Goal: Task Accomplishment & Management: Complete application form

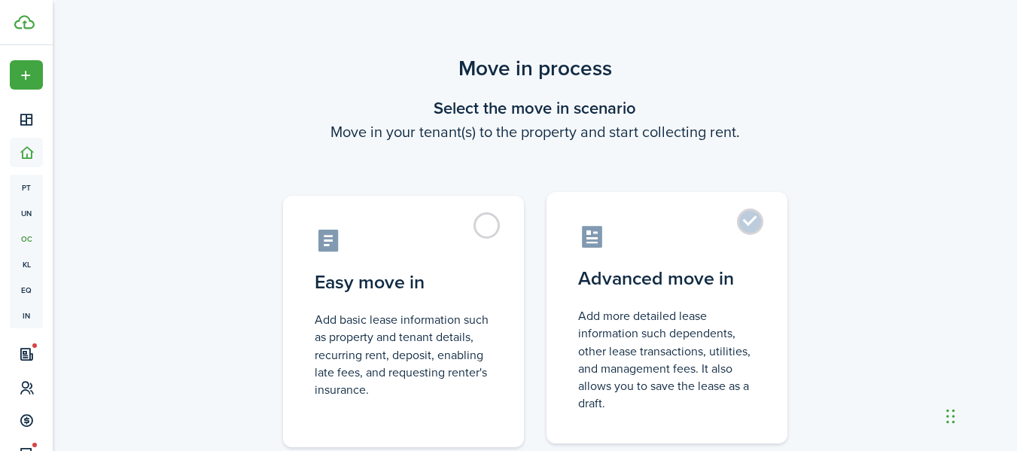
click at [717, 336] on control-radio-card-description "Add more detailed lease information such dependents, other lease transactions, …" at bounding box center [667, 359] width 178 height 105
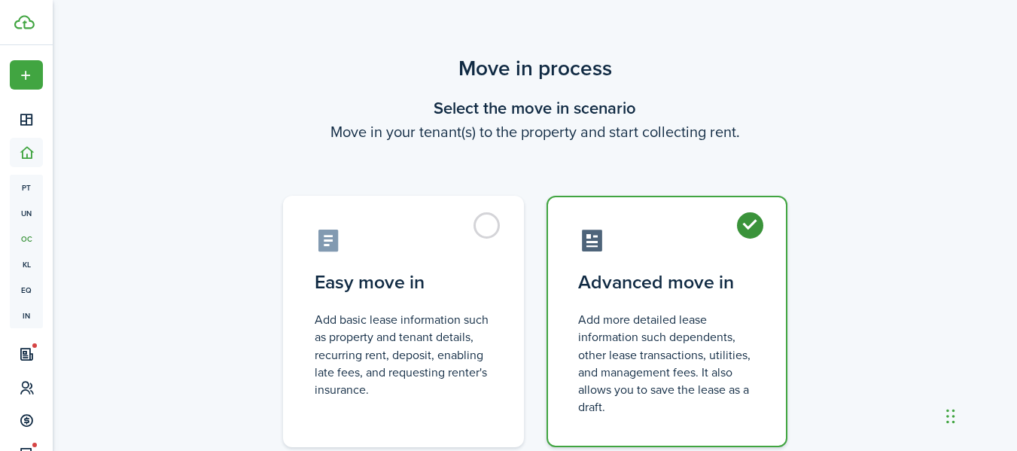
radio input "true"
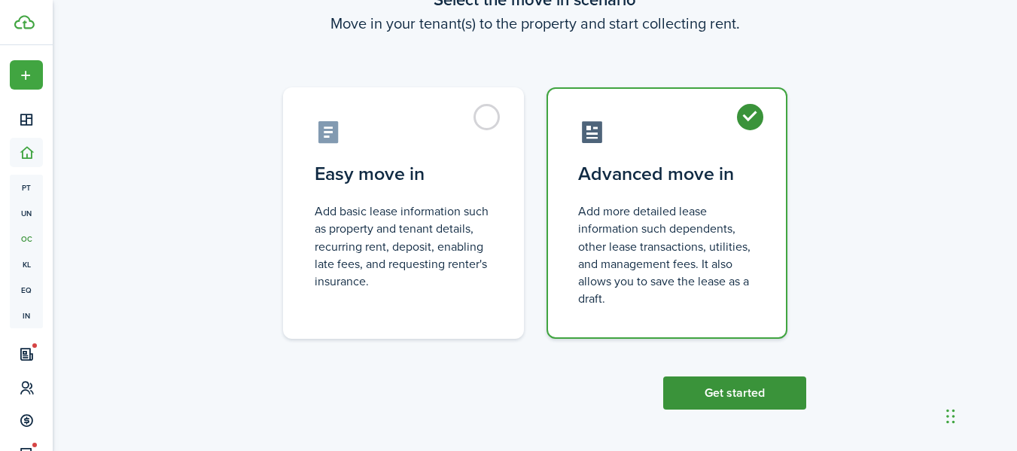
click at [731, 388] on button "Get started" at bounding box center [734, 392] width 143 height 33
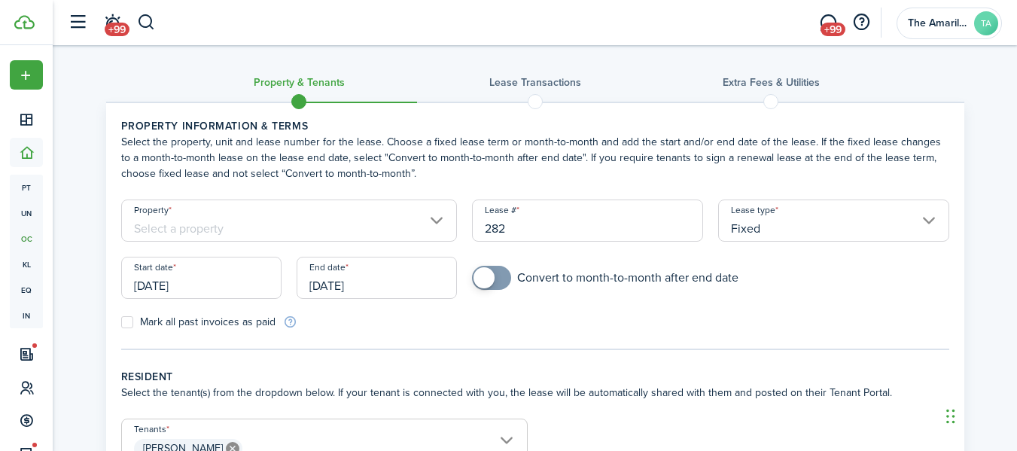
click at [238, 218] on input "Property" at bounding box center [289, 220] width 336 height 42
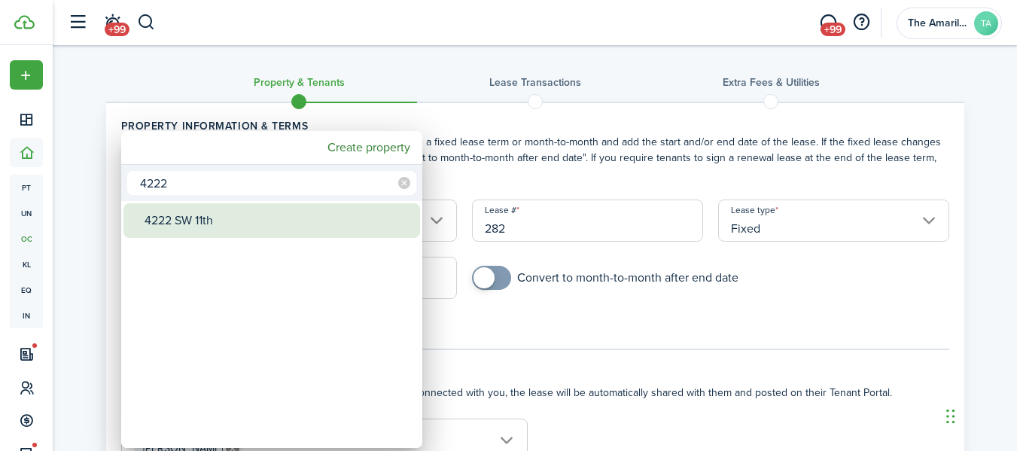
type input "4222"
click at [238, 218] on div "4222 SW 11th" at bounding box center [277, 220] width 266 height 35
type input "4222 SW 11th"
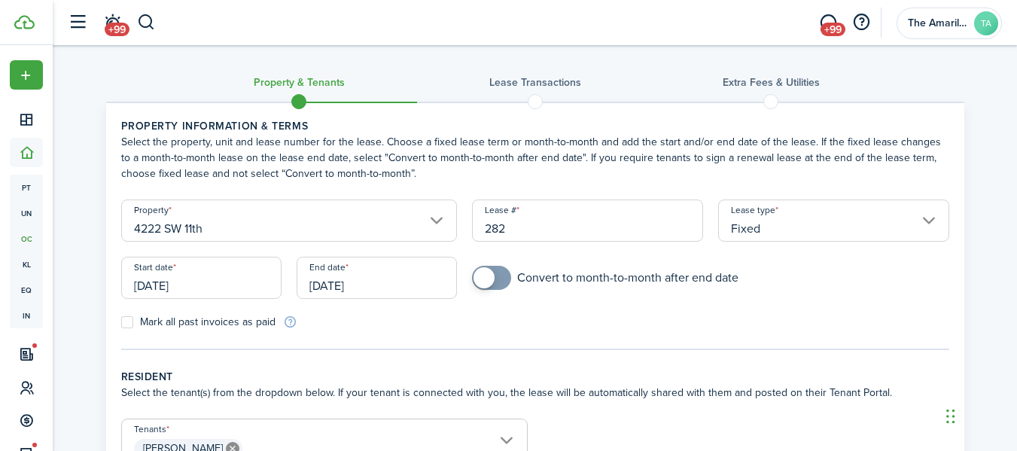
click at [245, 295] on input "[DATE]" at bounding box center [201, 278] width 160 height 42
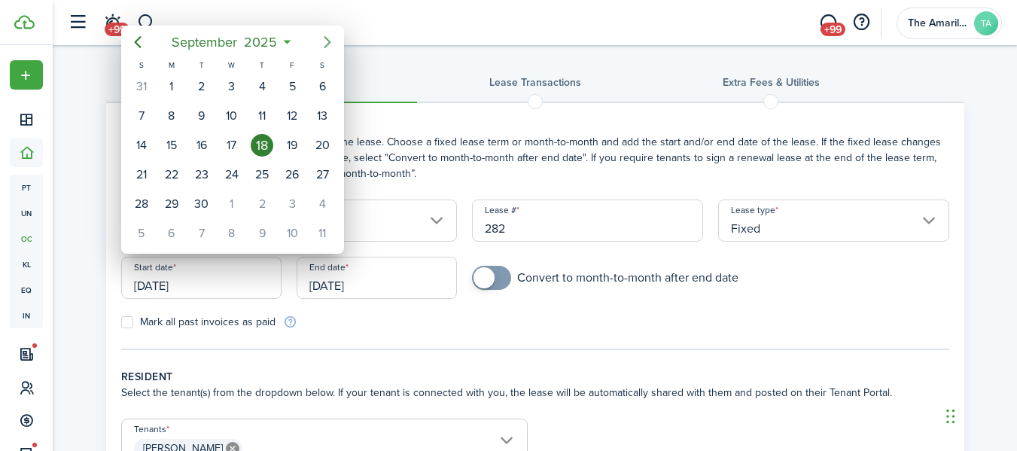
click at [330, 44] on icon "Next page" at bounding box center [327, 42] width 18 height 18
click at [229, 85] on div "1" at bounding box center [231, 86] width 23 height 23
type input "[DATE]"
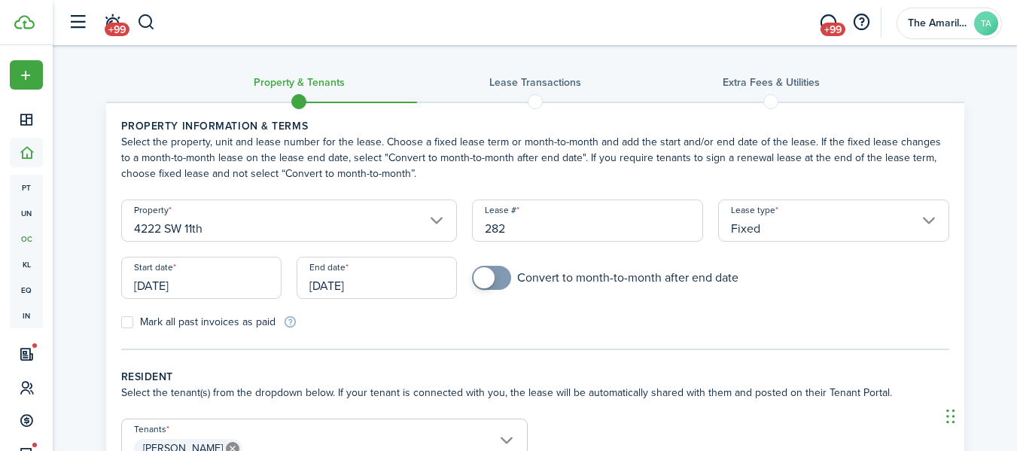
click at [427, 294] on input "[DATE]" at bounding box center [376, 278] width 160 height 42
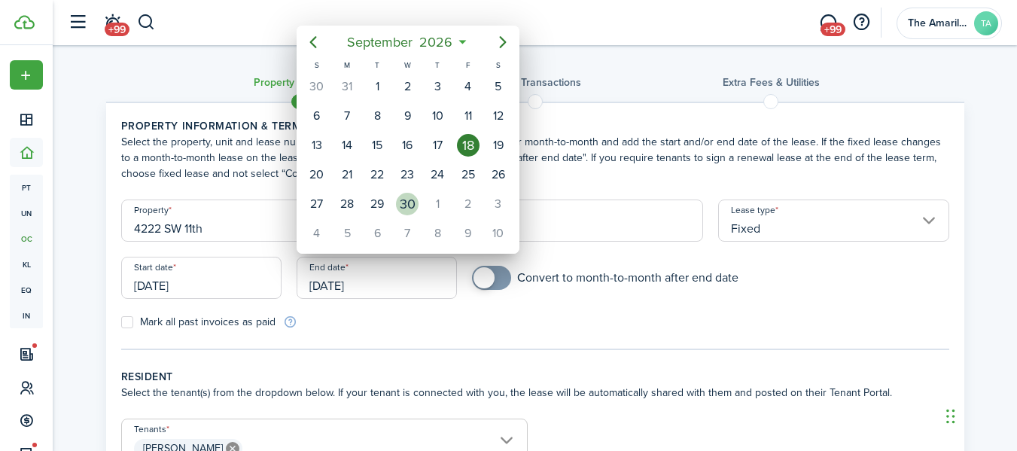
click at [397, 201] on div "30" at bounding box center [407, 204] width 23 height 23
type input "[DATE]"
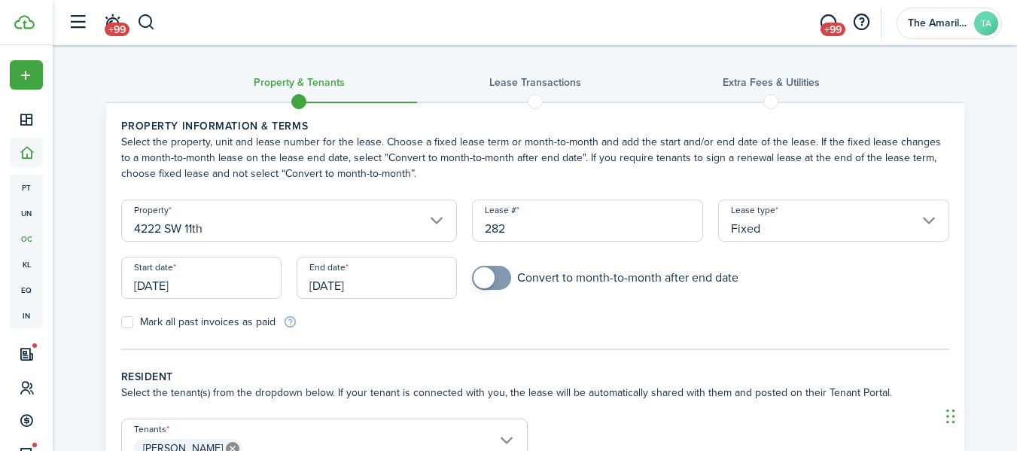
checkbox input "true"
click at [499, 278] on span at bounding box center [491, 278] width 15 height 24
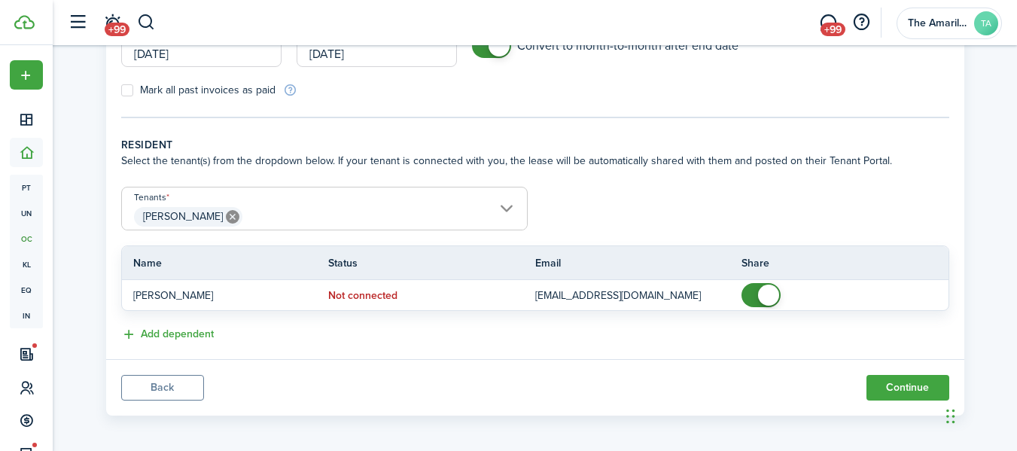
scroll to position [238, 0]
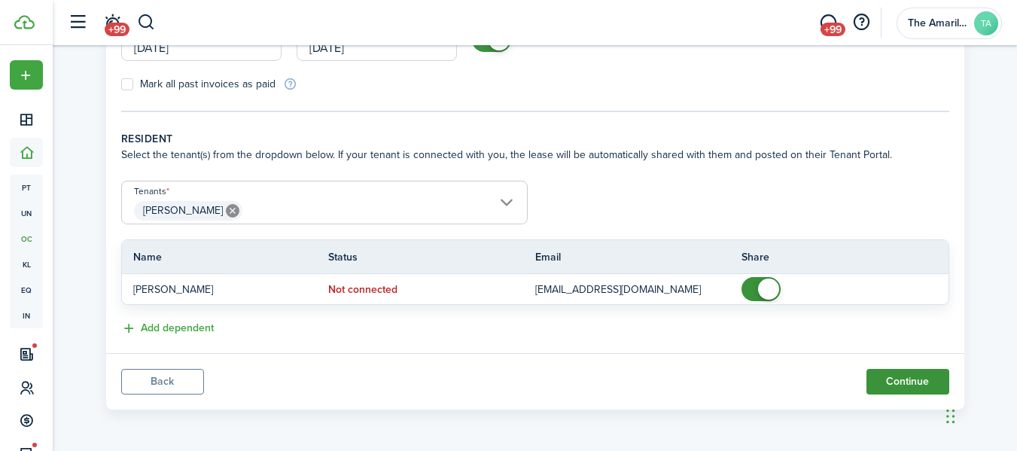
click at [904, 381] on button "Continue" at bounding box center [907, 382] width 83 height 26
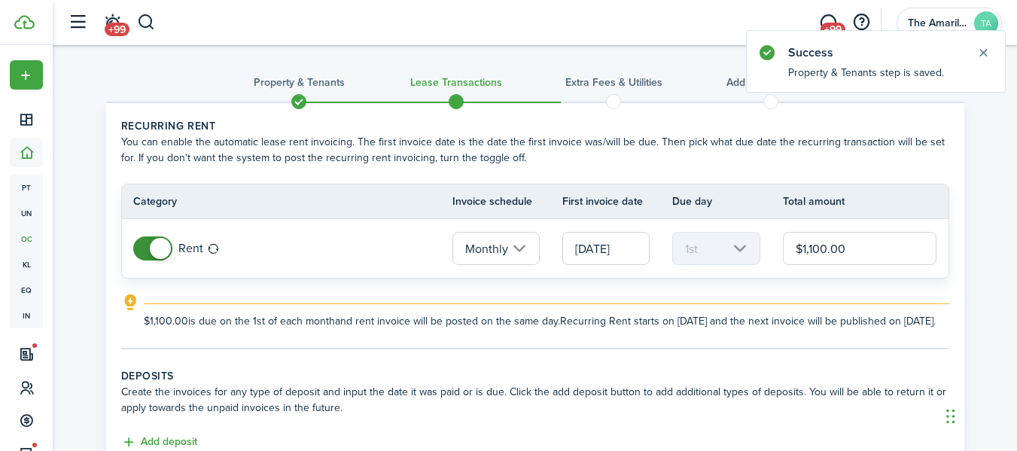
click at [859, 253] on input "$1,100.00" at bounding box center [860, 248] width 154 height 33
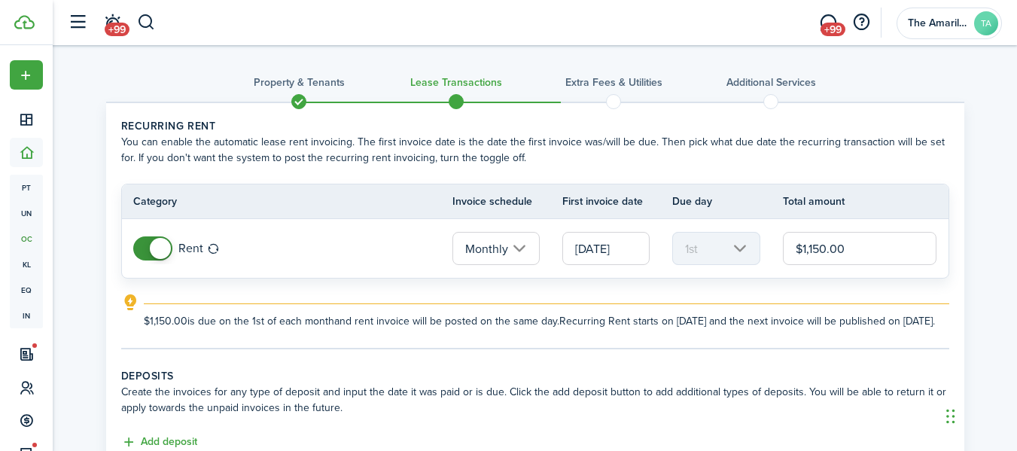
type input "$1,150.00"
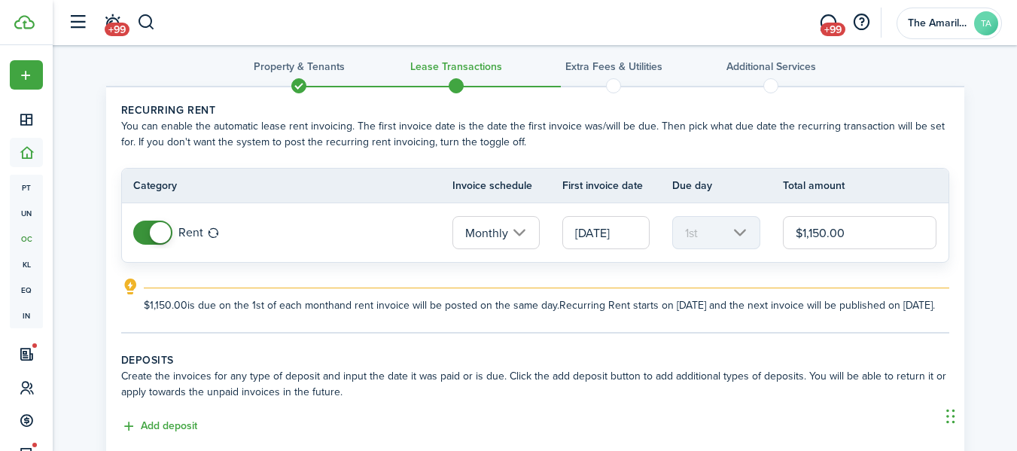
scroll to position [236, 0]
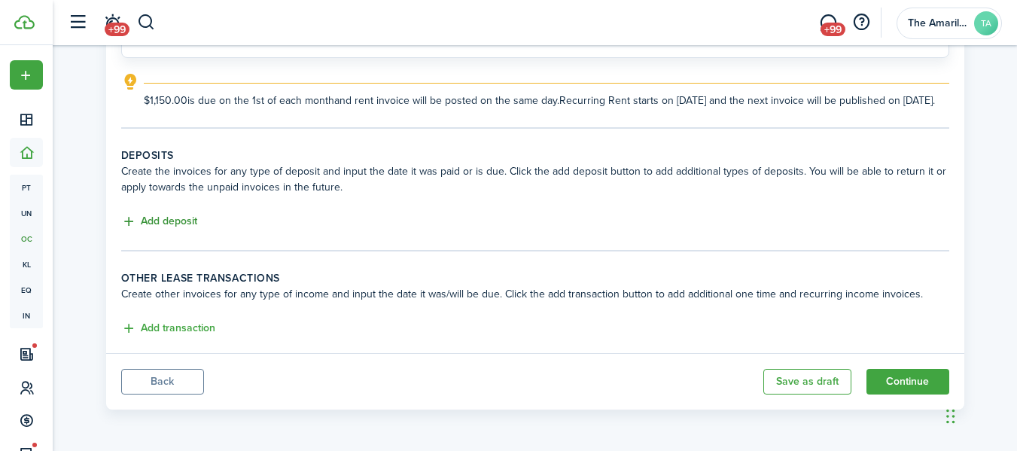
click at [163, 220] on button "Add deposit" at bounding box center [159, 221] width 76 height 17
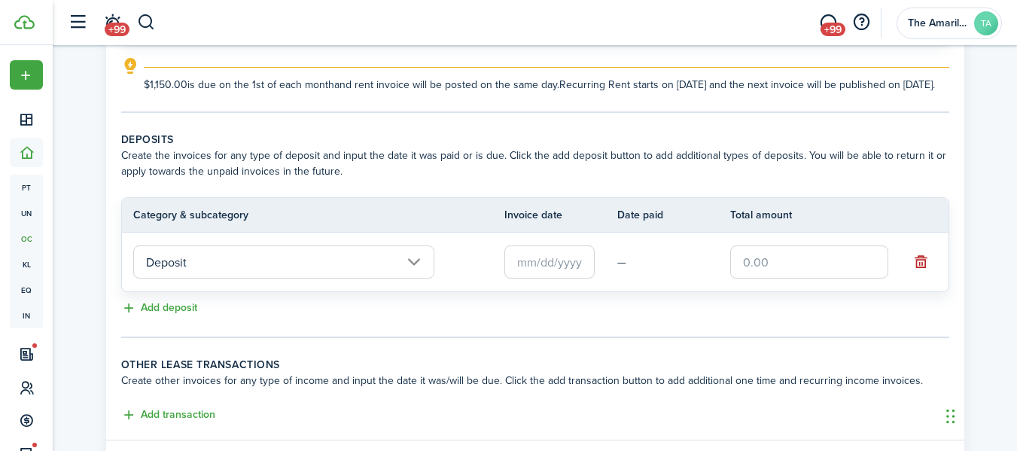
click at [564, 278] on input "text" at bounding box center [549, 261] width 90 height 33
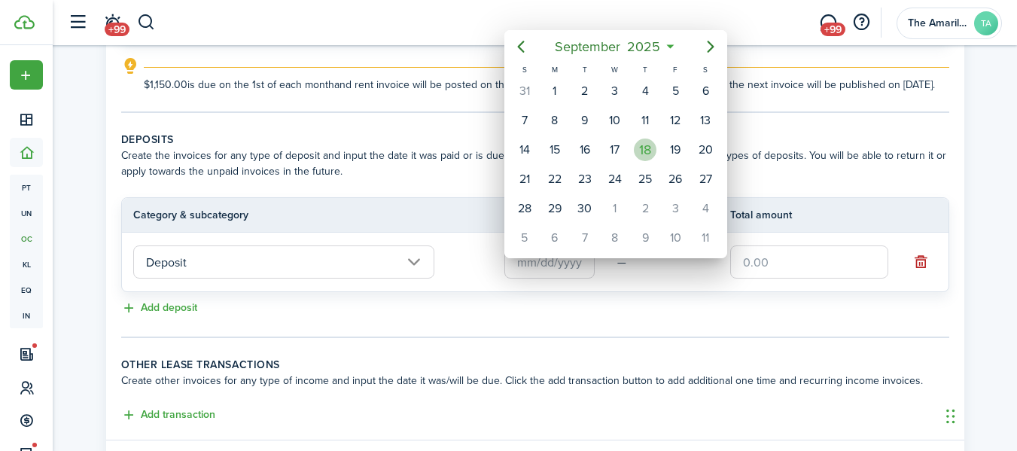
click at [644, 153] on div "18" at bounding box center [645, 149] width 23 height 23
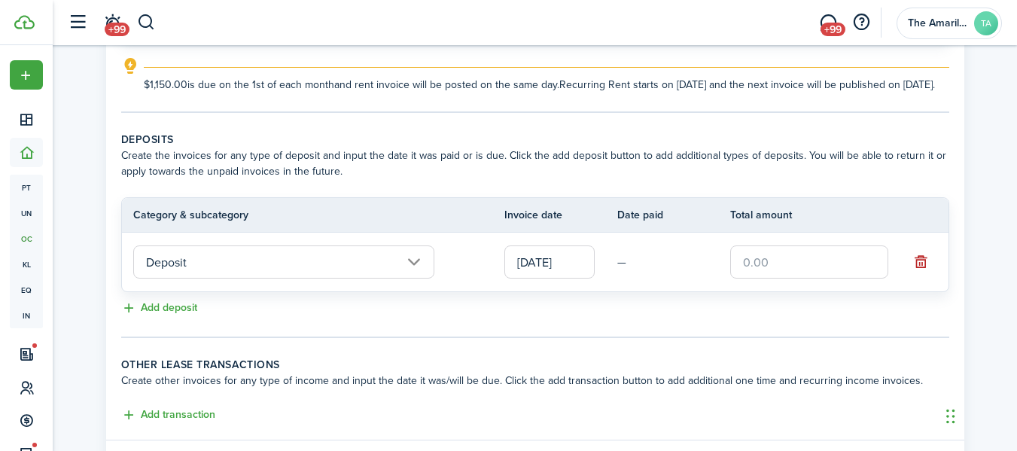
click at [585, 275] on input "[DATE]" at bounding box center [549, 261] width 90 height 33
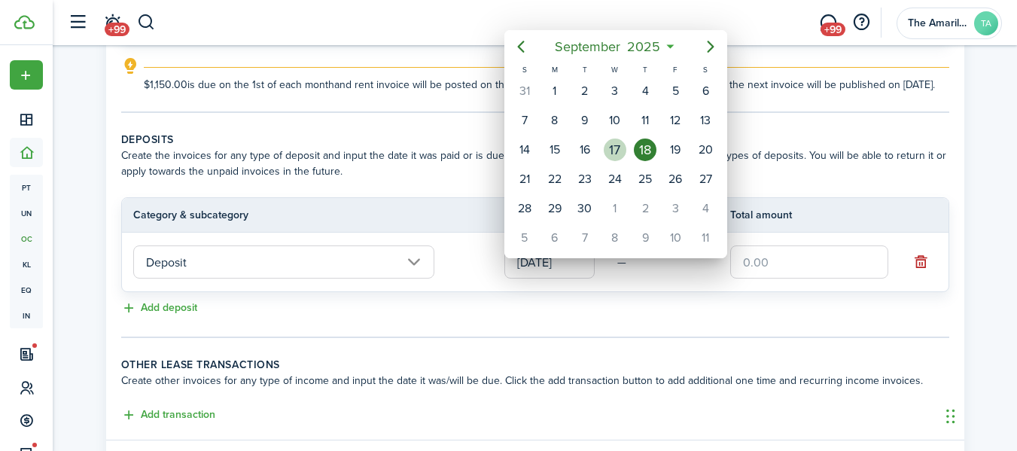
click at [621, 154] on div "17" at bounding box center [614, 149] width 23 height 23
type input "[DATE]"
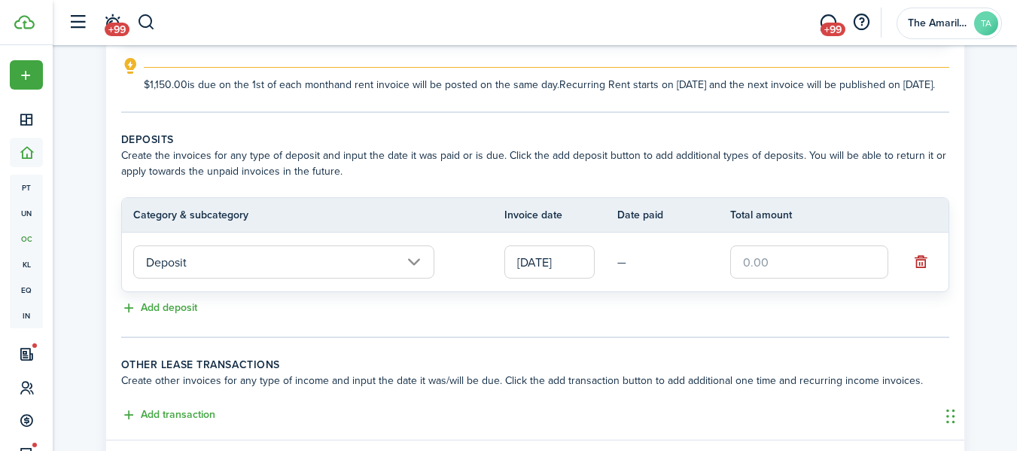
click at [779, 275] on input "text" at bounding box center [809, 261] width 158 height 33
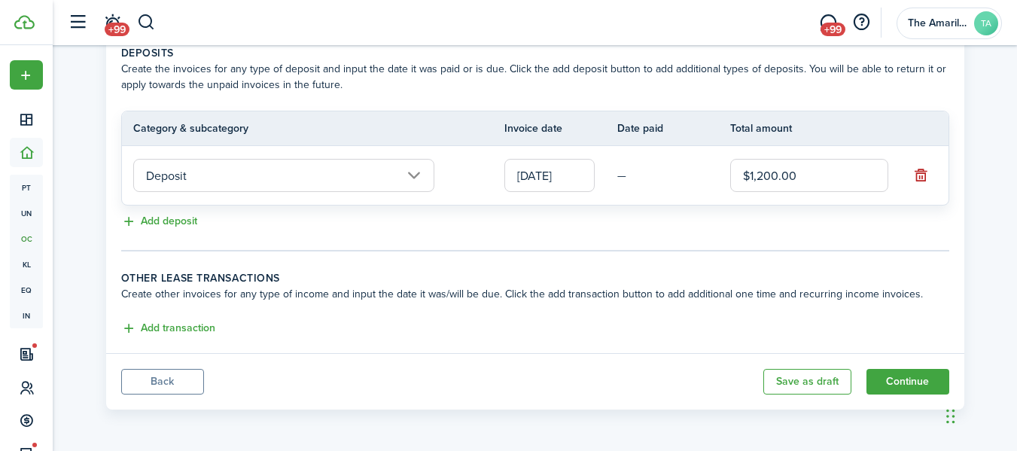
scroll to position [339, 0]
type input "$1,200.00"
click at [895, 379] on button "Continue" at bounding box center [907, 382] width 83 height 26
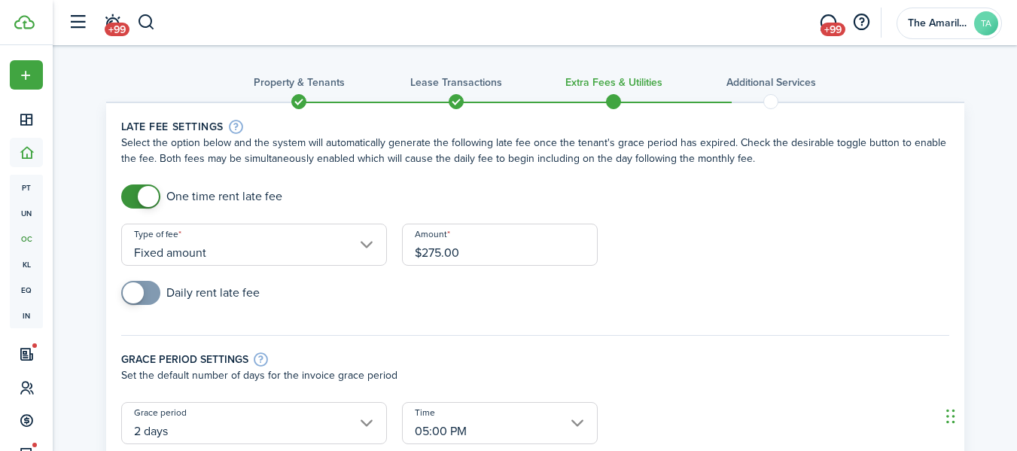
click at [485, 252] on input "$275.00" at bounding box center [500, 244] width 196 height 42
type input "$"
type input "$138.00"
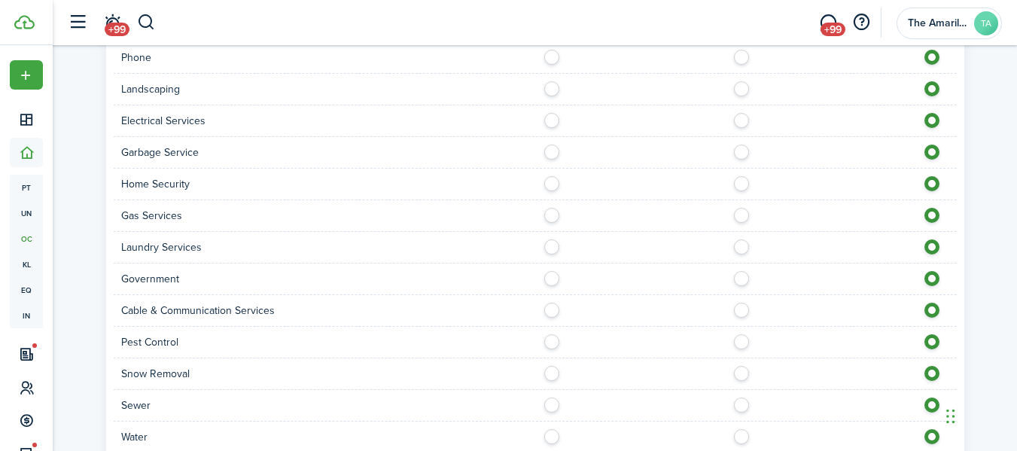
scroll to position [1391, 0]
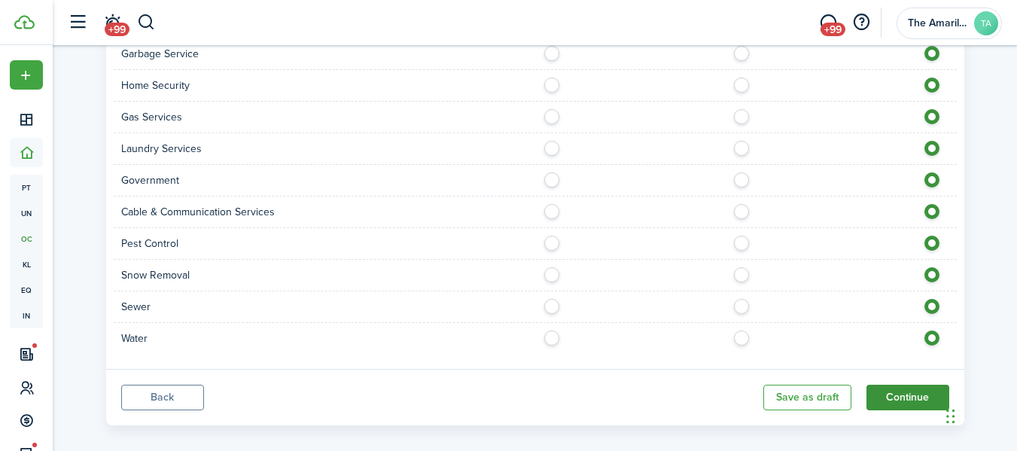
click at [918, 385] on button "Continue" at bounding box center [907, 398] width 83 height 26
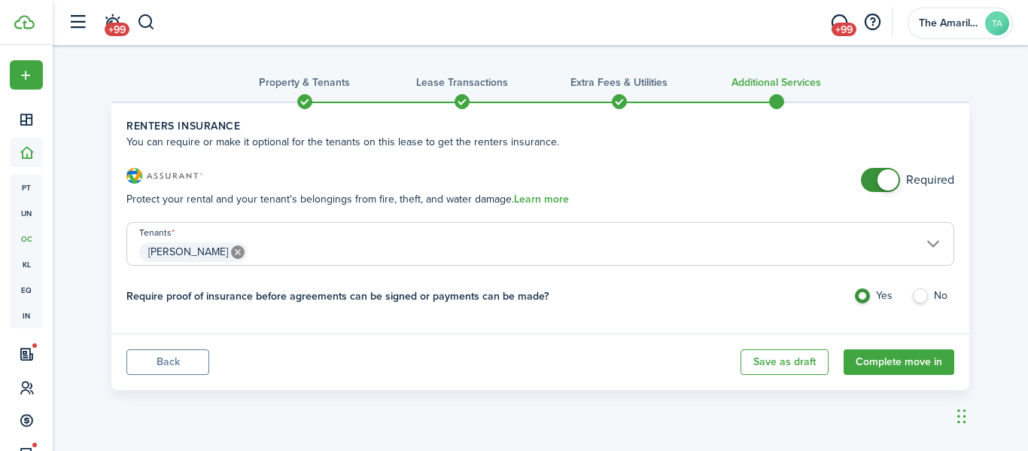
checkbox input "false"
click at [874, 181] on span at bounding box center [880, 180] width 15 height 24
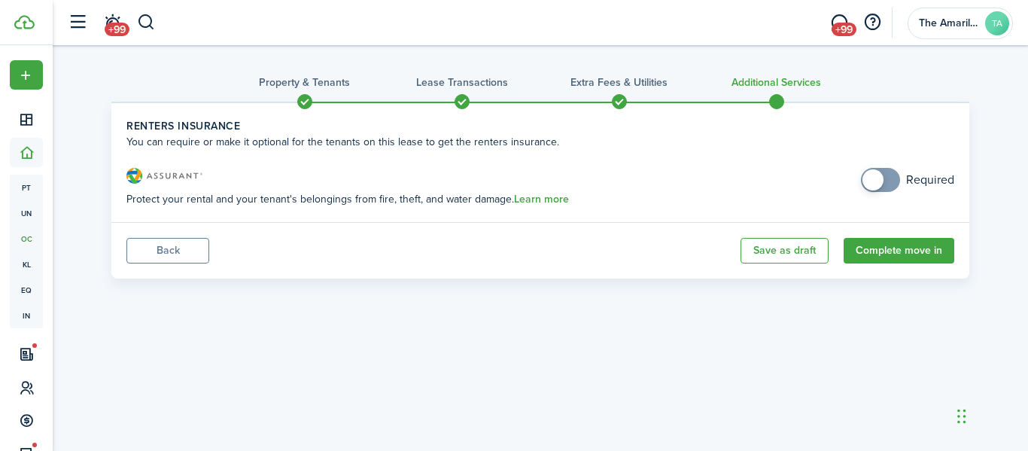
click at [618, 94] on span at bounding box center [619, 101] width 23 height 23
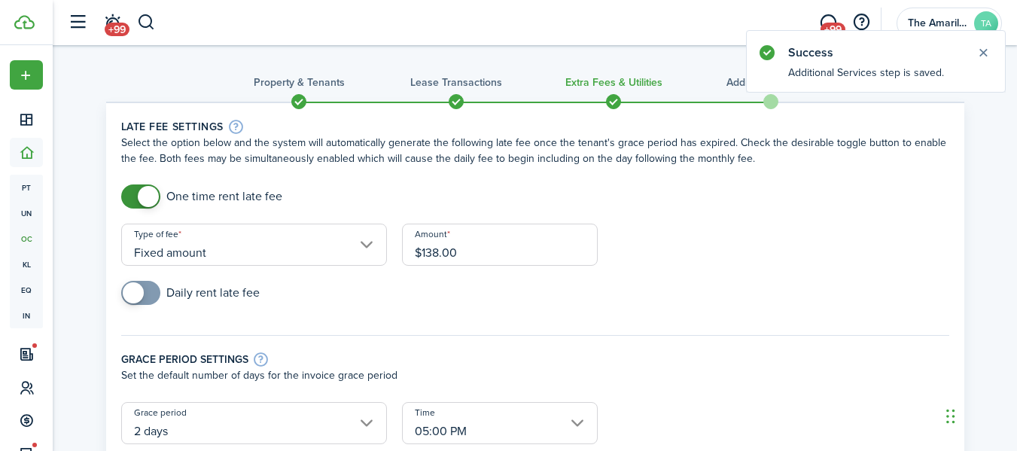
click at [424, 252] on input "$138.00" at bounding box center [500, 244] width 196 height 42
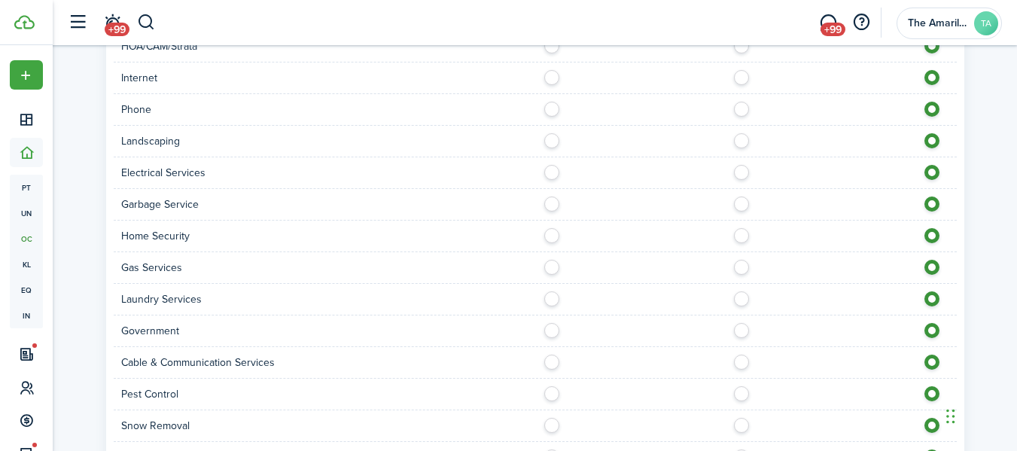
scroll to position [1391, 0]
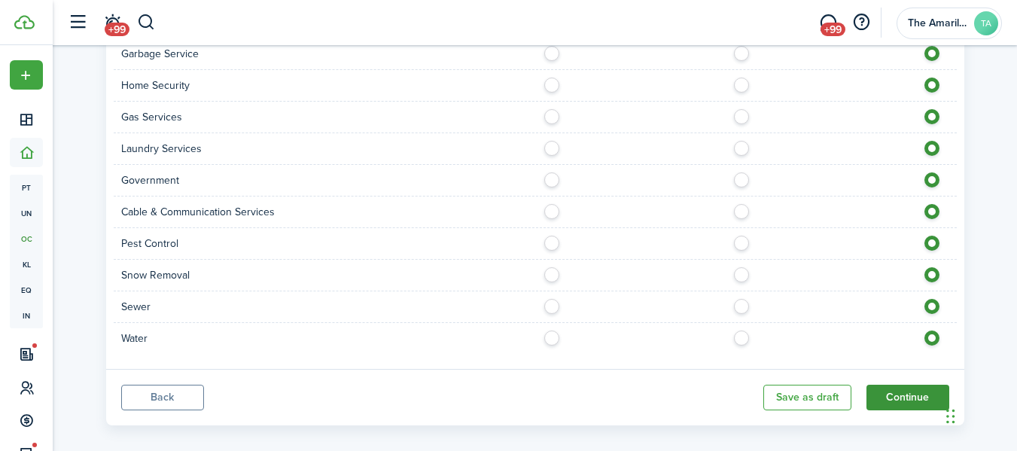
type input "$238.00"
click at [909, 387] on button "Continue" at bounding box center [907, 398] width 83 height 26
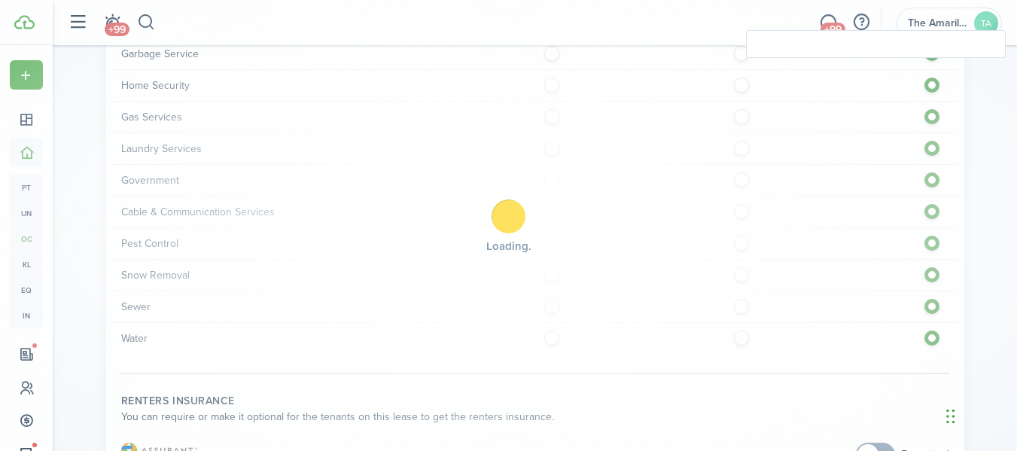
checkbox input "true"
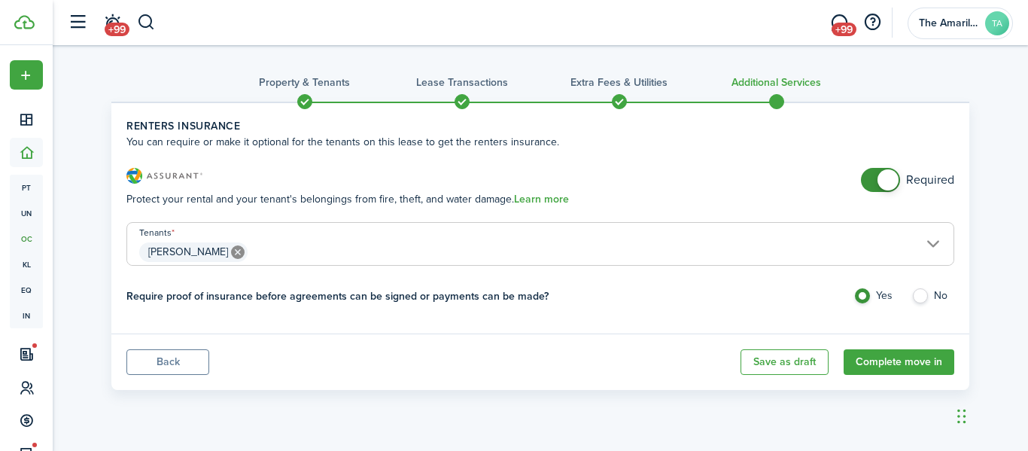
click at [923, 293] on label "No" at bounding box center [932, 299] width 43 height 23
radio input "false"
radio input "true"
checkbox input "false"
click at [873, 185] on span at bounding box center [880, 180] width 15 height 24
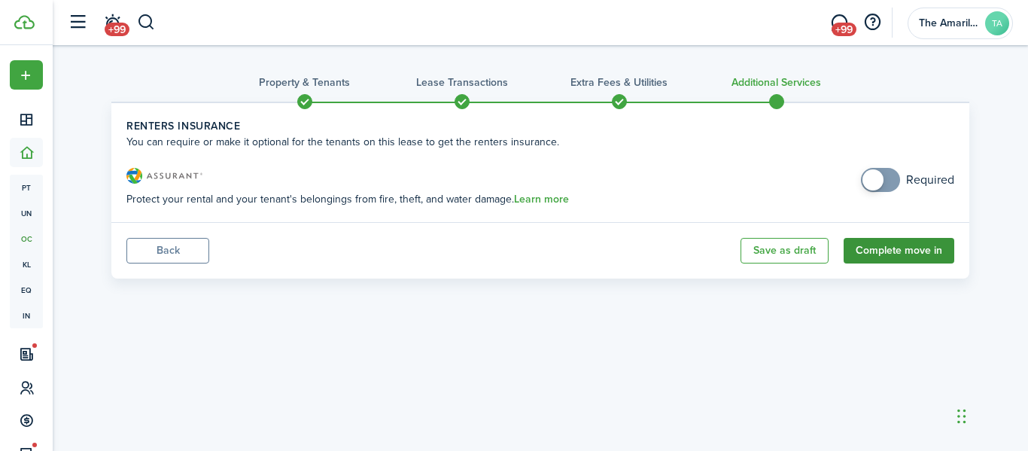
click at [906, 251] on button "Complete move in" at bounding box center [898, 251] width 111 height 26
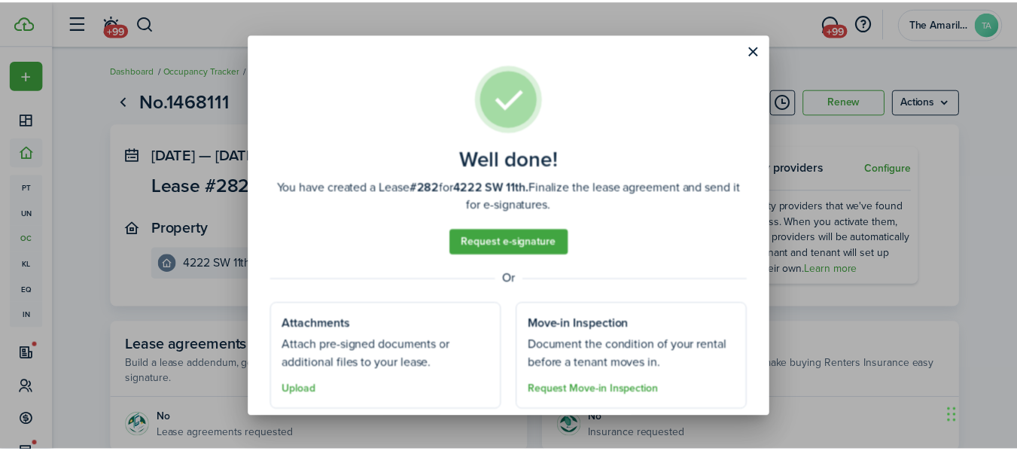
scroll to position [44, 0]
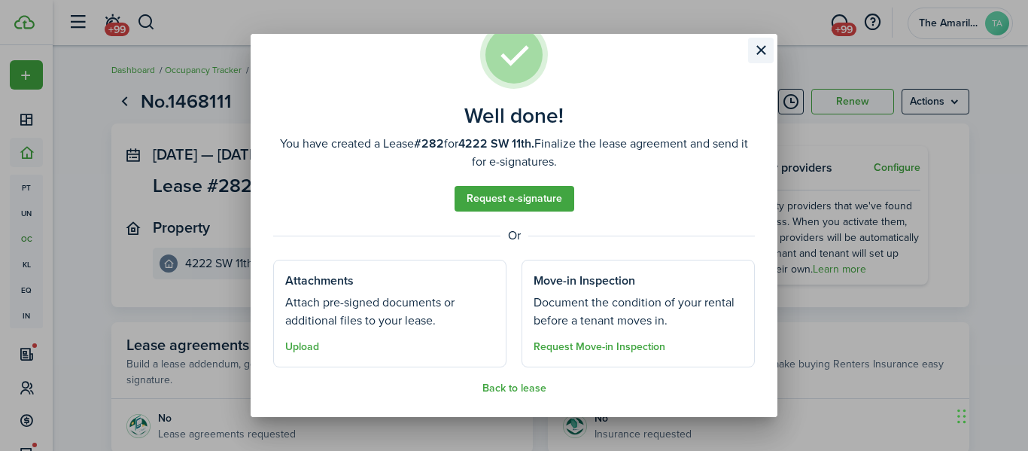
click at [755, 53] on button "Close modal" at bounding box center [761, 51] width 26 height 26
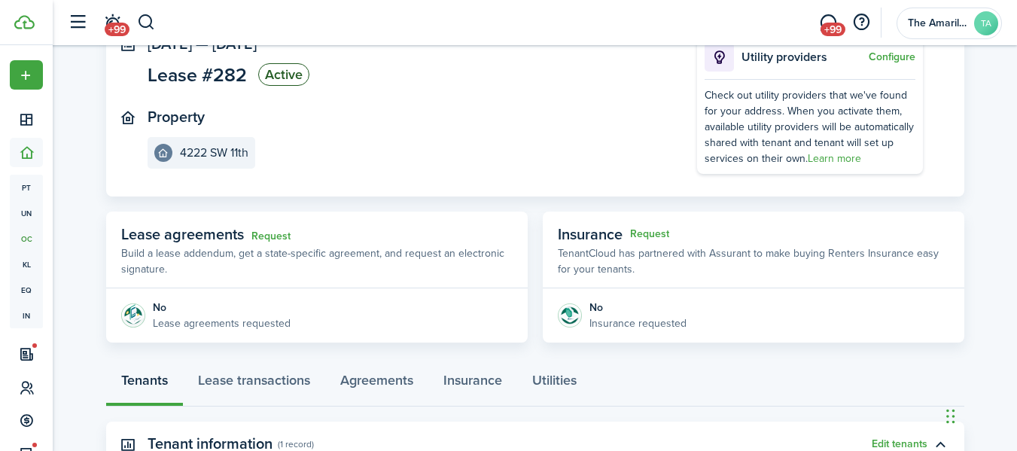
scroll to position [0, 0]
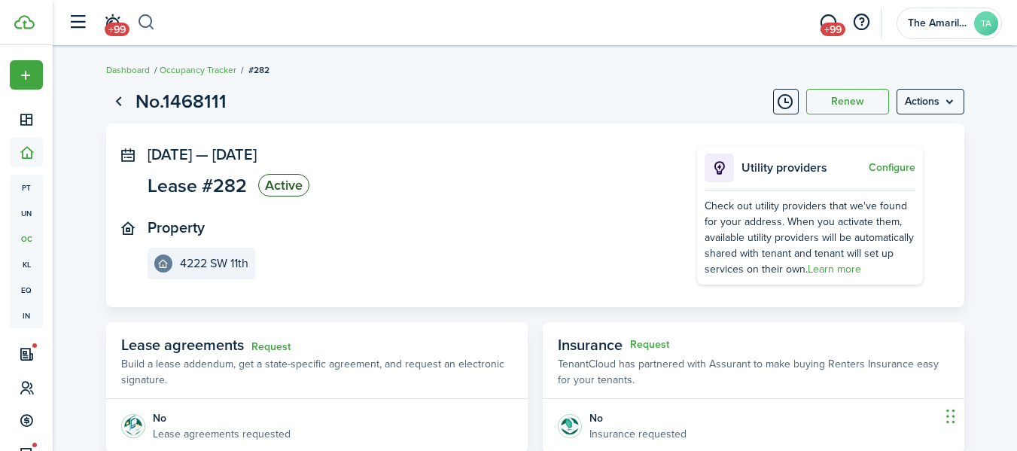
click at [146, 19] on button "button" at bounding box center [146, 23] width 19 height 26
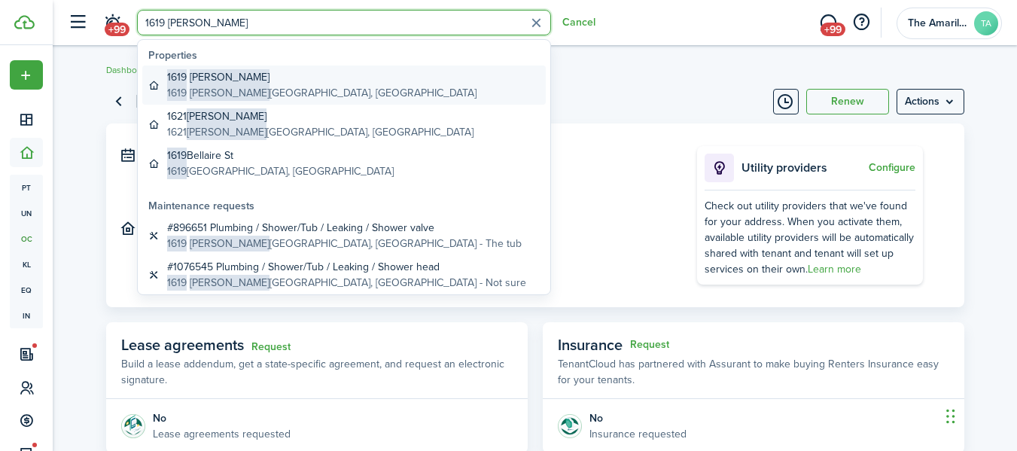
type input "1619 [PERSON_NAME]"
click at [220, 75] on global-search-item-title "1619 [PERSON_NAME]" at bounding box center [321, 77] width 309 height 16
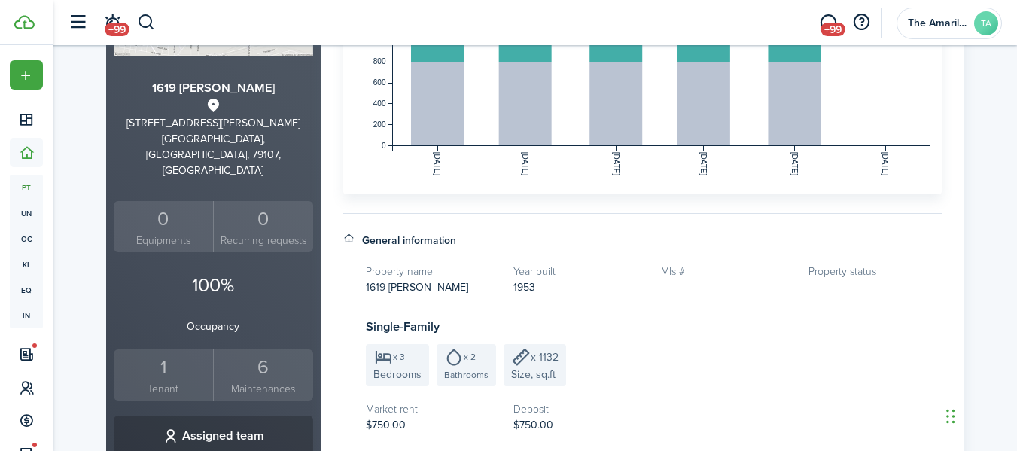
scroll to position [362, 0]
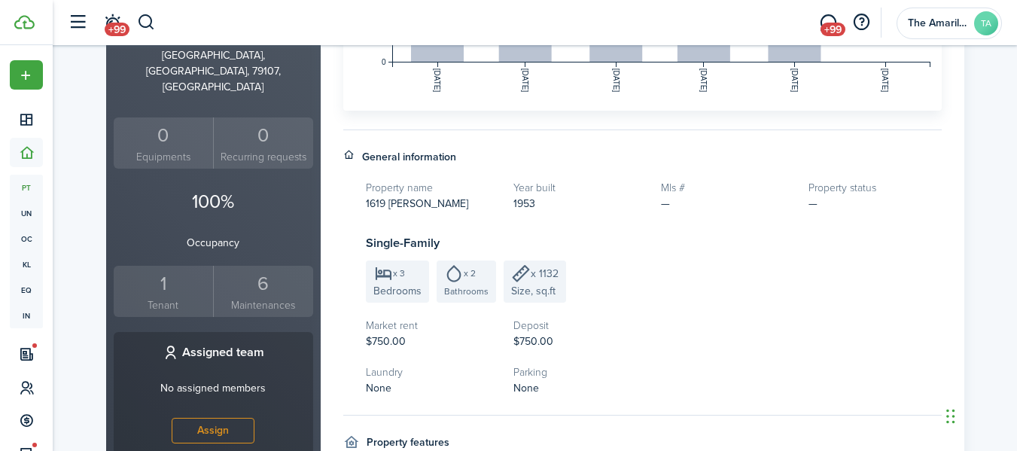
click at [166, 269] on div "1" at bounding box center [163, 283] width 93 height 29
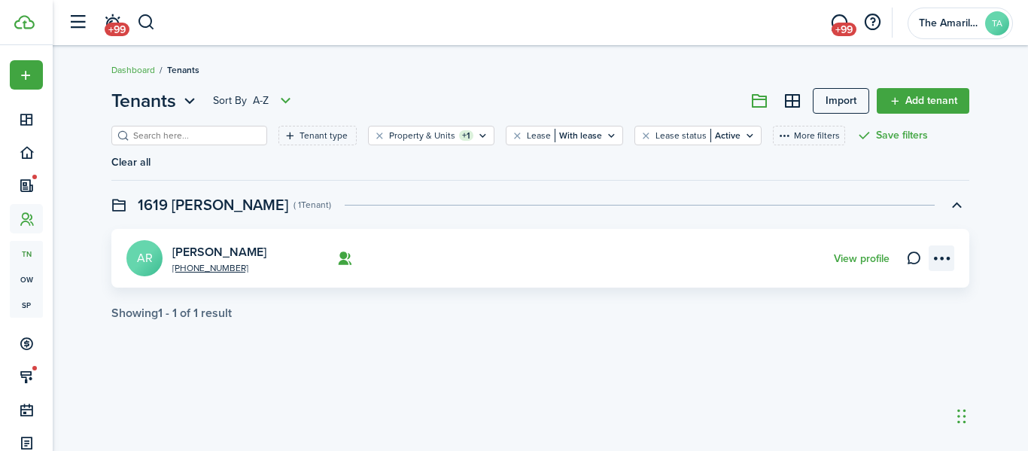
click at [940, 245] on menu-btn-icon "Open menu" at bounding box center [942, 258] width 26 height 26
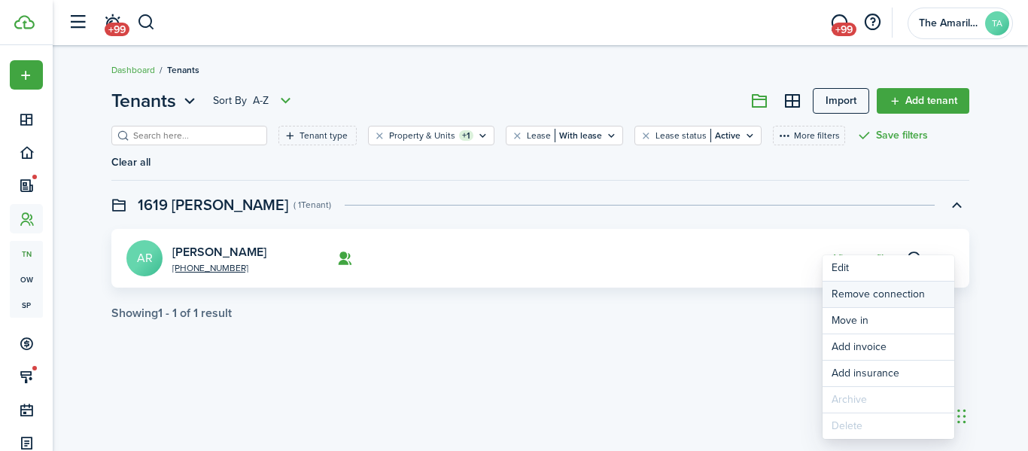
click at [885, 292] on button "Remove connection" at bounding box center [888, 294] width 132 height 26
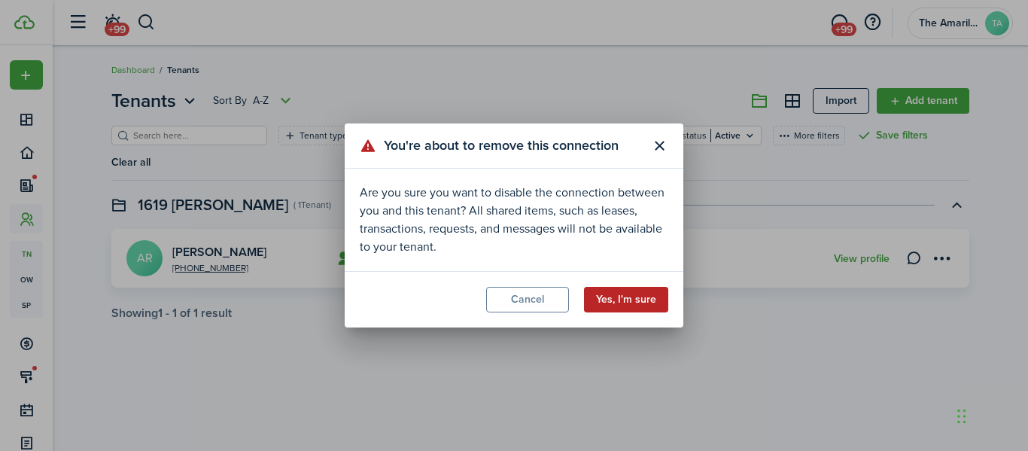
click at [622, 297] on button "Yes, I'm sure" at bounding box center [626, 300] width 84 height 26
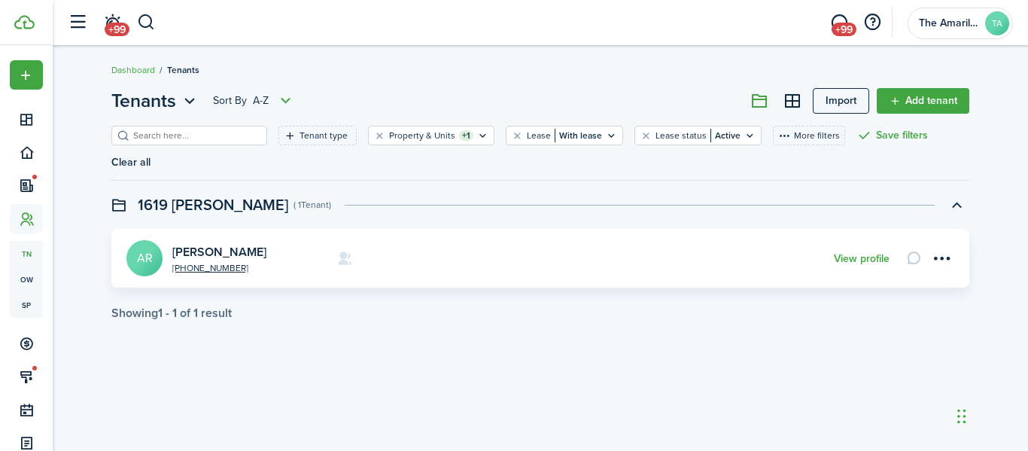
click at [886, 193] on header "1619 [PERSON_NAME] ( 1 Tenant )" at bounding box center [540, 205] width 858 height 26
click at [945, 245] on menu-btn-icon "Open menu" at bounding box center [942, 258] width 26 height 26
click at [923, 100] on link "Add tenant" at bounding box center [923, 101] width 93 height 26
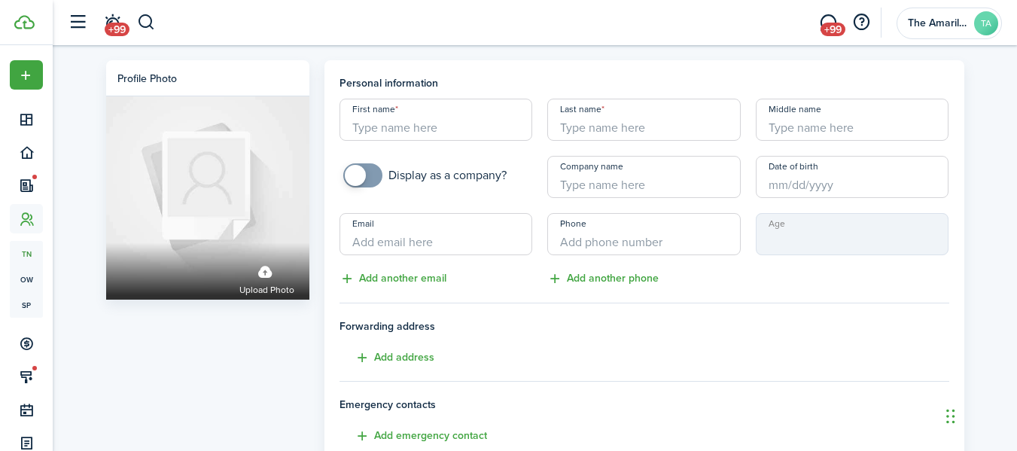
click at [428, 115] on input "First name" at bounding box center [435, 120] width 193 height 42
type input "[PERSON_NAME]"
type input "Harm"
click at [433, 243] on input "Email" at bounding box center [435, 234] width 193 height 42
type input "[EMAIL_ADDRESS][DOMAIN_NAME]"
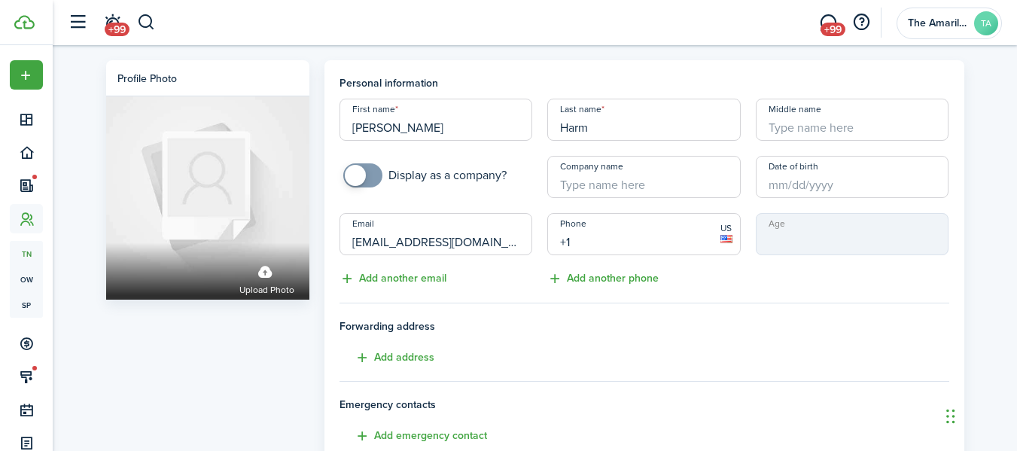
click at [635, 250] on input "+1" at bounding box center [643, 234] width 193 height 42
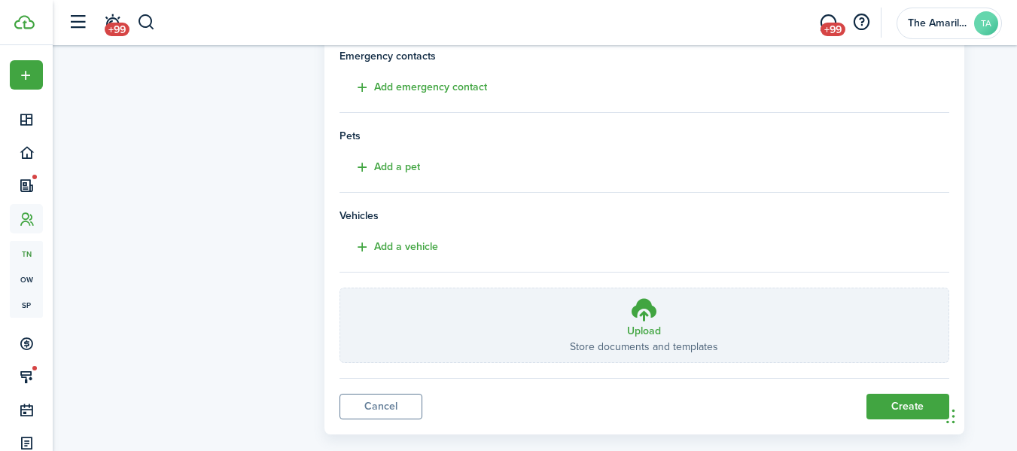
scroll to position [373, 0]
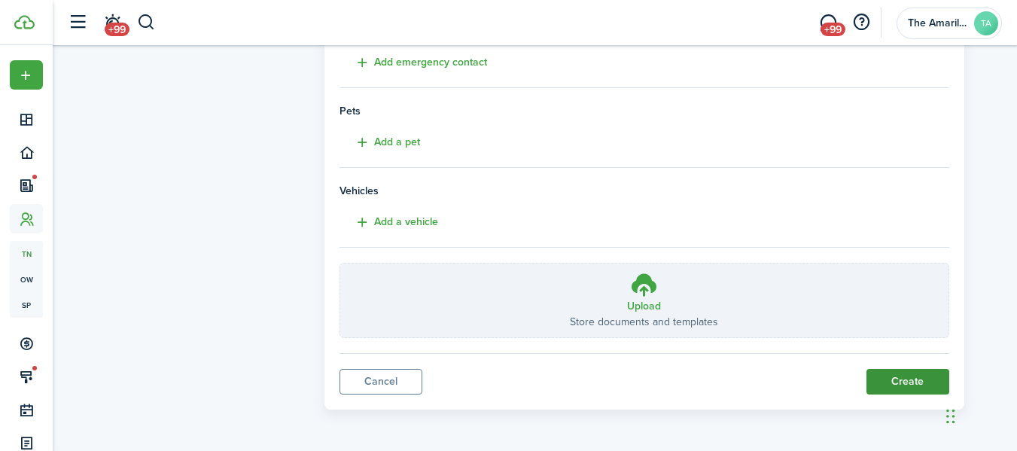
type input "[PHONE_NUMBER]"
click at [901, 375] on button "Create" at bounding box center [907, 382] width 83 height 26
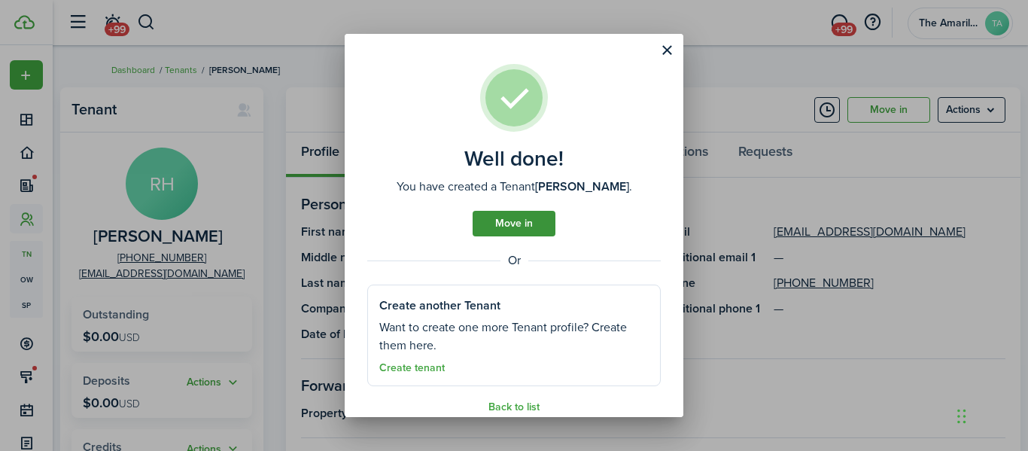
click at [517, 218] on link "Move in" at bounding box center [514, 224] width 83 height 26
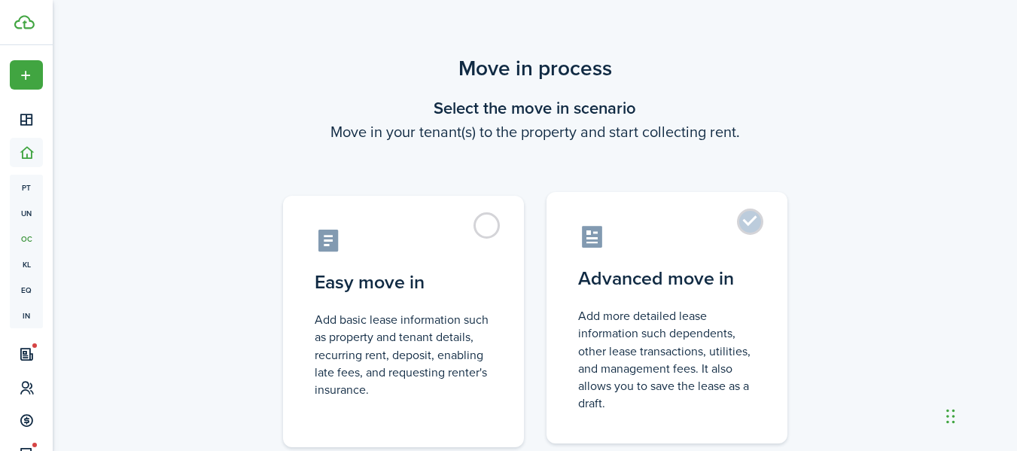
click at [644, 290] on control-radio-card-title "Advanced move in" at bounding box center [667, 278] width 178 height 27
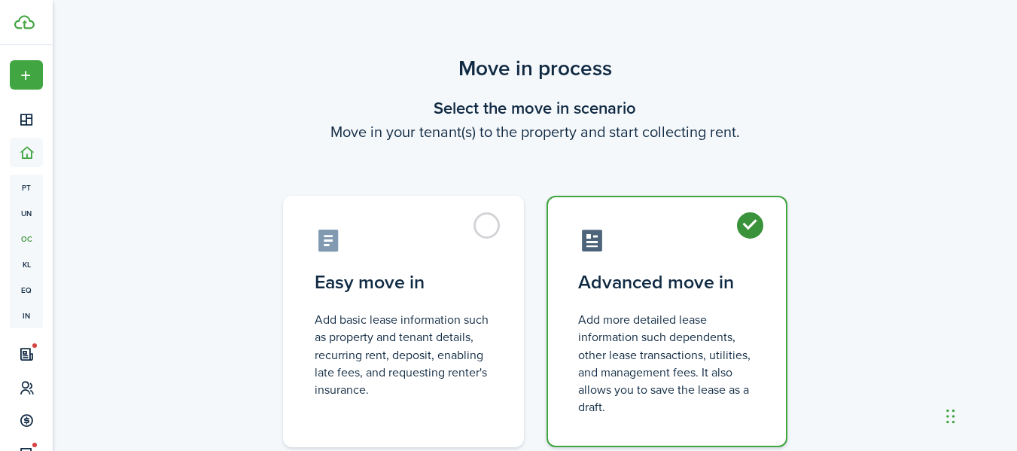
radio input "true"
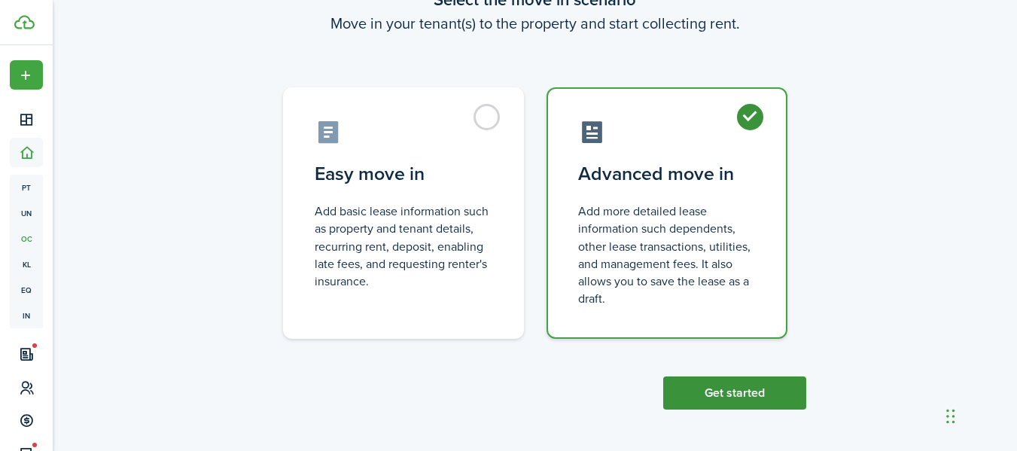
click at [731, 401] on button "Get started" at bounding box center [734, 392] width 143 height 33
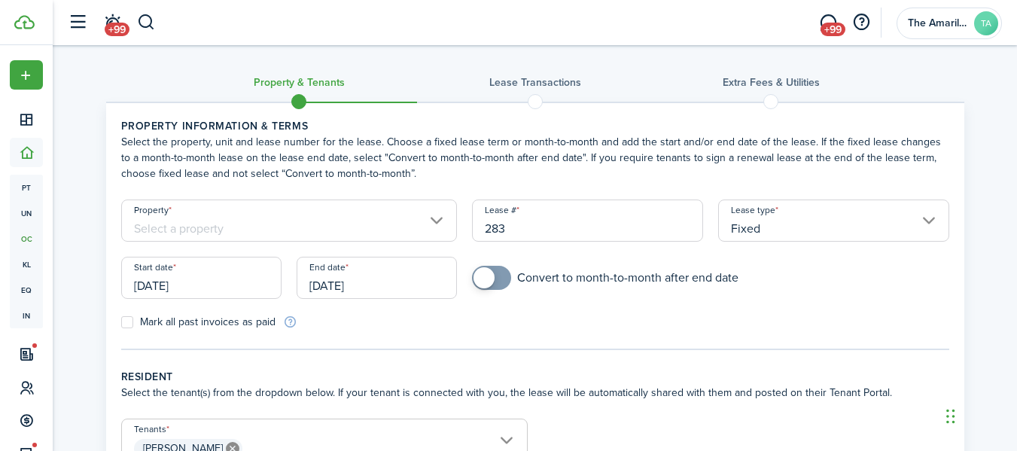
click at [296, 228] on input "Property" at bounding box center [289, 220] width 336 height 42
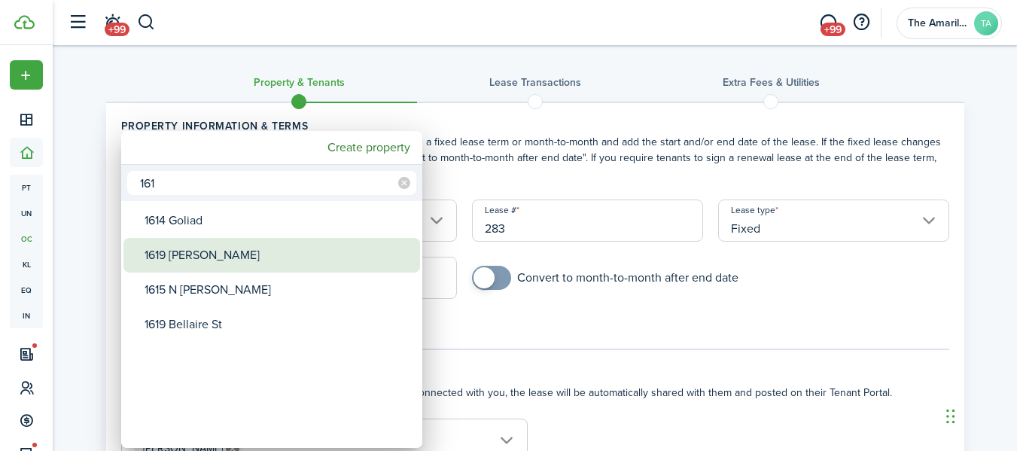
type input "161"
click at [205, 259] on div "1619 [PERSON_NAME]" at bounding box center [277, 255] width 266 height 35
type input "1619 [PERSON_NAME]"
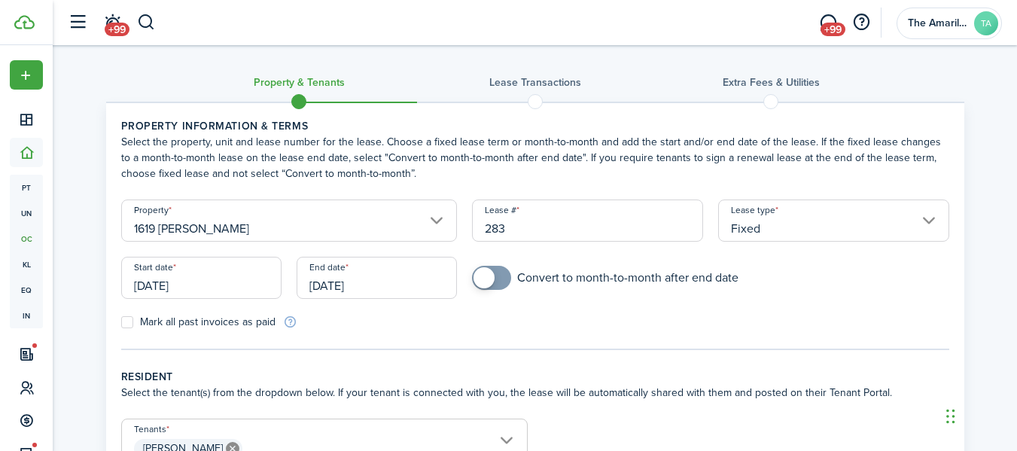
click at [223, 289] on input "[DATE]" at bounding box center [201, 278] width 160 height 42
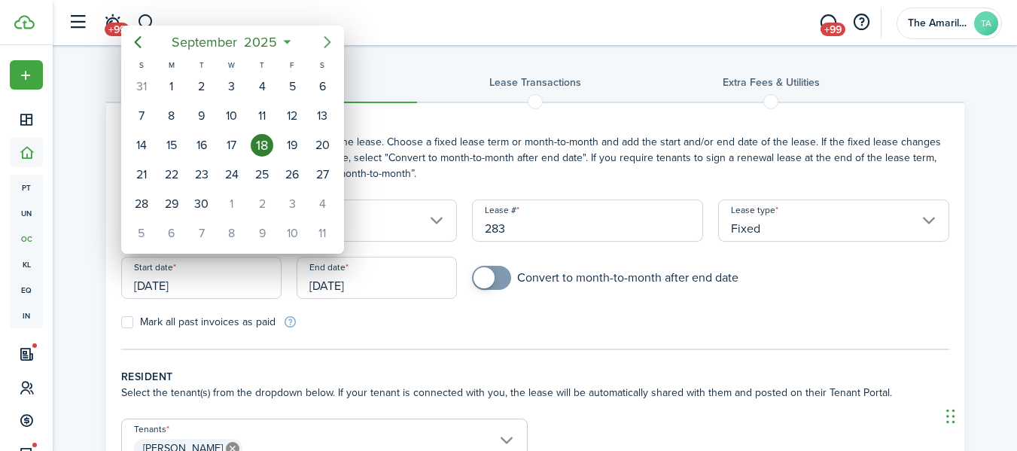
click at [325, 50] on icon "Next page" at bounding box center [327, 42] width 18 height 18
click at [233, 87] on div "1" at bounding box center [231, 86] width 23 height 23
type input "[DATE]"
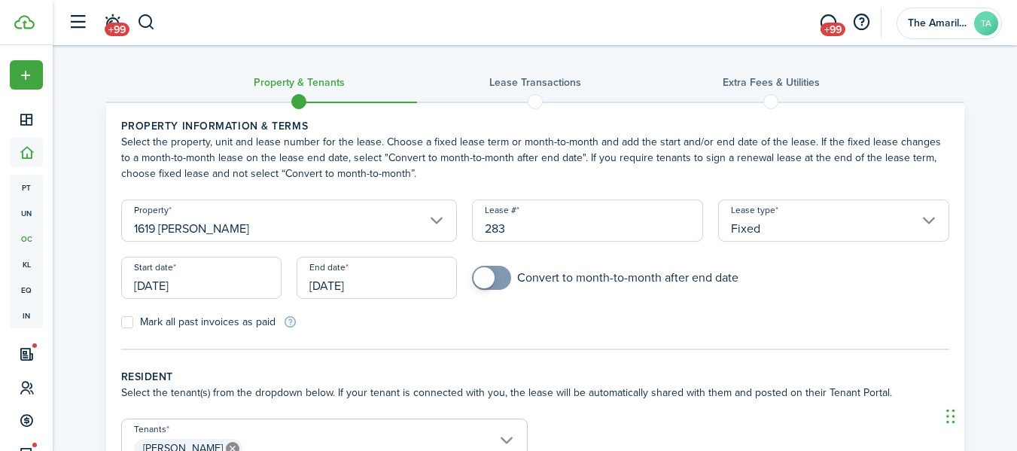
click at [413, 280] on input "[DATE]" at bounding box center [376, 278] width 160 height 42
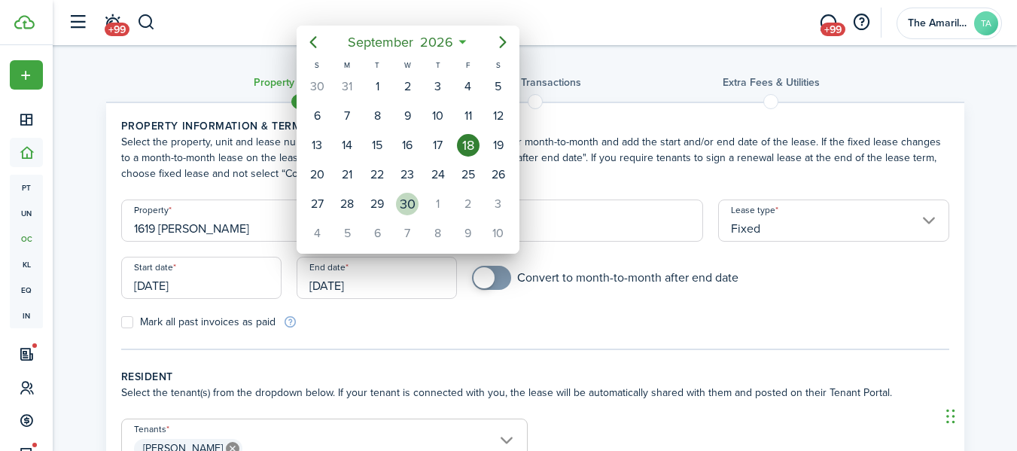
click at [402, 210] on div "30" at bounding box center [407, 204] width 23 height 23
type input "[DATE]"
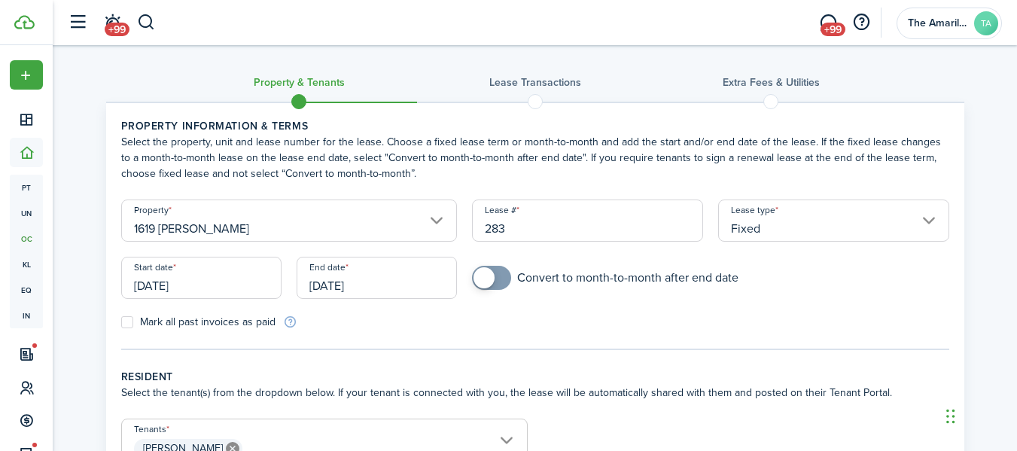
checkbox input "true"
click at [499, 284] on span at bounding box center [491, 278] width 15 height 24
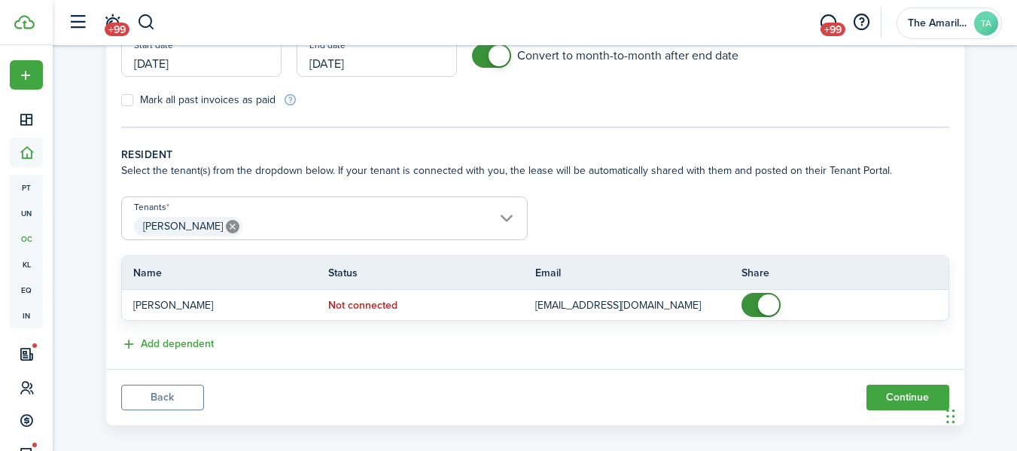
scroll to position [238, 0]
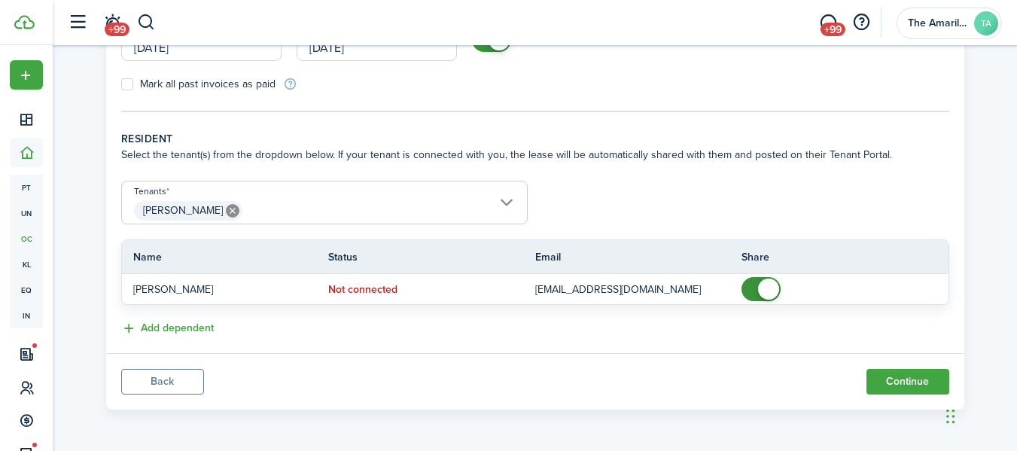
click at [895, 395] on panel-main-footer "Back Continue" at bounding box center [535, 381] width 858 height 56
click at [904, 375] on button "Continue" at bounding box center [907, 382] width 83 height 26
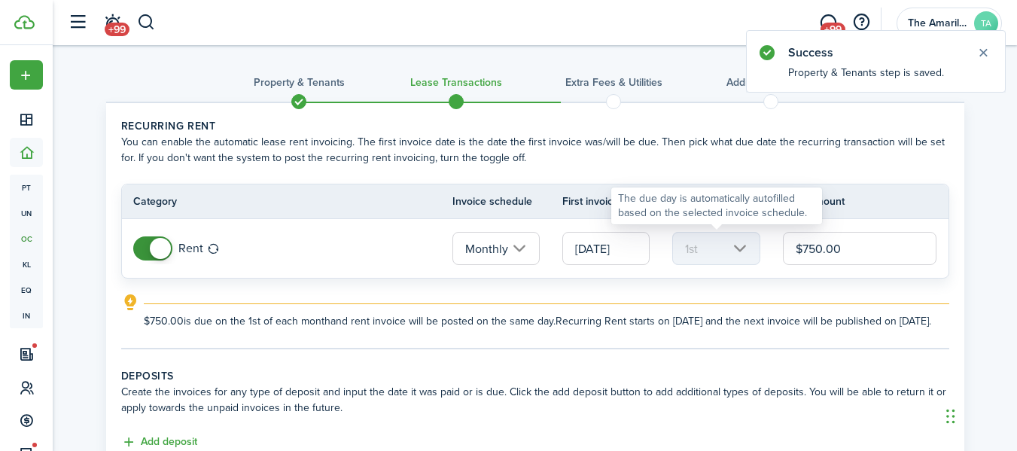
drag, startPoint x: 853, startPoint y: 250, endPoint x: 749, endPoint y: 256, distance: 104.0
click at [749, 256] on tr "Rent Monthly [DATE] 1st $750.00" at bounding box center [535, 248] width 826 height 59
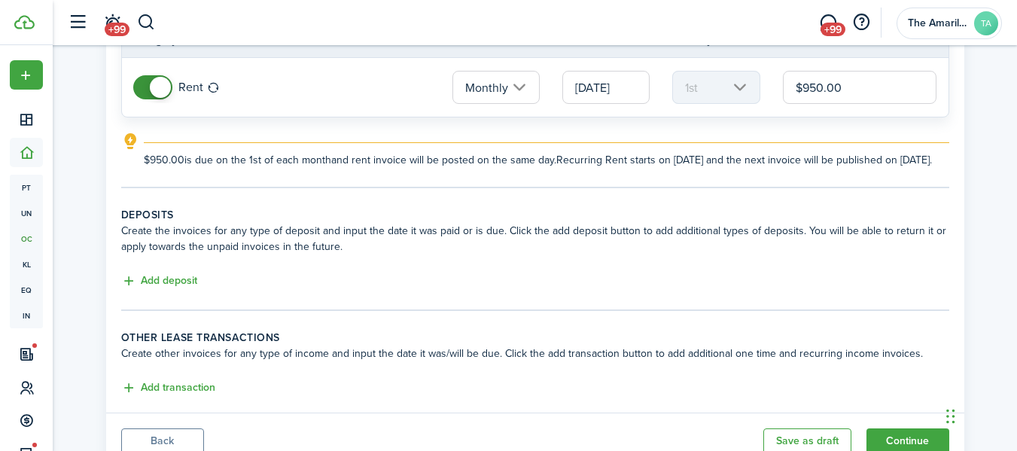
scroll to position [236, 0]
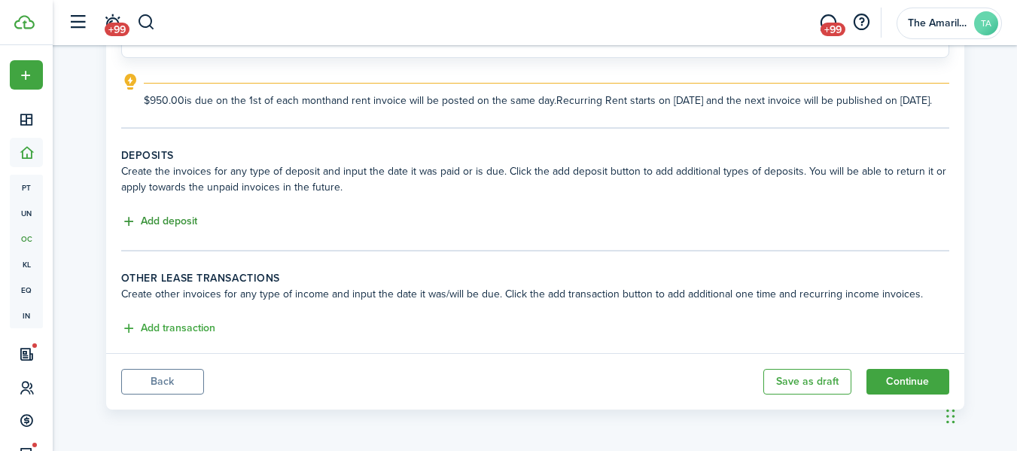
type input "$950.00"
click at [169, 219] on button "Add deposit" at bounding box center [159, 221] width 76 height 17
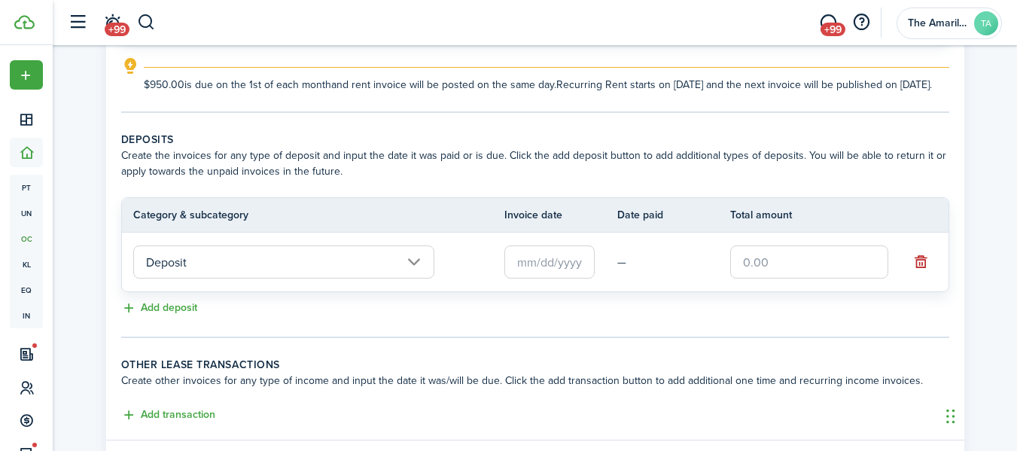
click at [531, 278] on input "text" at bounding box center [549, 261] width 90 height 33
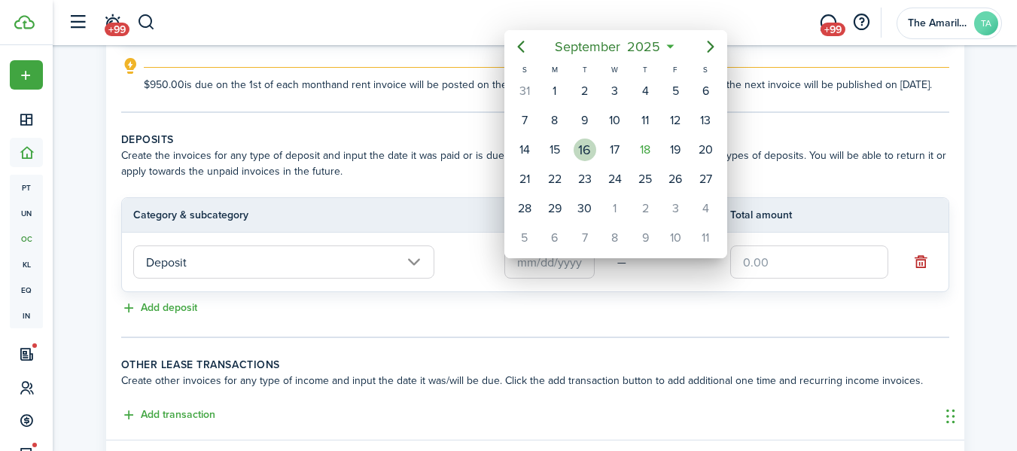
click at [585, 155] on div "16" at bounding box center [584, 149] width 23 height 23
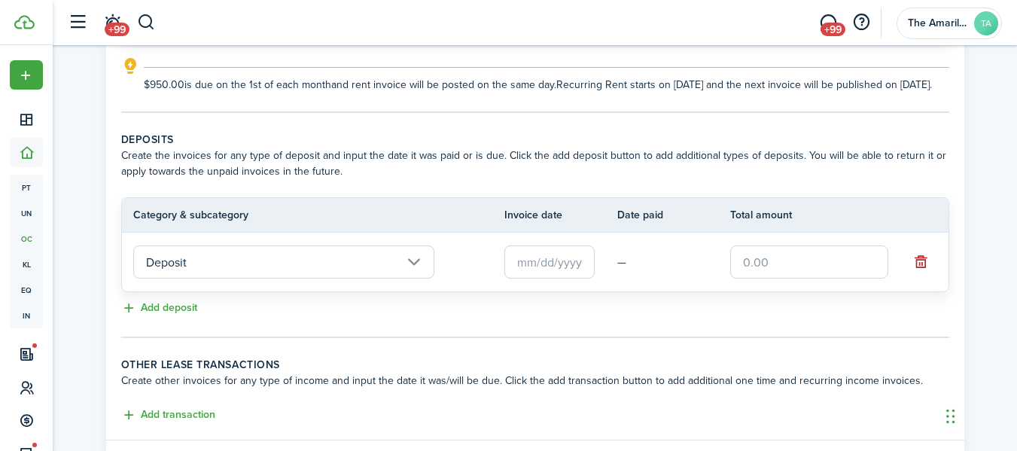
type input "[DATE]"
click at [759, 277] on input "text" at bounding box center [809, 261] width 158 height 33
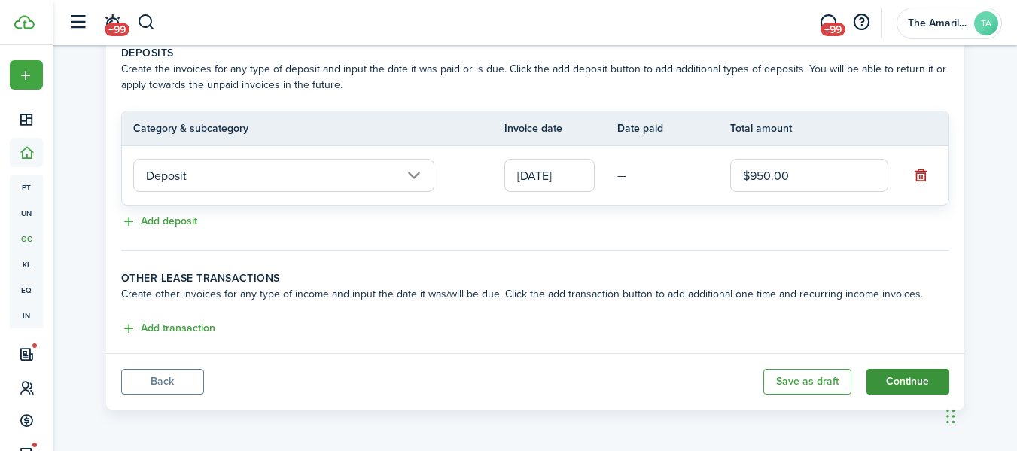
type input "$950.00"
click at [895, 385] on button "Continue" at bounding box center [907, 382] width 83 height 26
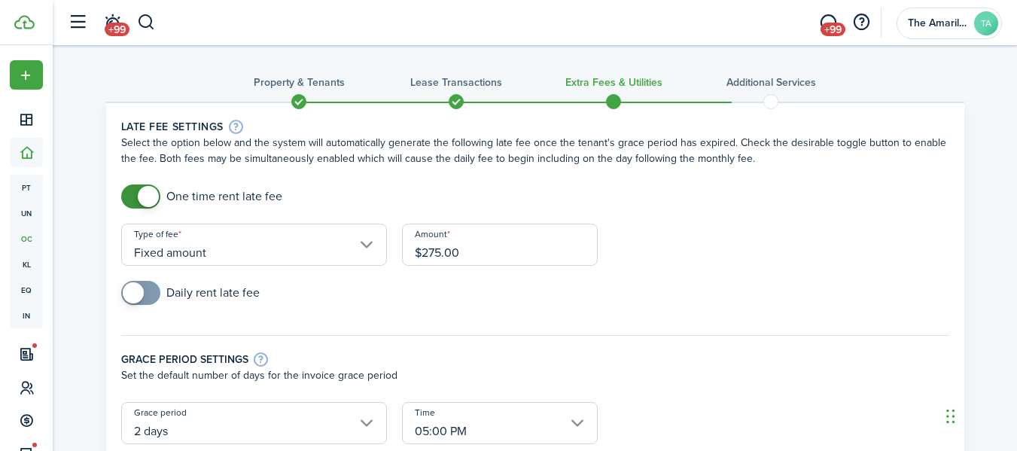
drag, startPoint x: 479, startPoint y: 251, endPoint x: 352, endPoint y: 258, distance: 127.4
click at [352, 258] on form "One time rent late fee Type of fee Fixed amount Amount $275.00 Daily rent late …" at bounding box center [535, 355] width 843 height 342
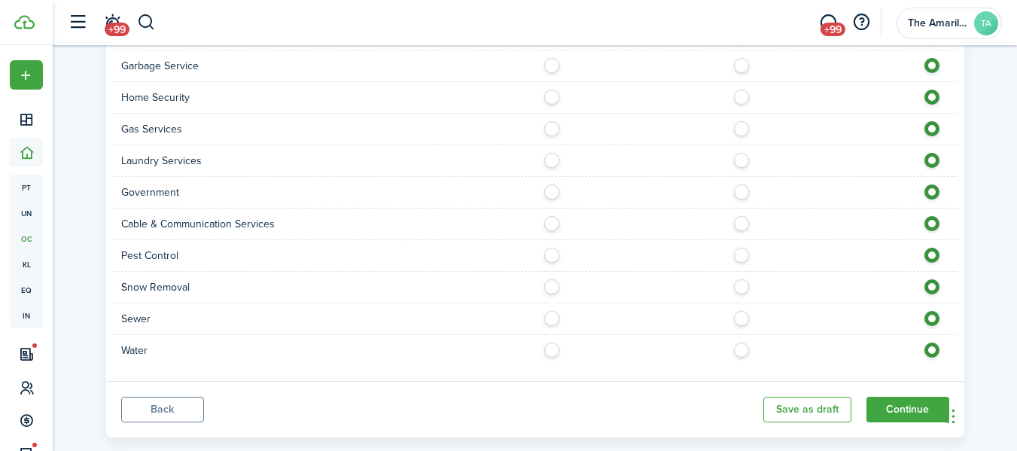
scroll to position [1290, 0]
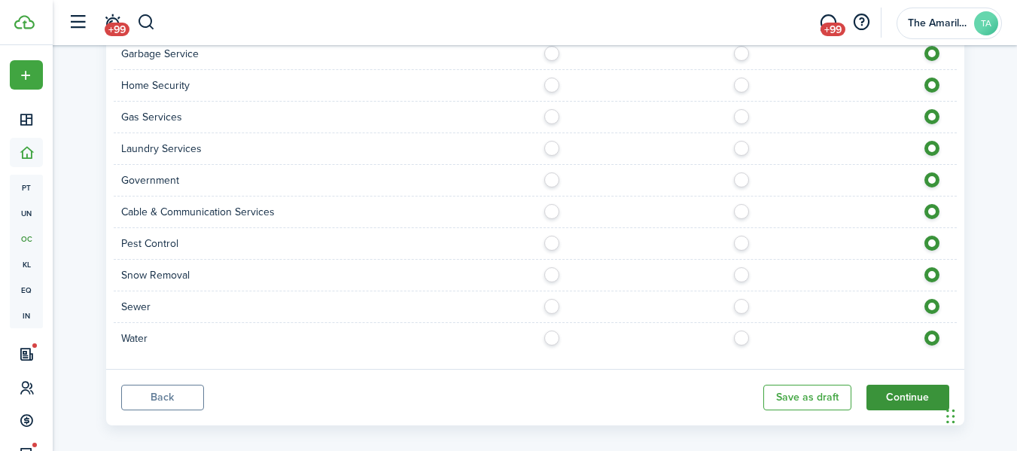
type input "$214.00"
click at [910, 385] on button "Continue" at bounding box center [907, 398] width 83 height 26
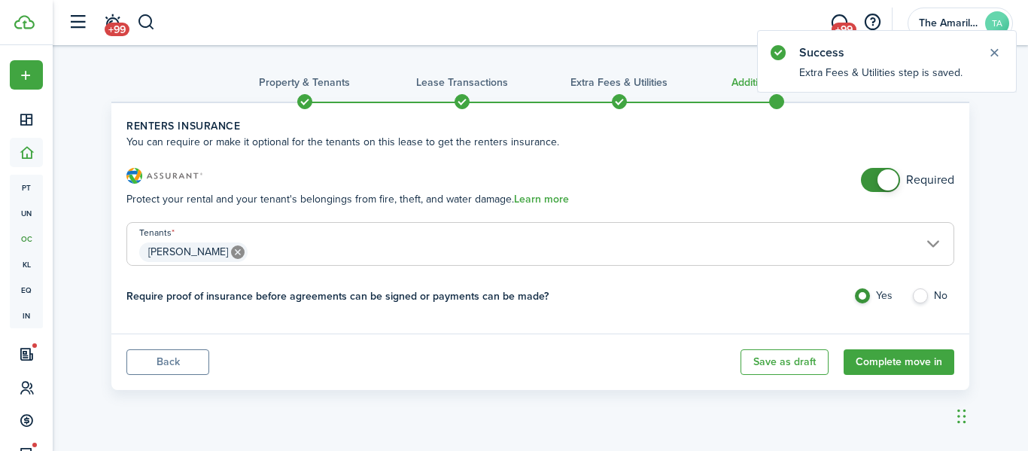
checkbox input "false"
click at [876, 182] on span at bounding box center [880, 180] width 15 height 24
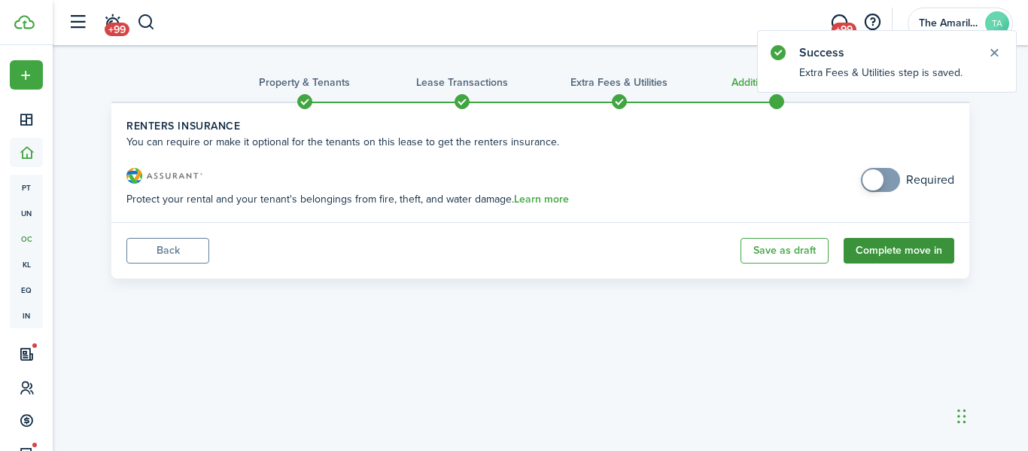
click at [878, 248] on button "Complete move in" at bounding box center [898, 251] width 111 height 26
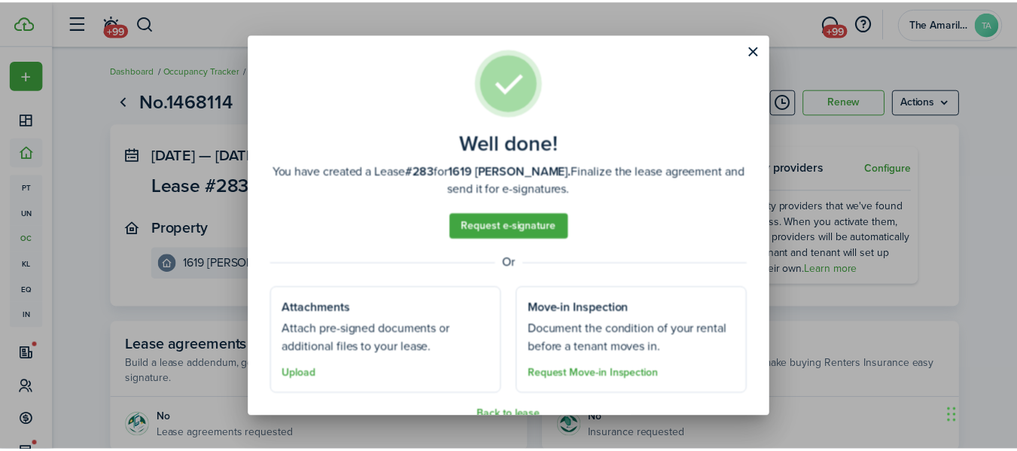
scroll to position [9, 0]
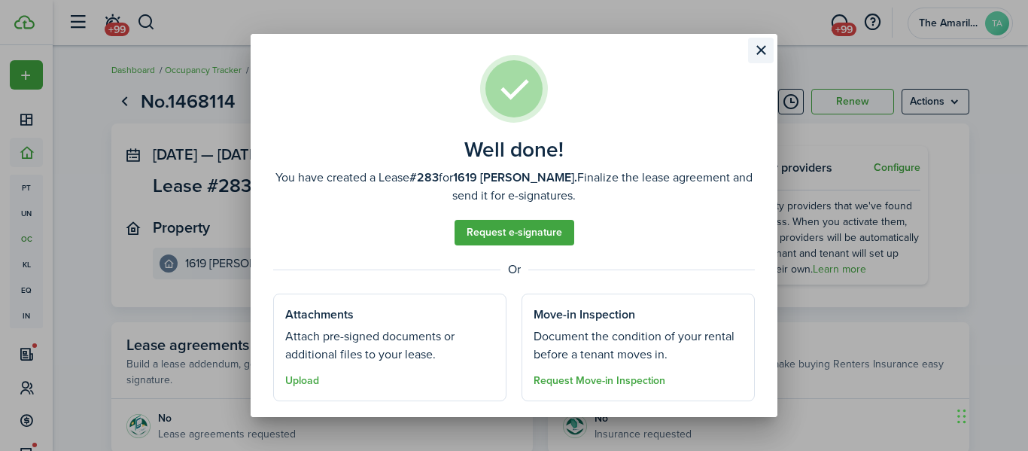
click at [761, 47] on button "Close modal" at bounding box center [761, 51] width 26 height 26
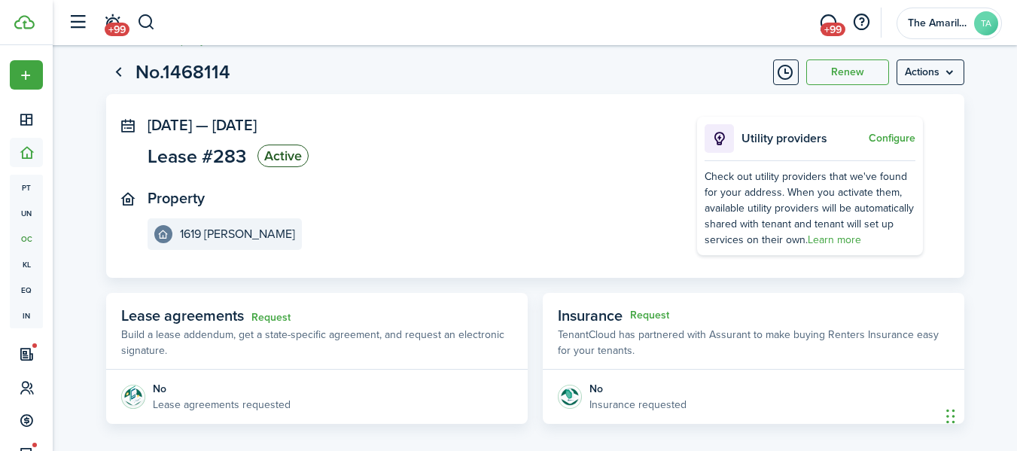
scroll to position [0, 0]
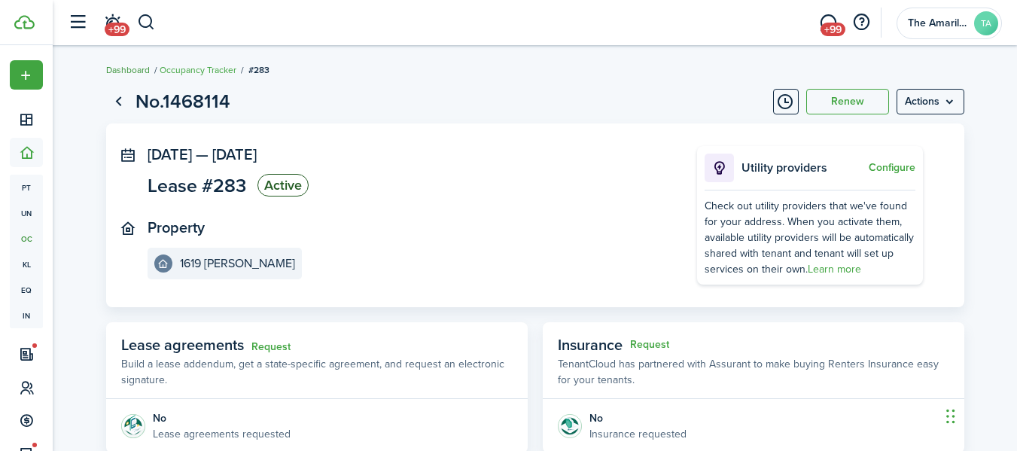
click at [135, 66] on link "Dashboard" at bounding box center [128, 70] width 44 height 14
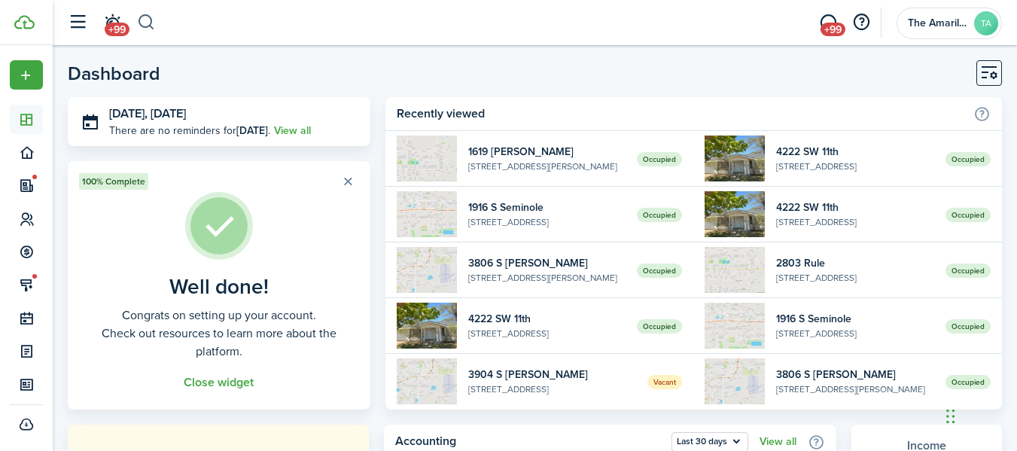
click at [148, 21] on button "button" at bounding box center [146, 23] width 19 height 26
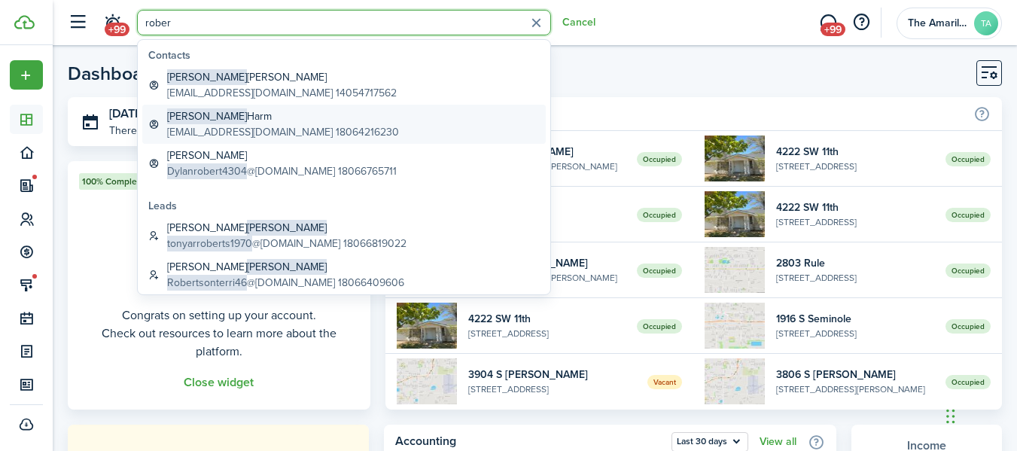
type input "rober"
click at [226, 126] on global-search-item-description "[EMAIL_ADDRESS][DOMAIN_NAME] 18064216230" at bounding box center [283, 132] width 232 height 16
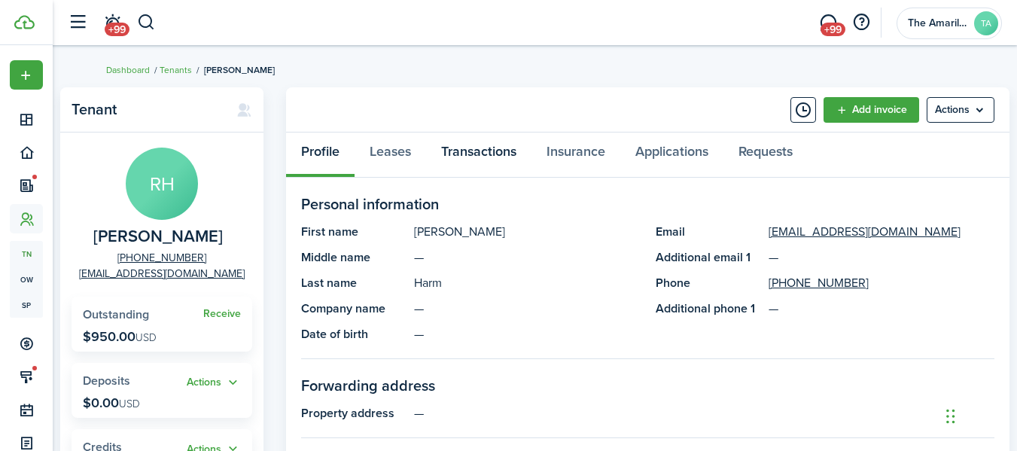
click at [471, 151] on link "Transactions" at bounding box center [478, 154] width 105 height 45
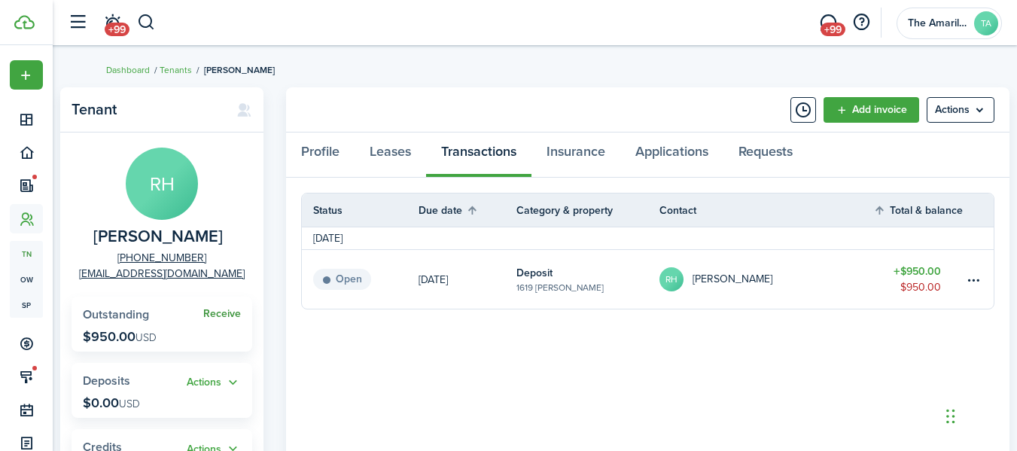
click at [225, 312] on link "Receive" at bounding box center [222, 314] width 38 height 12
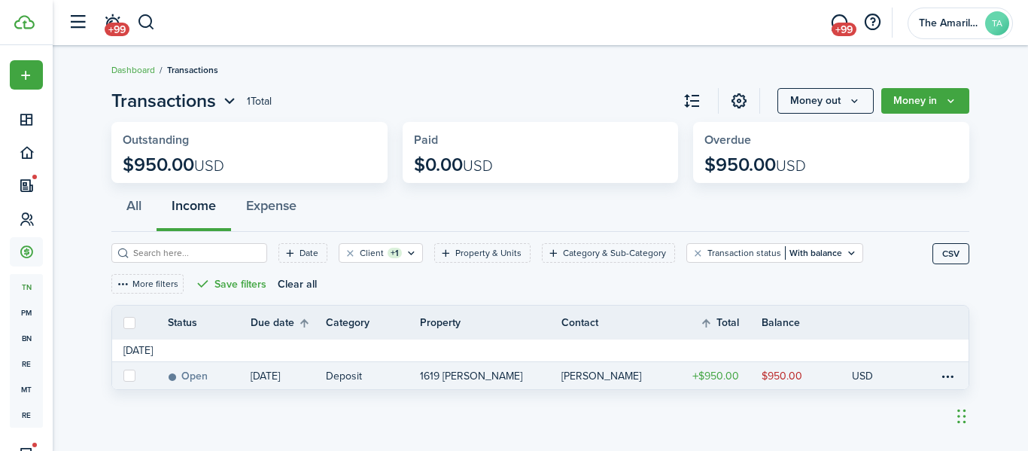
click at [133, 369] on label at bounding box center [129, 375] width 12 height 12
click at [123, 375] on input "checkbox" at bounding box center [123, 375] width 1 height 1
checkbox input "true"
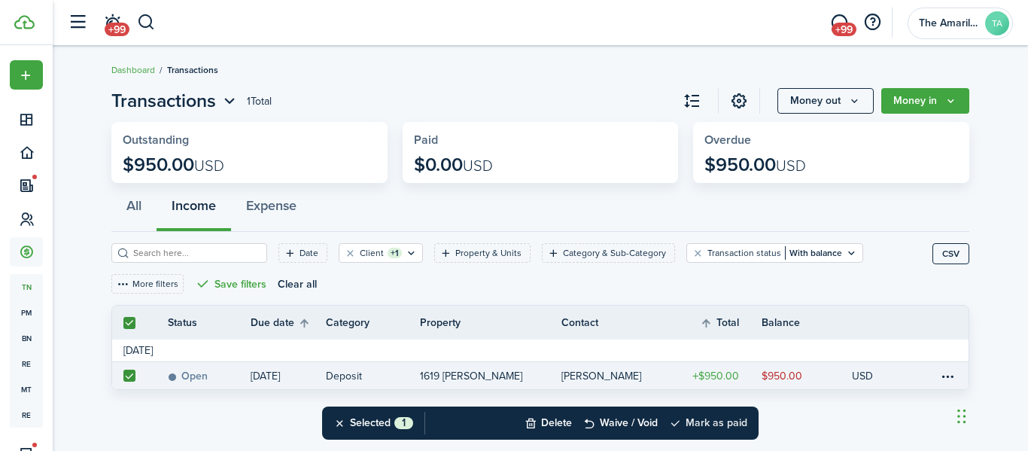
click at [727, 425] on button "Mark as paid" at bounding box center [708, 422] width 78 height 33
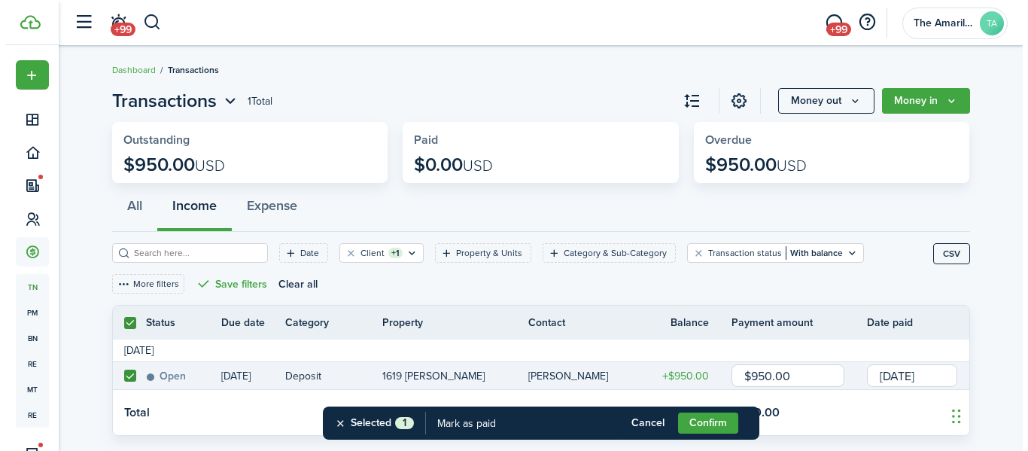
scroll to position [32, 0]
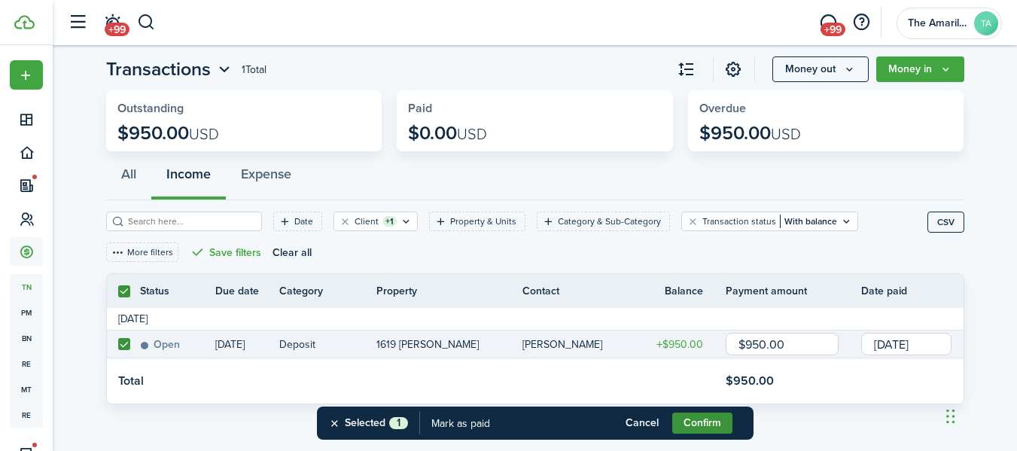
click at [706, 421] on button "Confirm" at bounding box center [702, 422] width 60 height 21
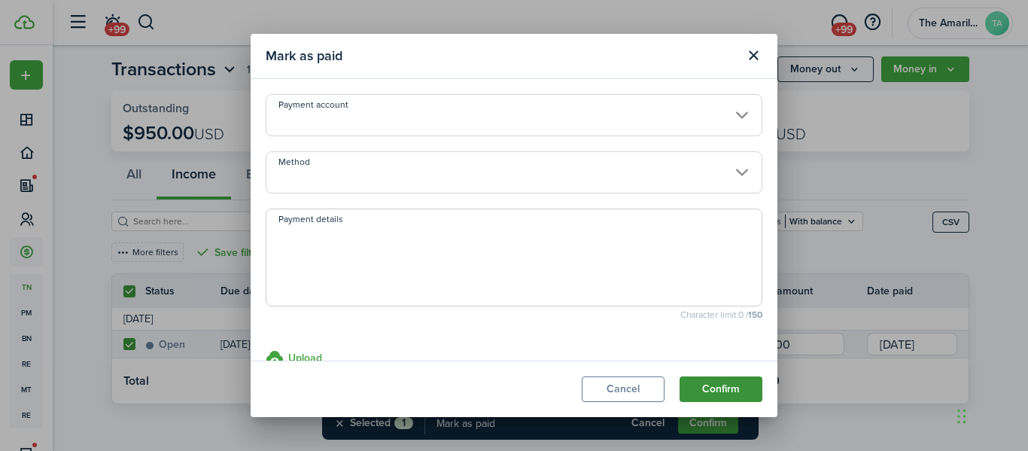
click at [733, 385] on button "Confirm" at bounding box center [720, 389] width 83 height 26
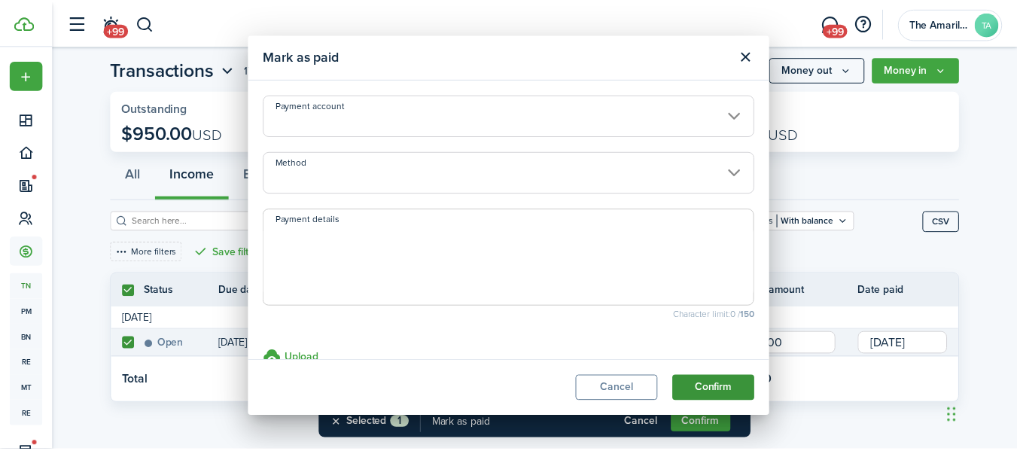
scroll to position [0, 0]
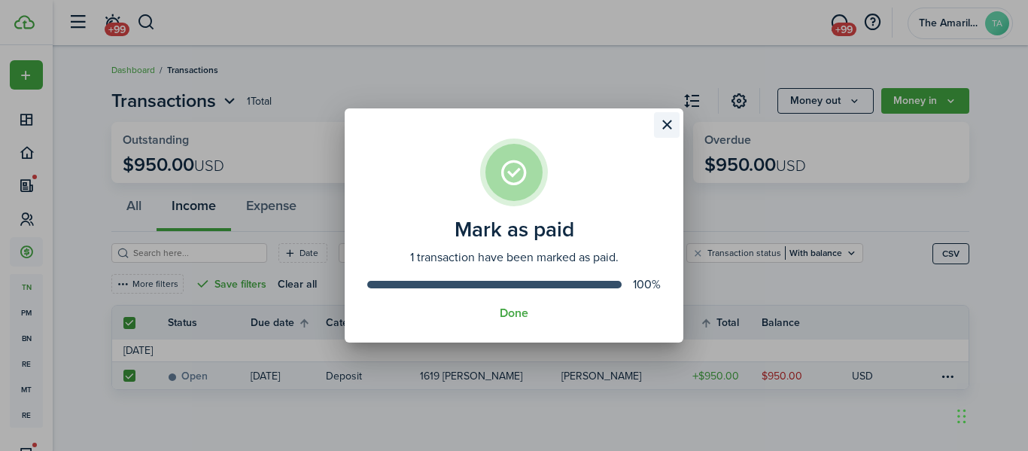
click at [660, 129] on button "Close modal" at bounding box center [667, 125] width 26 height 26
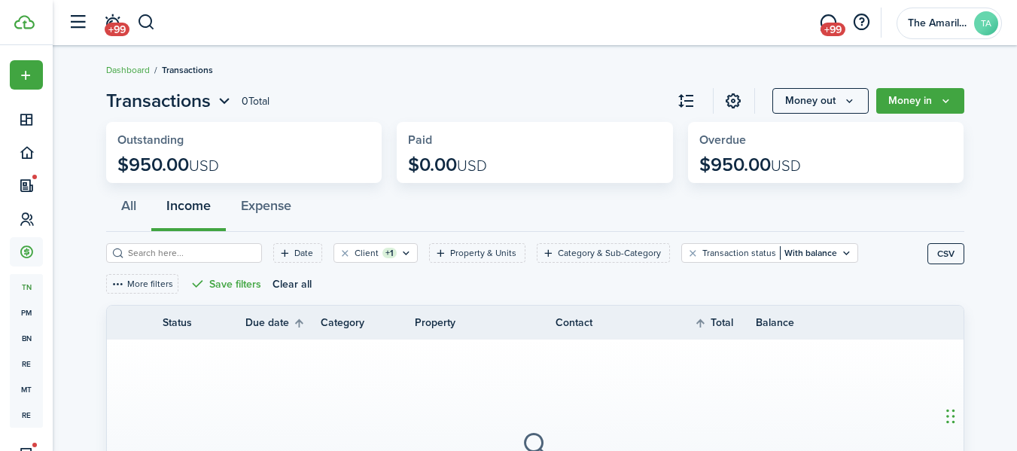
click at [181, 249] on input "search" at bounding box center [190, 253] width 132 height 14
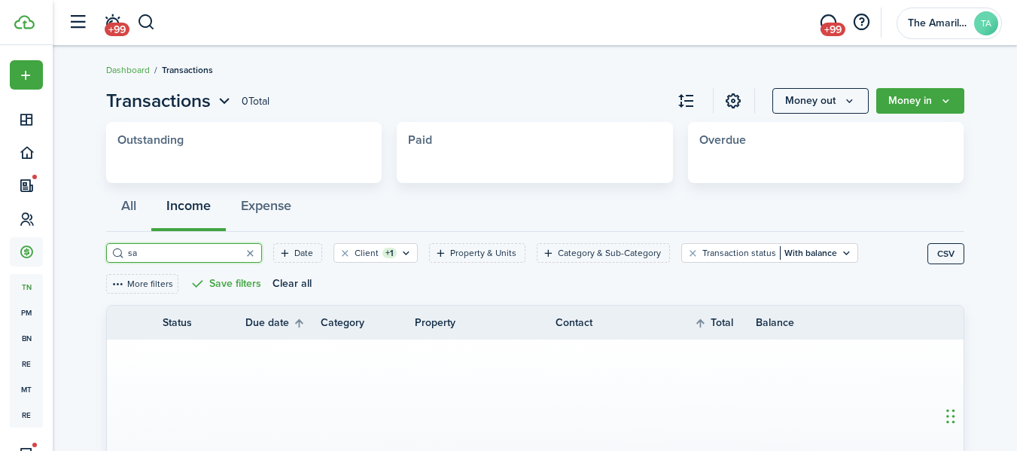
type input "s"
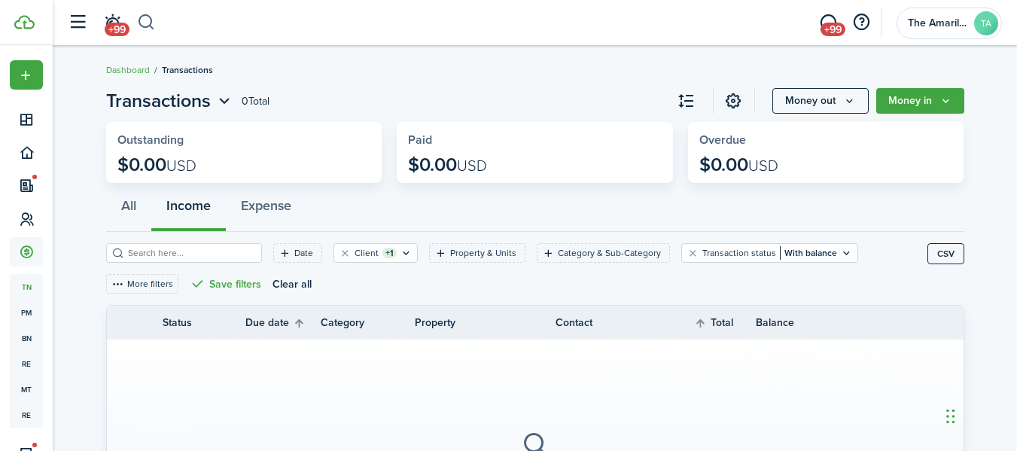
click at [144, 33] on button "button" at bounding box center [146, 23] width 19 height 26
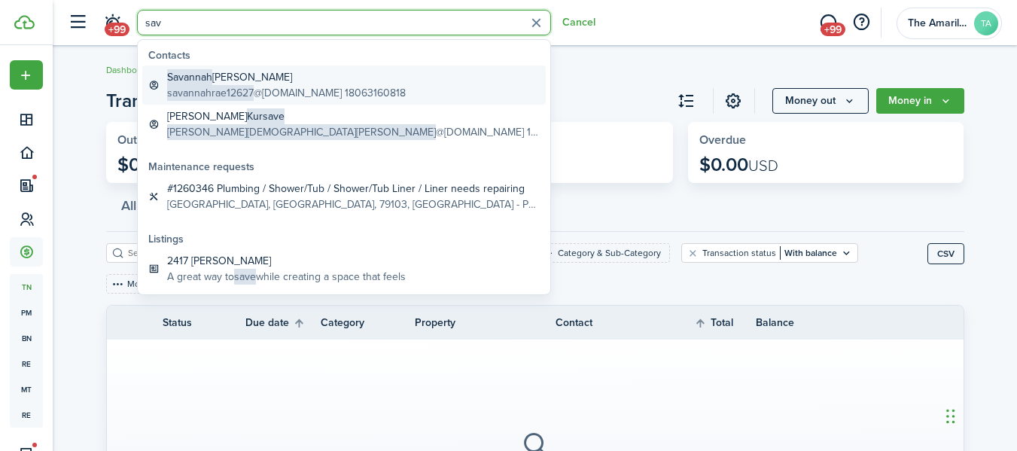
type input "sav"
click at [238, 79] on global-search-item-title "[PERSON_NAME]" at bounding box center [286, 77] width 239 height 16
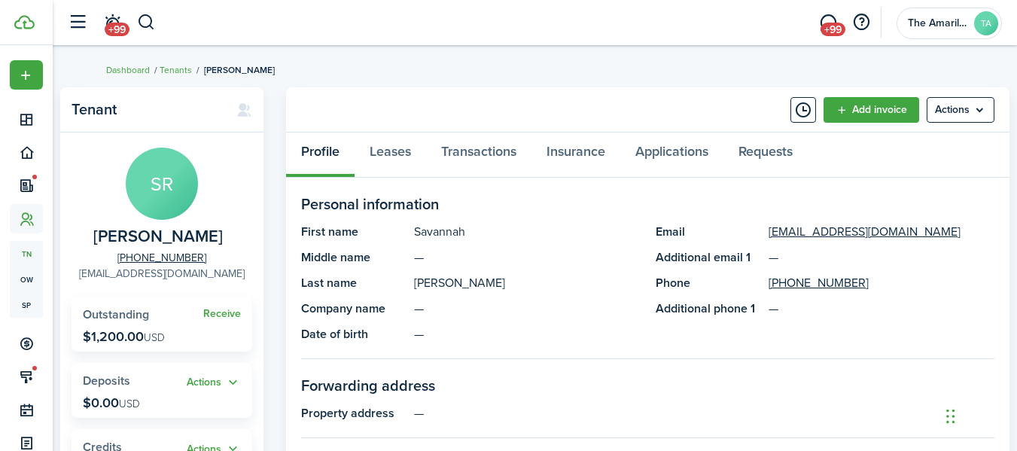
click at [208, 275] on link "[EMAIL_ADDRESS][DOMAIN_NAME]" at bounding box center [162, 274] width 166 height 16
click at [947, 108] on menu-btn "Actions" at bounding box center [960, 110] width 68 height 26
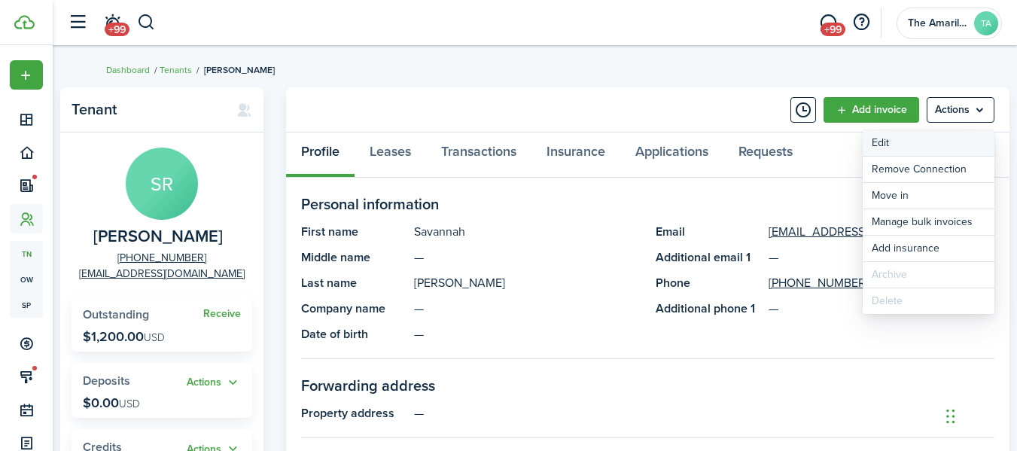
click at [914, 140] on link "Edit" at bounding box center [928, 143] width 132 height 26
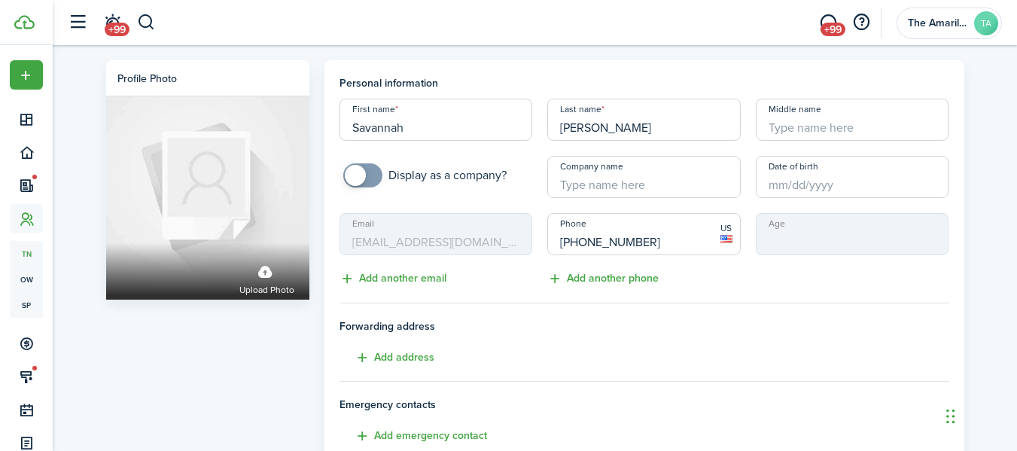
click at [512, 232] on mbsc-input "Email [EMAIL_ADDRESS][DOMAIN_NAME]" at bounding box center [435, 234] width 193 height 42
click at [499, 236] on mbsc-input "Email [EMAIL_ADDRESS][DOMAIN_NAME]" at bounding box center [435, 234] width 193 height 42
click at [456, 254] on mbsc-input "Email [EMAIL_ADDRESS][DOMAIN_NAME]" at bounding box center [435, 234] width 193 height 42
click at [424, 241] on mbsc-input "Email [EMAIL_ADDRESS][DOMAIN_NAME]" at bounding box center [435, 234] width 193 height 42
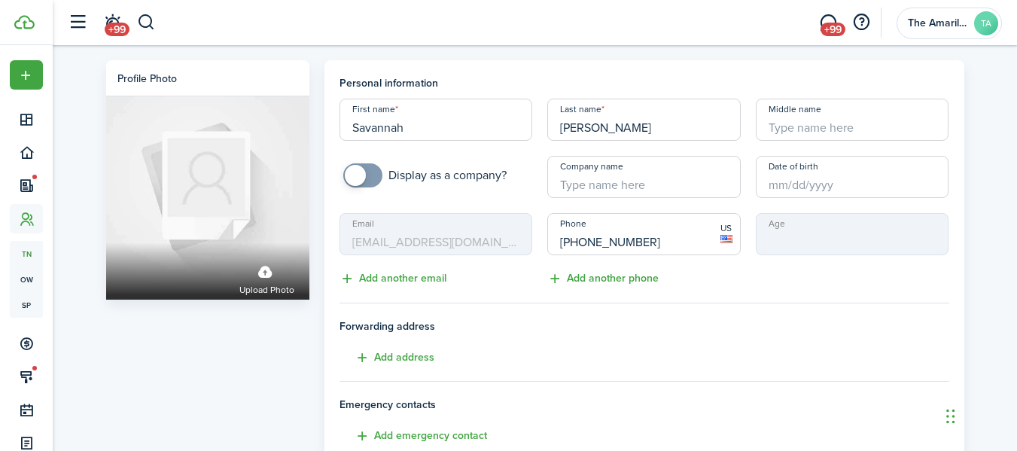
click at [424, 241] on mbsc-input "Email [EMAIL_ADDRESS][DOMAIN_NAME]" at bounding box center [435, 234] width 193 height 42
click at [398, 280] on button "Add another email" at bounding box center [392, 278] width 107 height 17
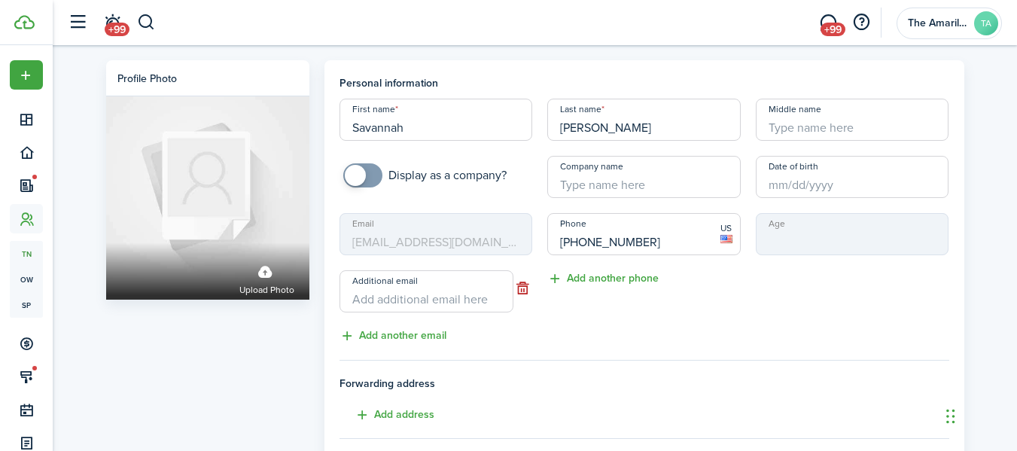
click at [414, 297] on input "Additional email" at bounding box center [426, 291] width 174 height 42
type input "[EMAIL_ADDRESS][DOMAIN_NAME]"
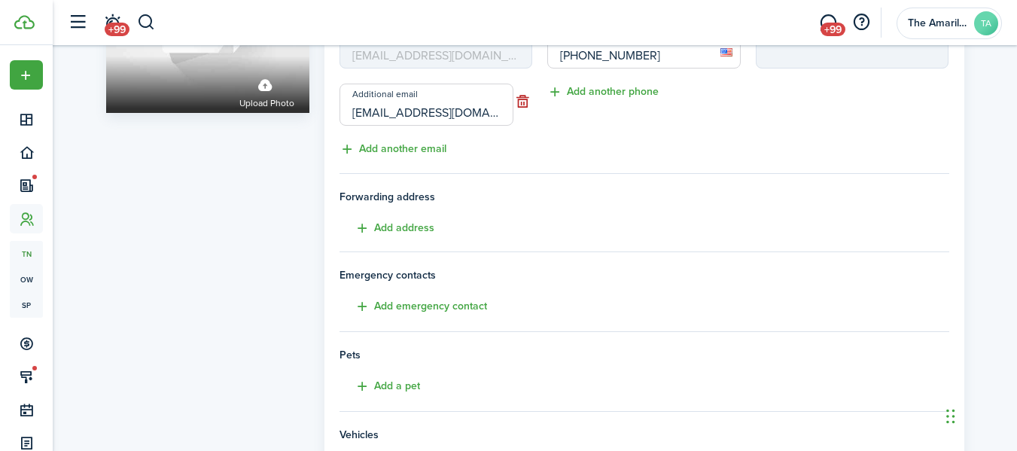
scroll to position [430, 0]
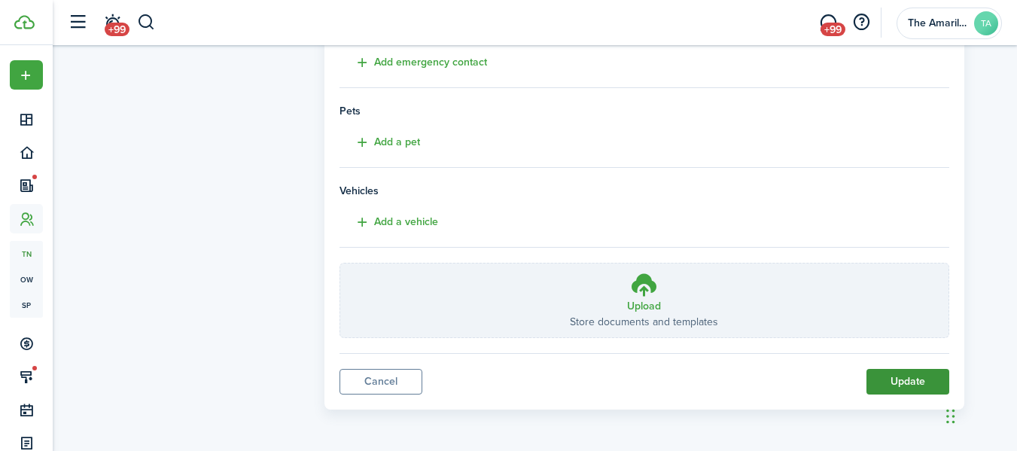
click at [898, 378] on button "Update" at bounding box center [907, 382] width 83 height 26
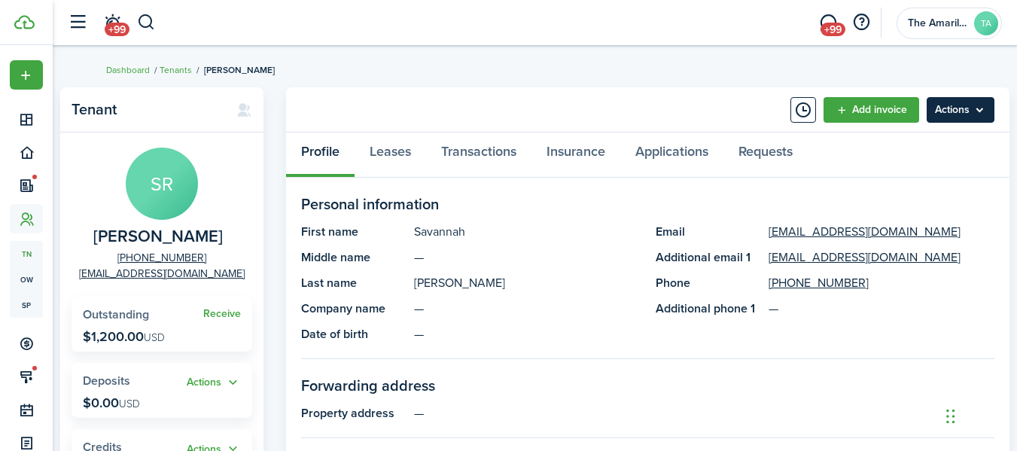
click at [971, 119] on menu-btn "Actions" at bounding box center [960, 110] width 68 height 26
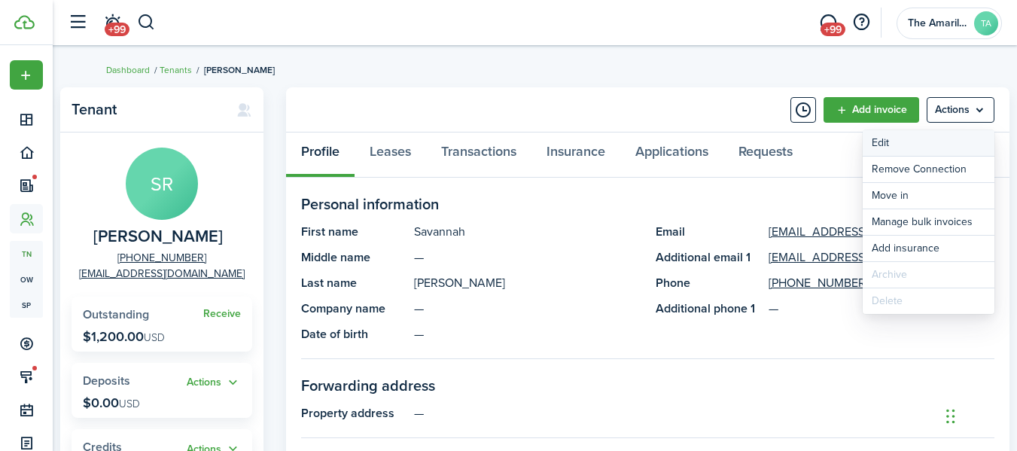
click at [913, 140] on link "Edit" at bounding box center [928, 143] width 132 height 26
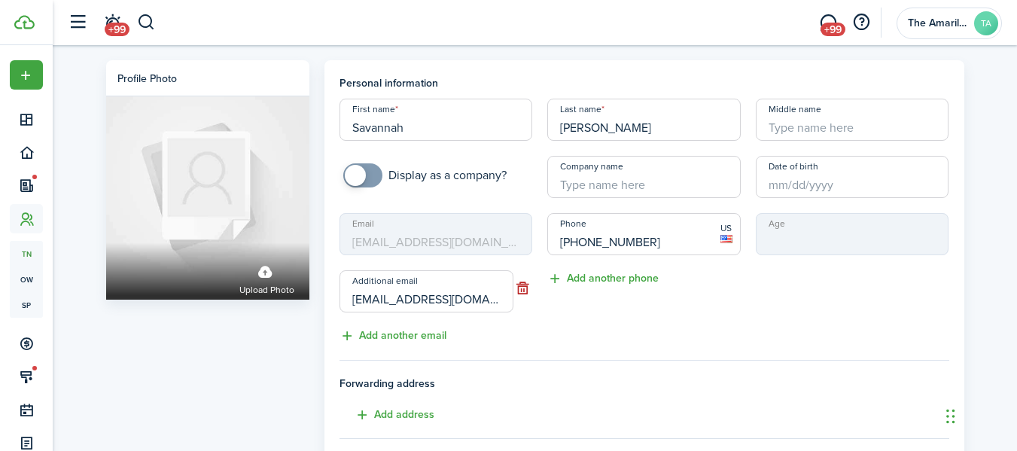
click at [504, 236] on mbsc-input "Email [EMAIL_ADDRESS][DOMAIN_NAME]" at bounding box center [435, 234] width 193 height 42
click at [495, 247] on mbsc-input "Email [EMAIL_ADDRESS][DOMAIN_NAME]" at bounding box center [435, 234] width 193 height 42
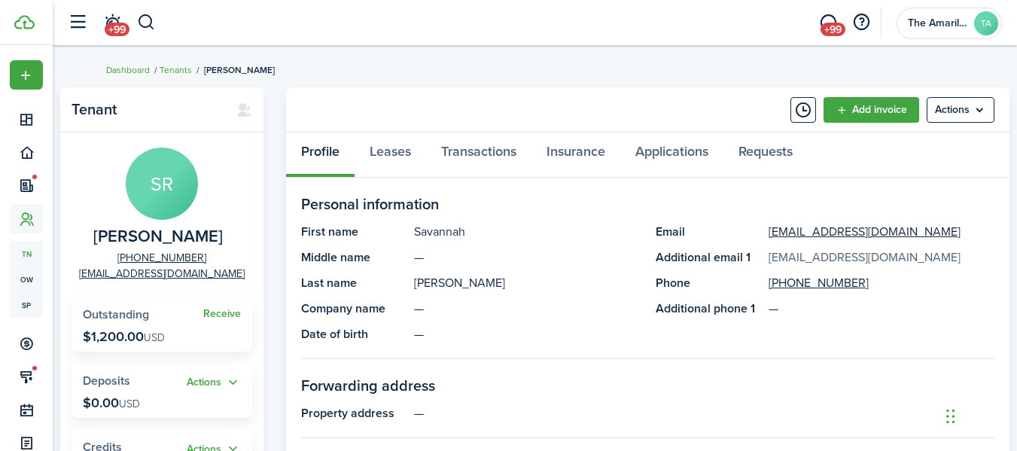
click at [902, 257] on link "[EMAIL_ADDRESS][DOMAIN_NAME]" at bounding box center [864, 257] width 192 height 18
click at [953, 117] on menu-btn "Actions" at bounding box center [960, 110] width 68 height 26
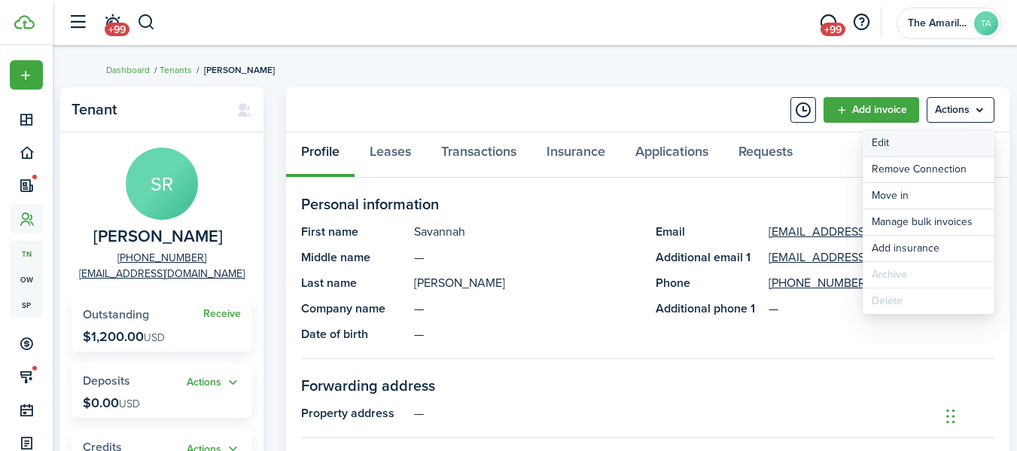
click at [885, 144] on link "Edit" at bounding box center [928, 143] width 132 height 26
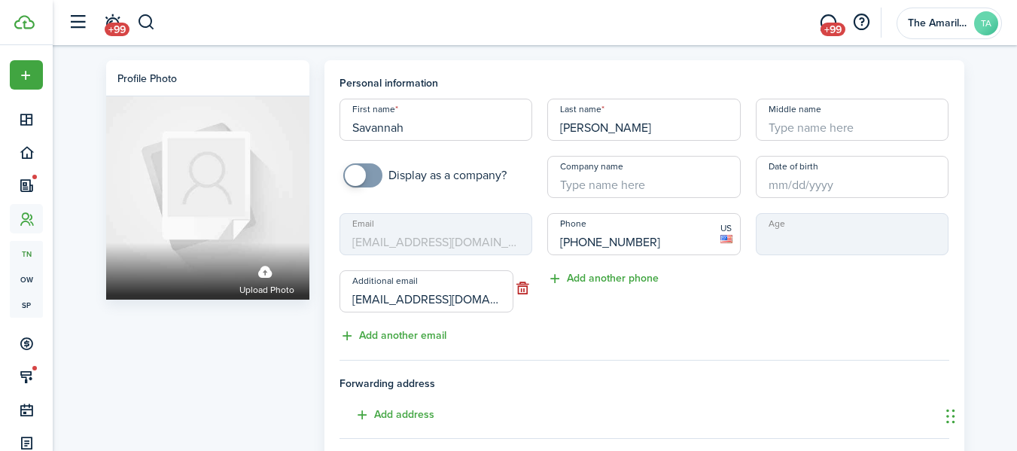
click at [489, 240] on mbsc-input "Email [EMAIL_ADDRESS][DOMAIN_NAME]" at bounding box center [435, 234] width 193 height 42
click at [460, 302] on input "[EMAIL_ADDRESS][DOMAIN_NAME]" at bounding box center [426, 291] width 174 height 42
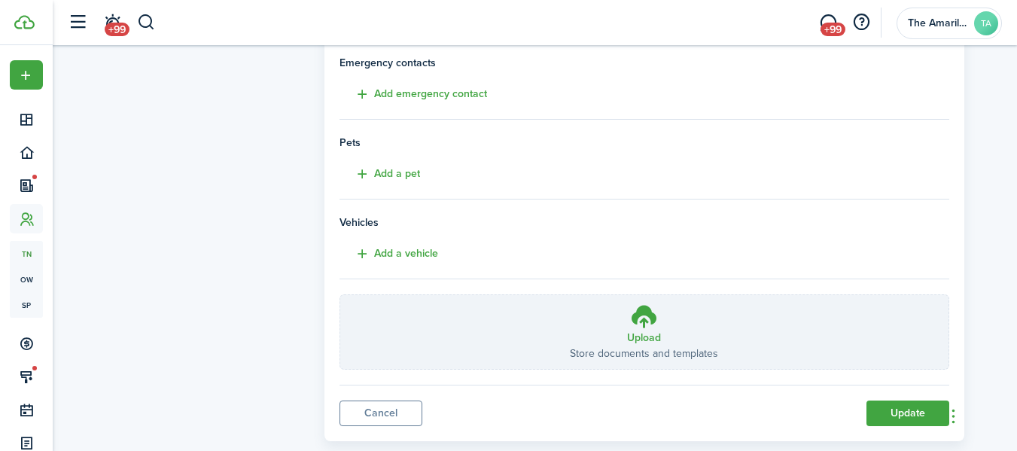
scroll to position [430, 0]
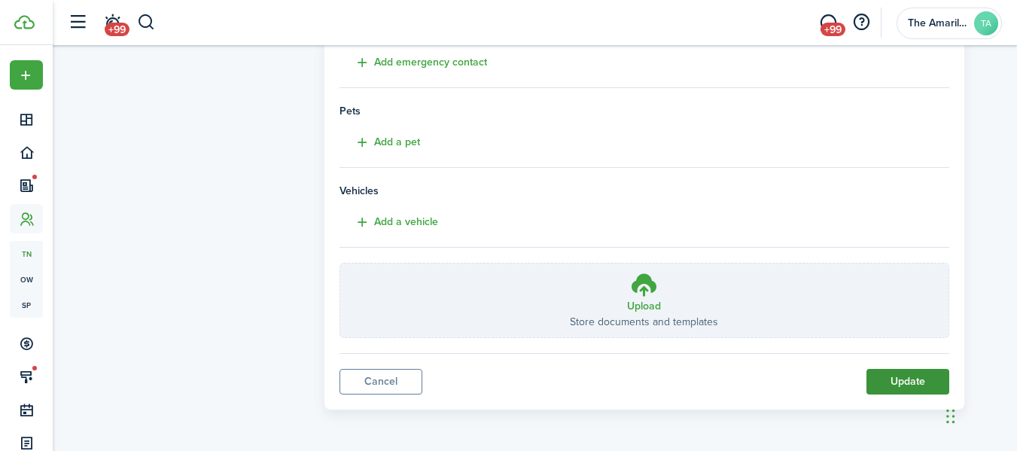
click at [909, 384] on button "Update" at bounding box center [907, 382] width 83 height 26
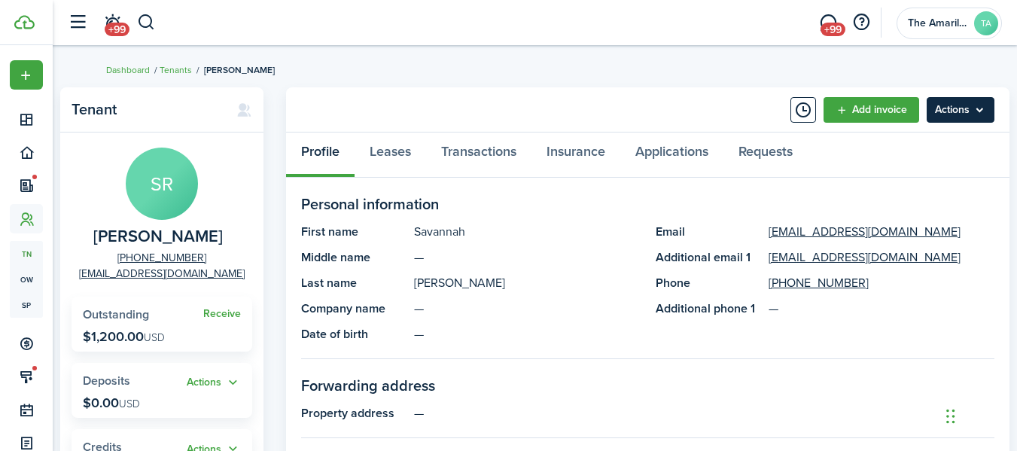
click at [960, 111] on menu-btn "Actions" at bounding box center [960, 110] width 68 height 26
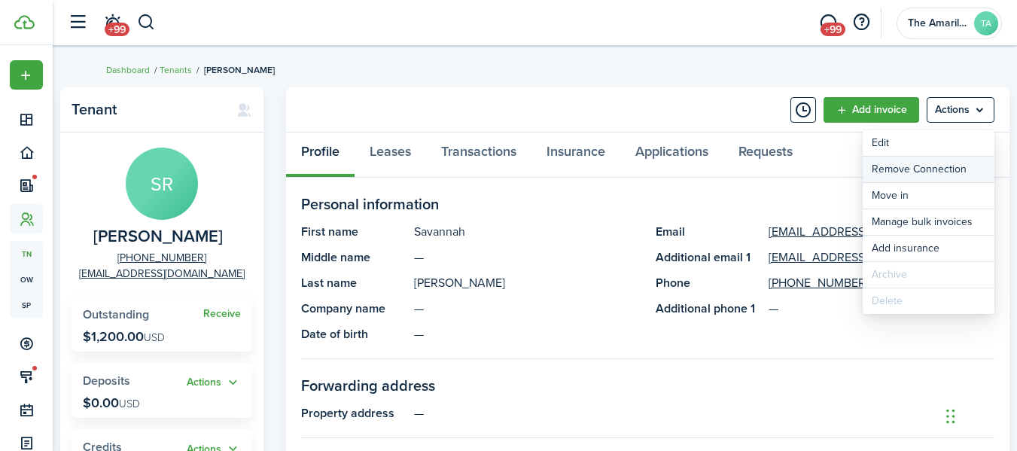
click at [916, 170] on button "Remove Connection" at bounding box center [928, 170] width 132 height 26
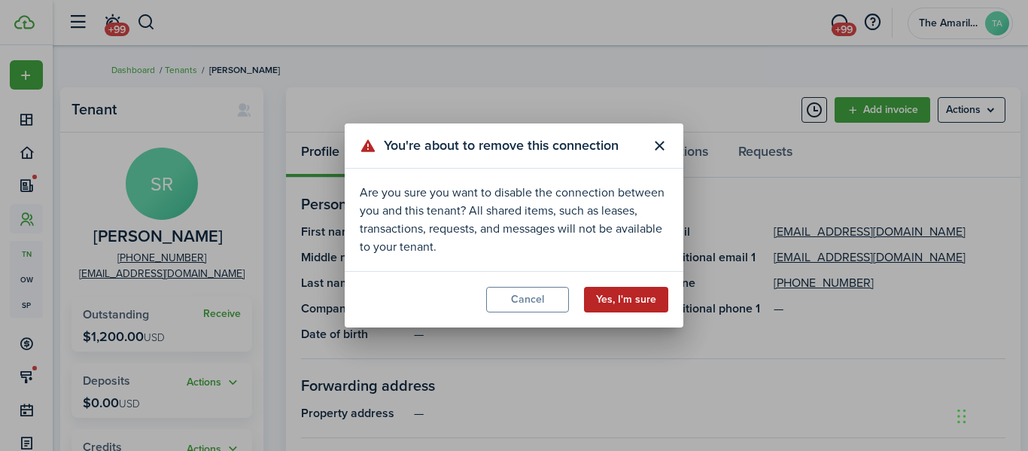
click at [636, 299] on button "Yes, I'm sure" at bounding box center [626, 300] width 84 height 26
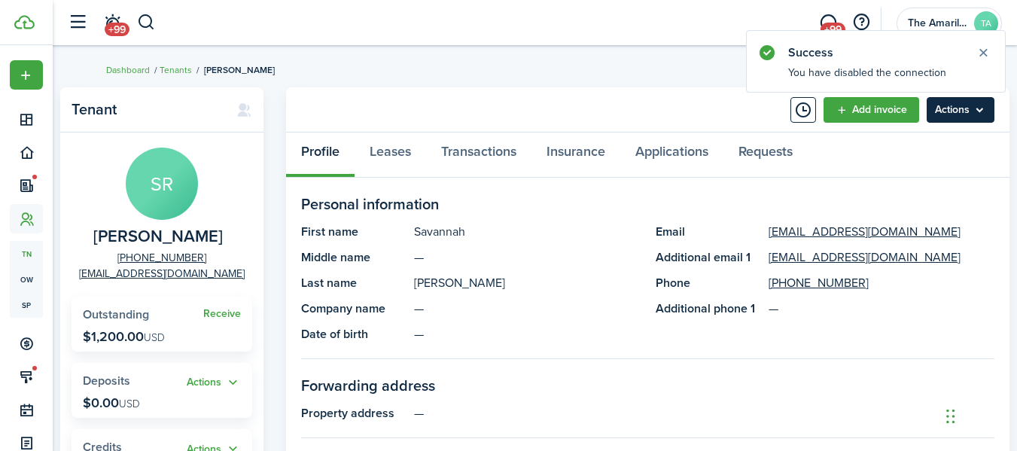
click at [956, 106] on menu-btn "Actions" at bounding box center [960, 110] width 68 height 26
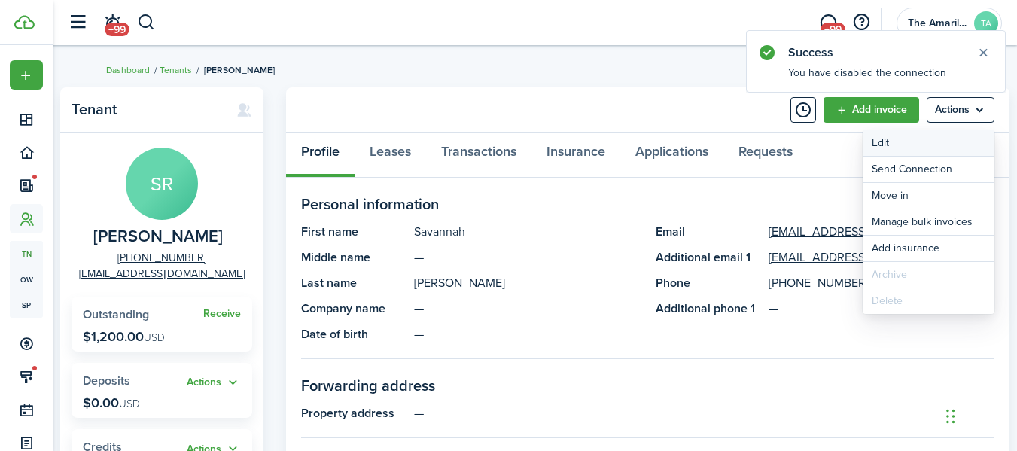
click at [911, 145] on link "Edit" at bounding box center [928, 143] width 132 height 26
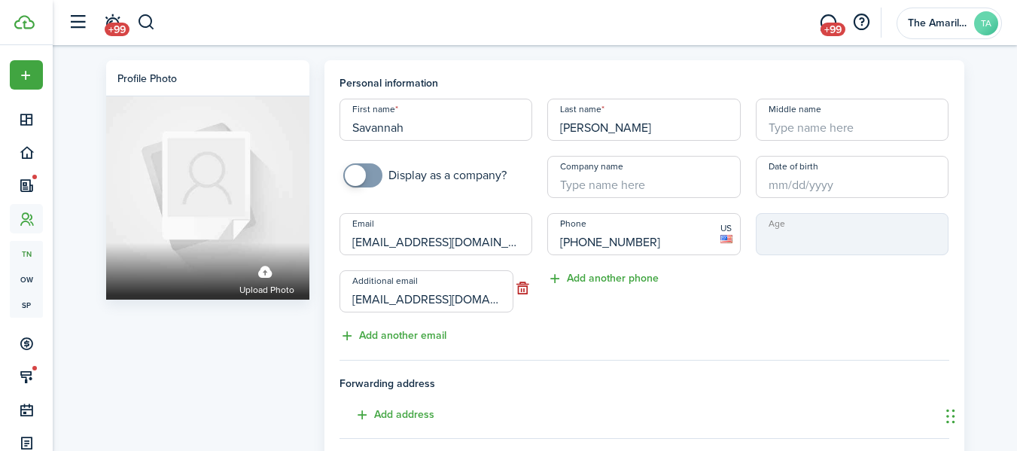
click at [499, 299] on input "[EMAIL_ADDRESS][DOMAIN_NAME]" at bounding box center [426, 291] width 174 height 42
drag, startPoint x: 351, startPoint y: 299, endPoint x: 546, endPoint y: 298, distance: 194.9
click at [546, 298] on div "First name [PERSON_NAME] Last name [PERSON_NAME] Middle name Display as a compa…" at bounding box center [644, 222] width 625 height 246
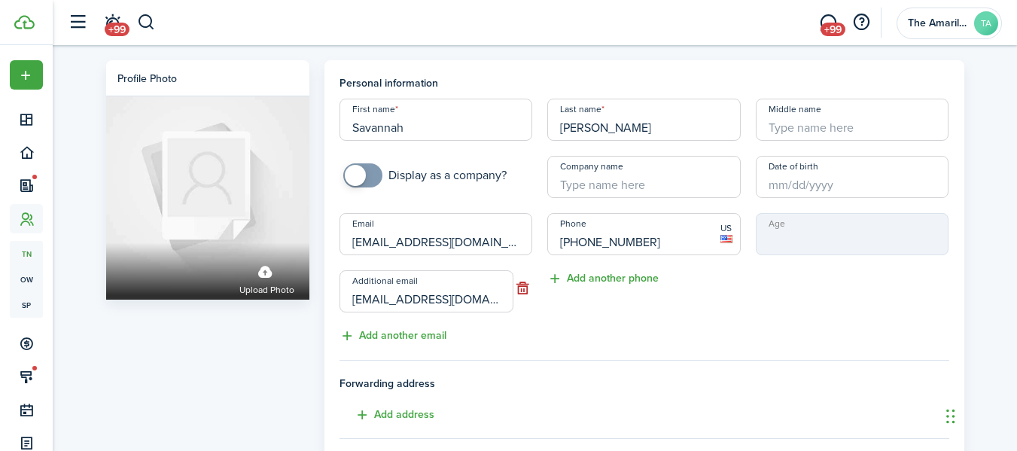
drag, startPoint x: 351, startPoint y: 241, endPoint x: 567, endPoint y: 234, distance: 216.8
click at [567, 234] on div "First name [PERSON_NAME] Last name [PERSON_NAME] Middle name Display as a compa…" at bounding box center [644, 222] width 625 height 246
paste input "Savannahrael"
type input "[EMAIL_ADDRESS][DOMAIN_NAME]"
click at [521, 287] on button "button" at bounding box center [522, 288] width 19 height 21
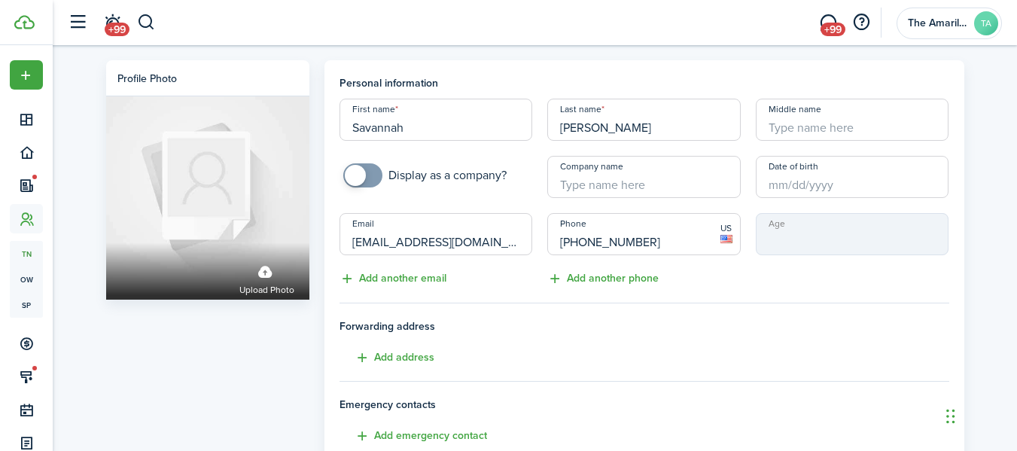
scroll to position [373, 0]
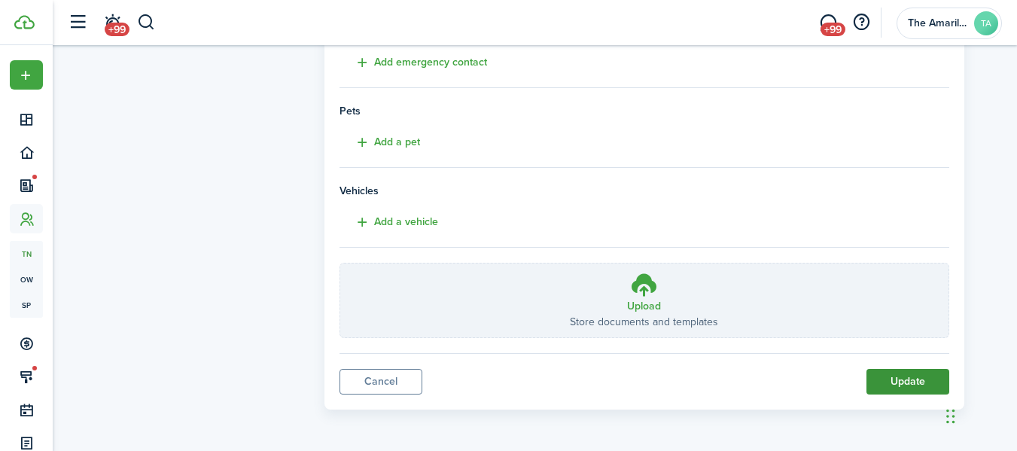
click at [920, 378] on button "Update" at bounding box center [907, 382] width 83 height 26
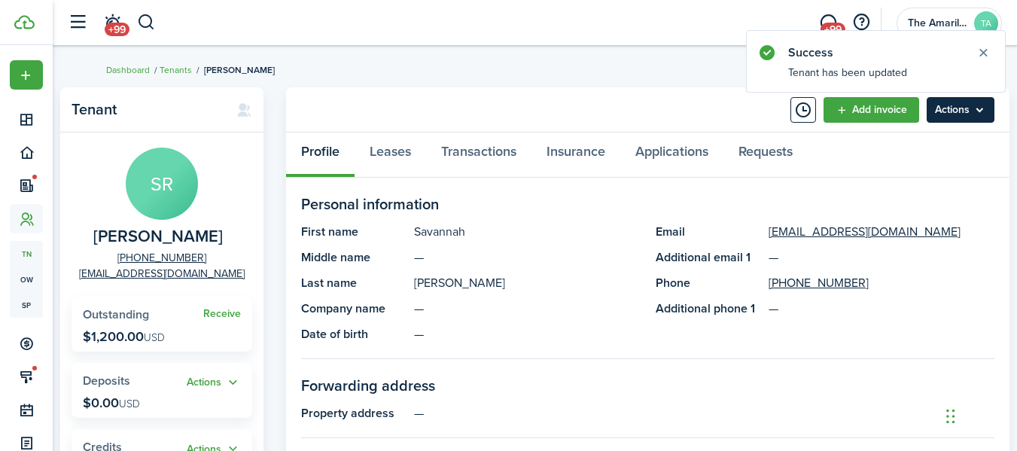
click at [971, 117] on menu-btn "Actions" at bounding box center [960, 110] width 68 height 26
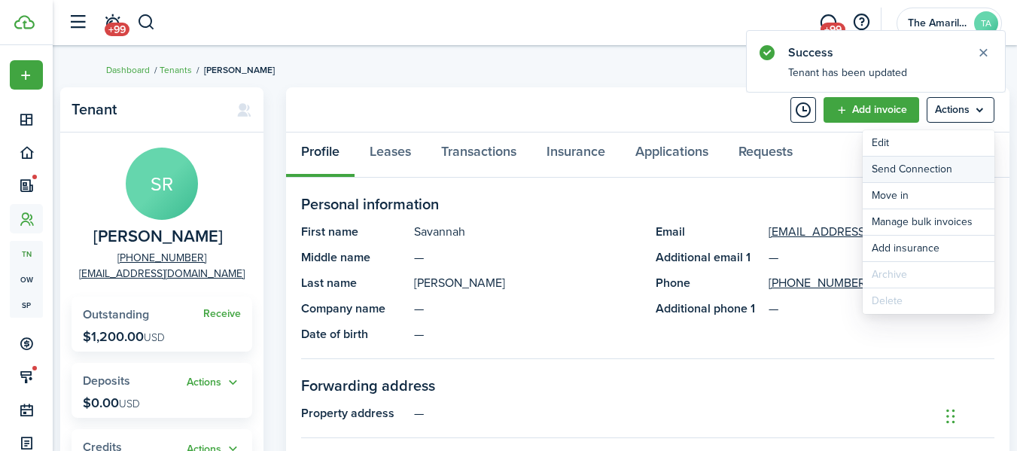
click at [923, 165] on button "Send Connection" at bounding box center [928, 170] width 132 height 26
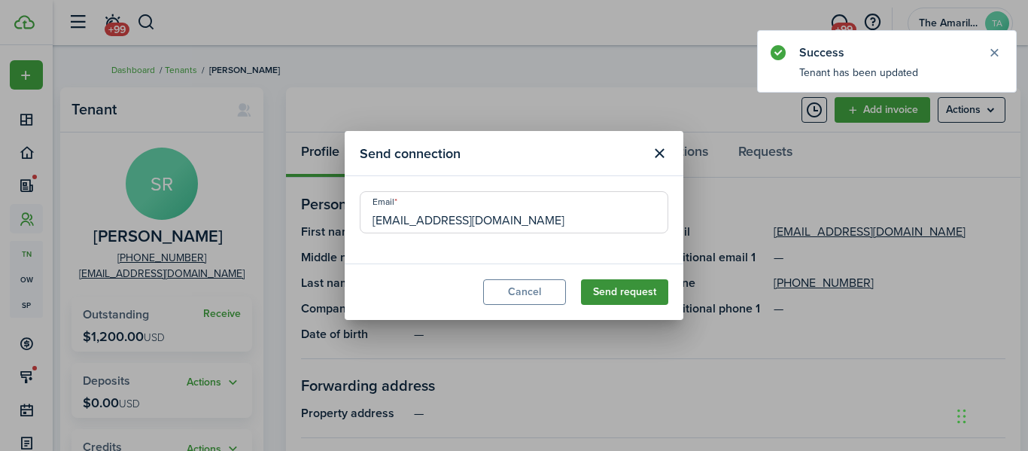
click at [634, 290] on button "Send request" at bounding box center [624, 292] width 87 height 26
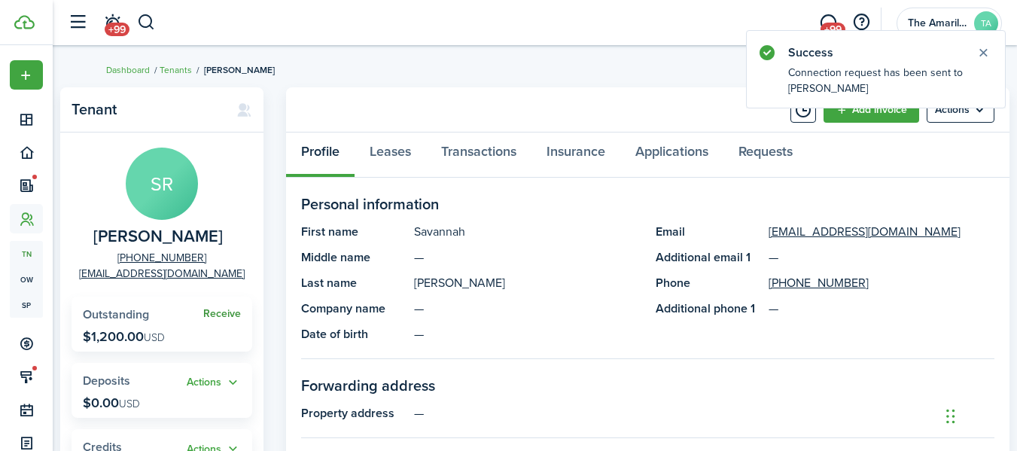
click at [225, 316] on link "Receive" at bounding box center [222, 314] width 38 height 12
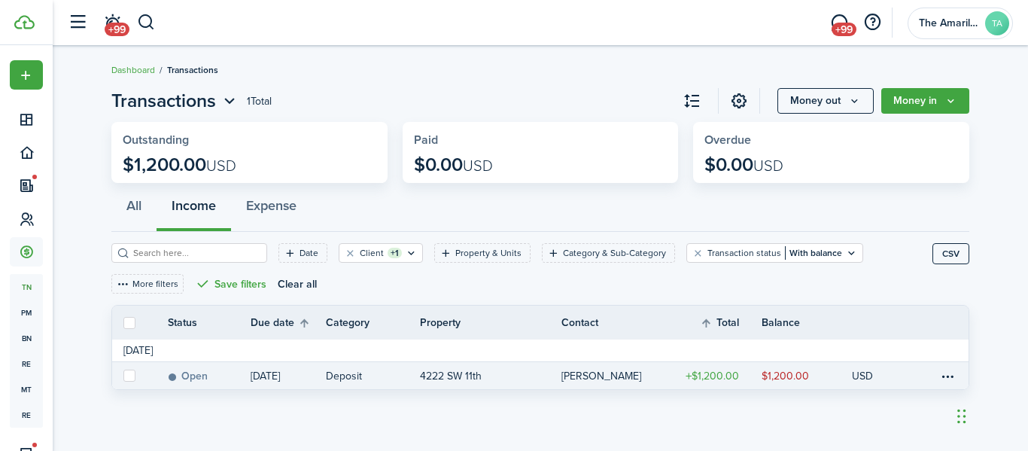
click at [127, 373] on label at bounding box center [129, 375] width 12 height 12
click at [123, 375] on input "checkbox" at bounding box center [123, 375] width 1 height 1
checkbox input "true"
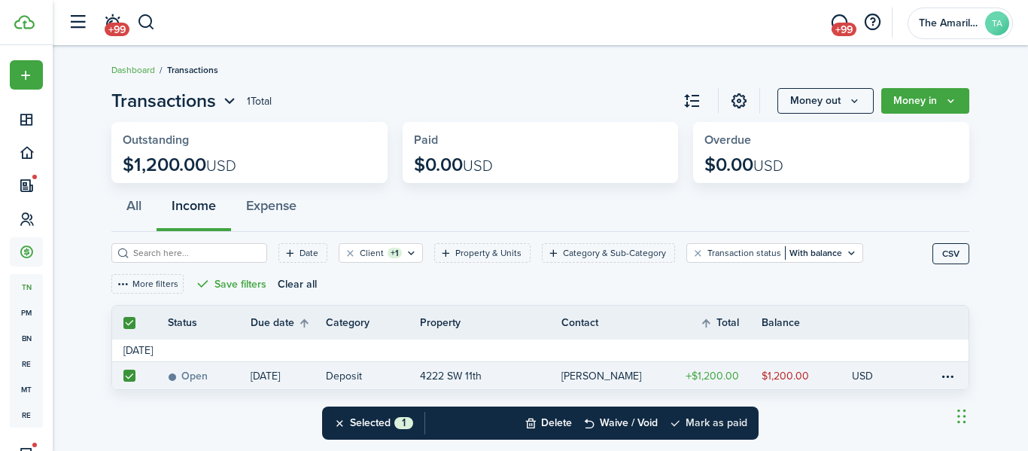
click at [721, 421] on button "Mark as paid" at bounding box center [708, 422] width 78 height 33
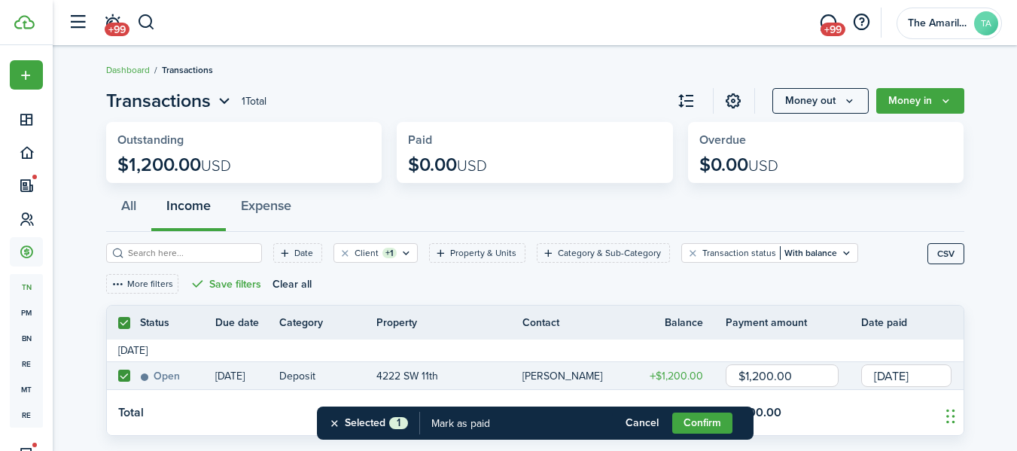
drag, startPoint x: 807, startPoint y: 369, endPoint x: 662, endPoint y: 378, distance: 145.5
click at [662, 378] on tr "Open [DATE] Deposit [STREET_ADDRESS][PERSON_NAME] $1,200.00 $1,200.00 [DATE]" at bounding box center [535, 376] width 856 height 28
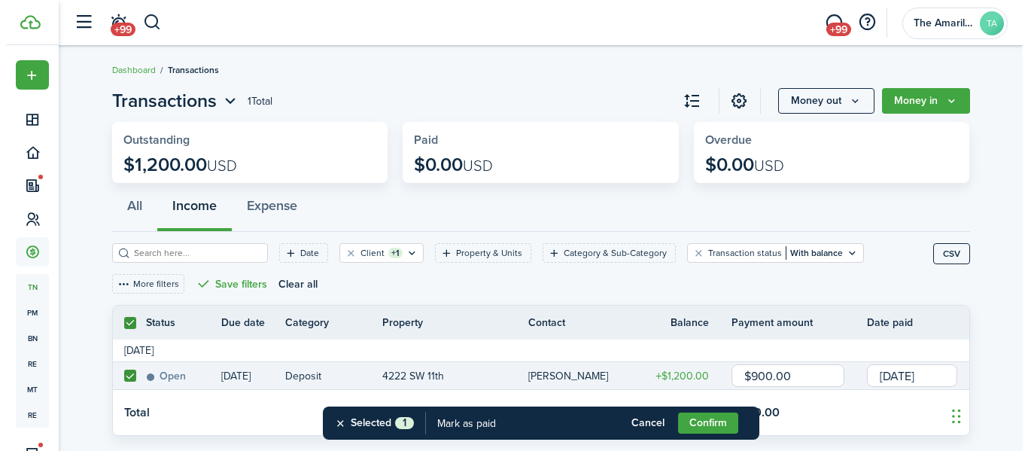
scroll to position [32, 0]
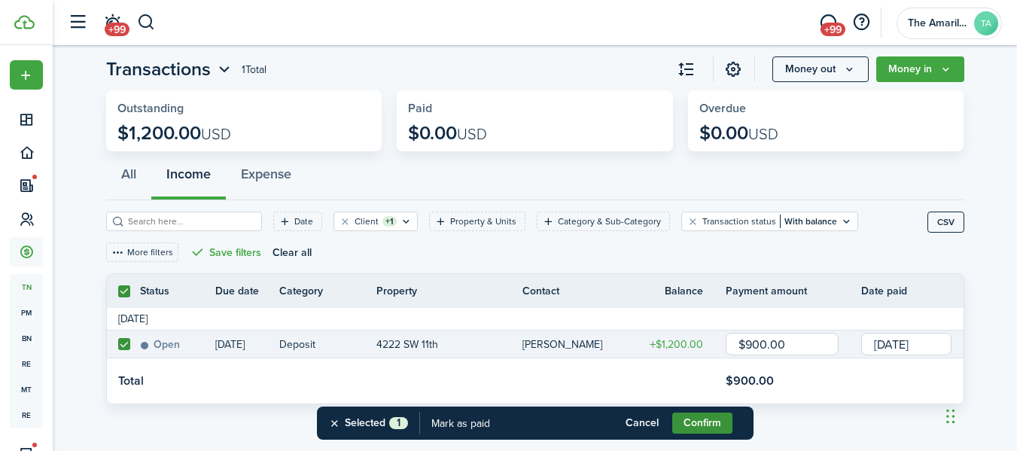
type input "$900.00"
click at [709, 425] on button "Confirm" at bounding box center [702, 422] width 60 height 21
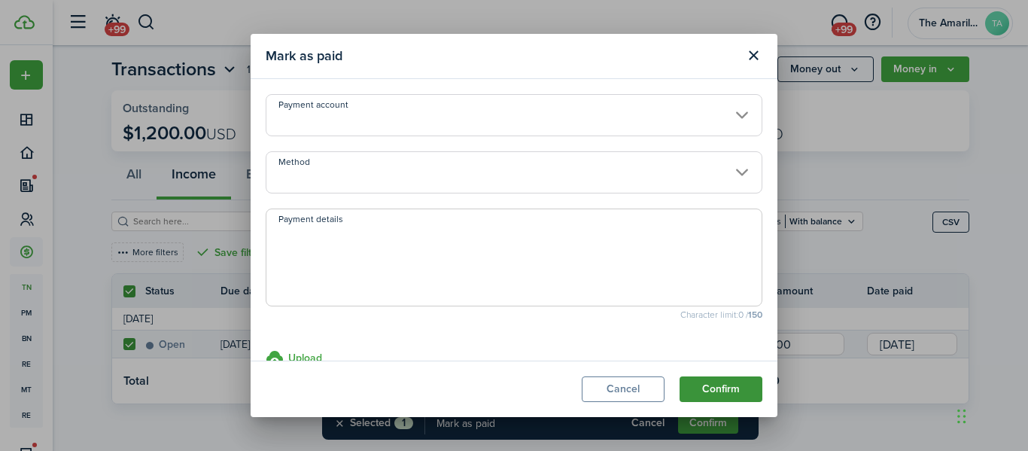
click at [714, 382] on button "Confirm" at bounding box center [720, 389] width 83 height 26
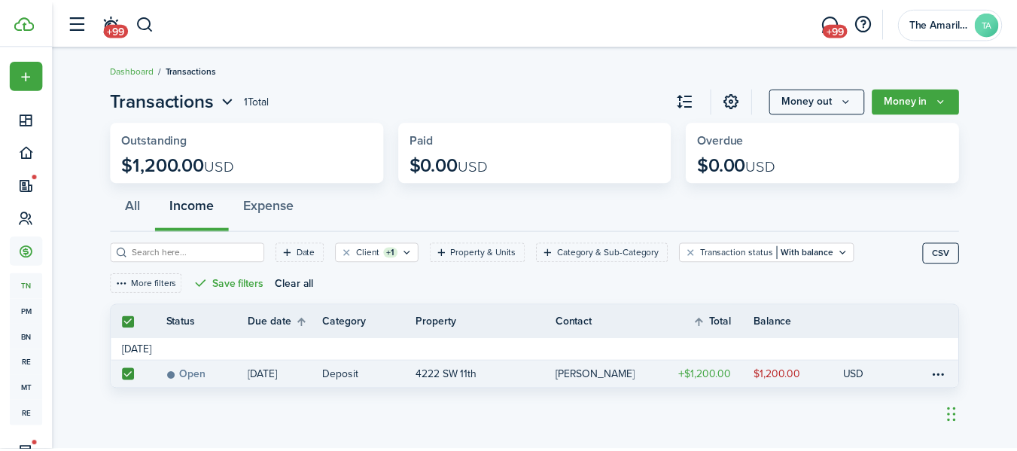
scroll to position [0, 0]
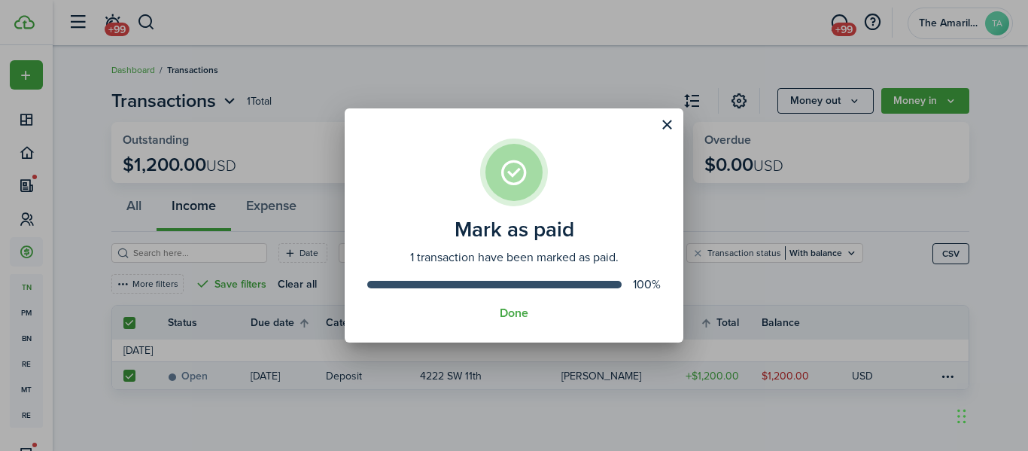
click at [582, 56] on div "Mark as paid 1 transaction have been marked as paid. 100% Done" at bounding box center [514, 225] width 1028 height 451
click at [673, 122] on button "Close modal" at bounding box center [667, 125] width 26 height 26
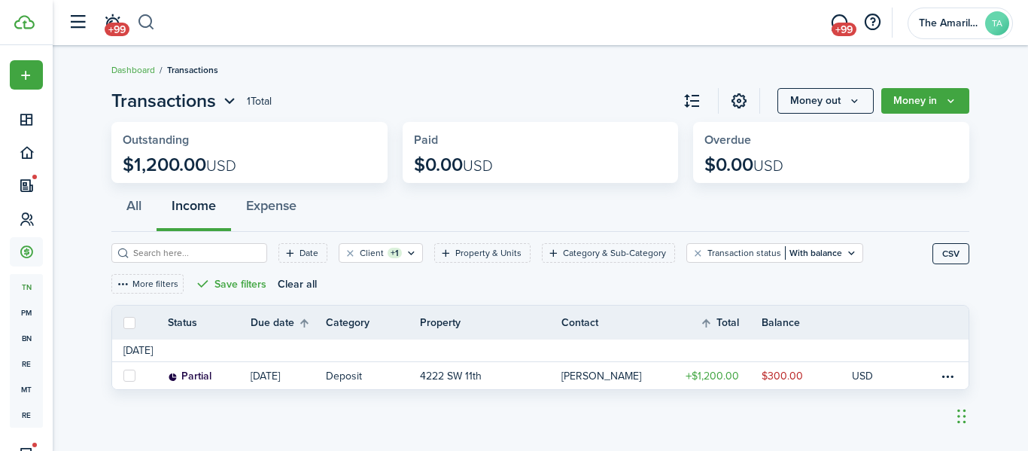
click at [147, 23] on button "button" at bounding box center [146, 23] width 19 height 26
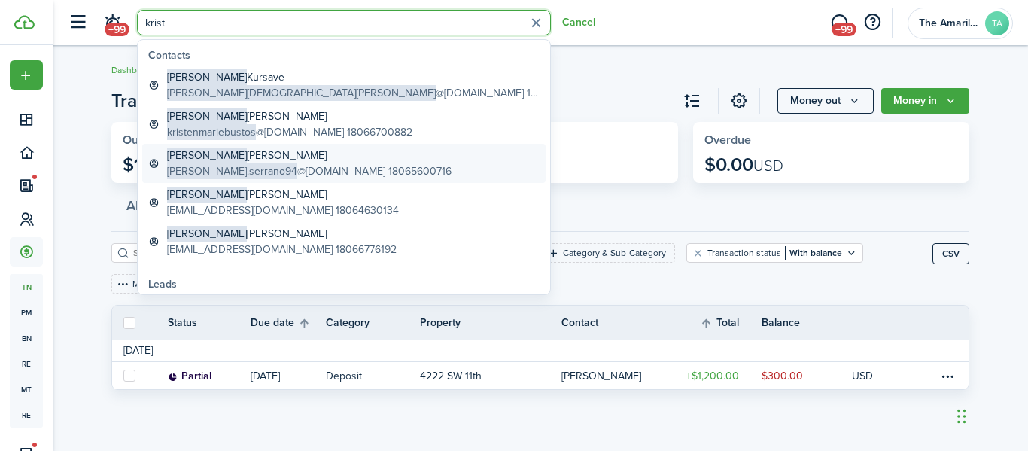
type input "krist"
click at [230, 155] on global-search-item-title "[PERSON_NAME]" at bounding box center [309, 155] width 284 height 16
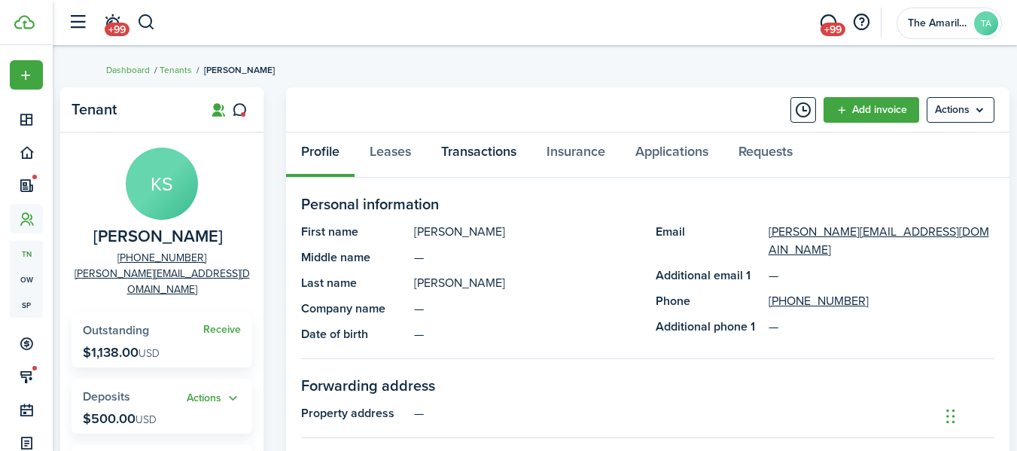
click at [469, 151] on link "Transactions" at bounding box center [478, 154] width 105 height 45
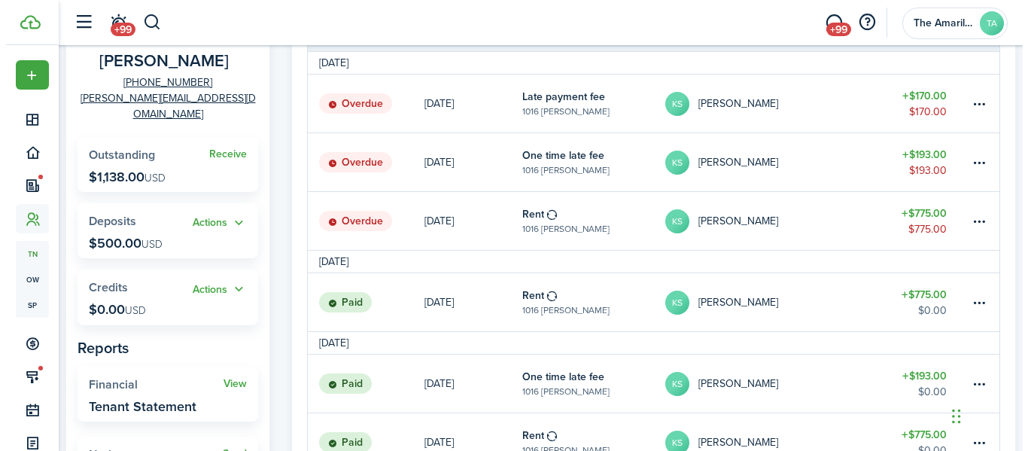
scroll to position [178, 0]
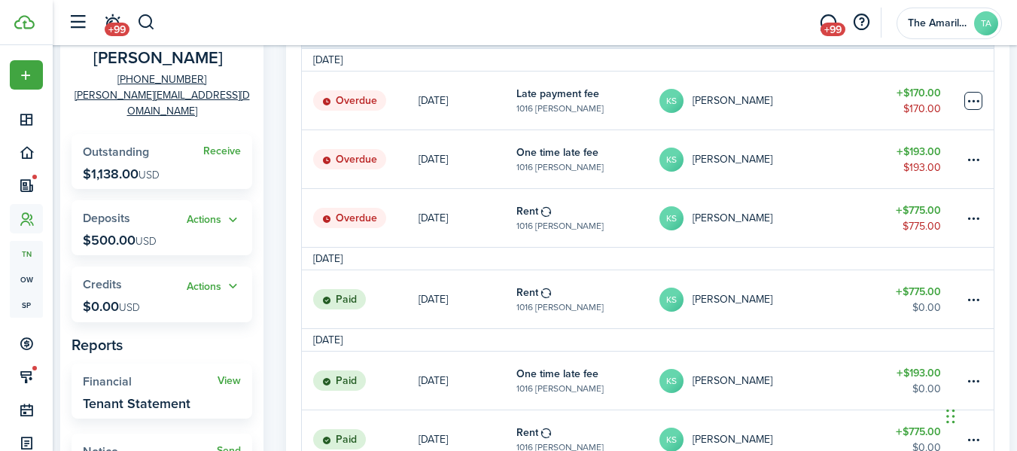
click at [970, 101] on table-menu-btn-icon at bounding box center [973, 101] width 18 height 18
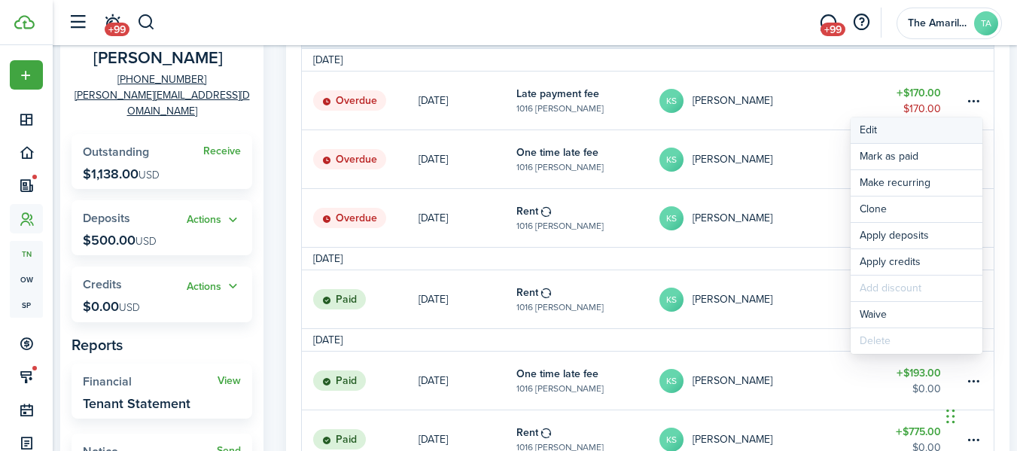
click at [868, 129] on button "Edit" at bounding box center [916, 130] width 132 height 26
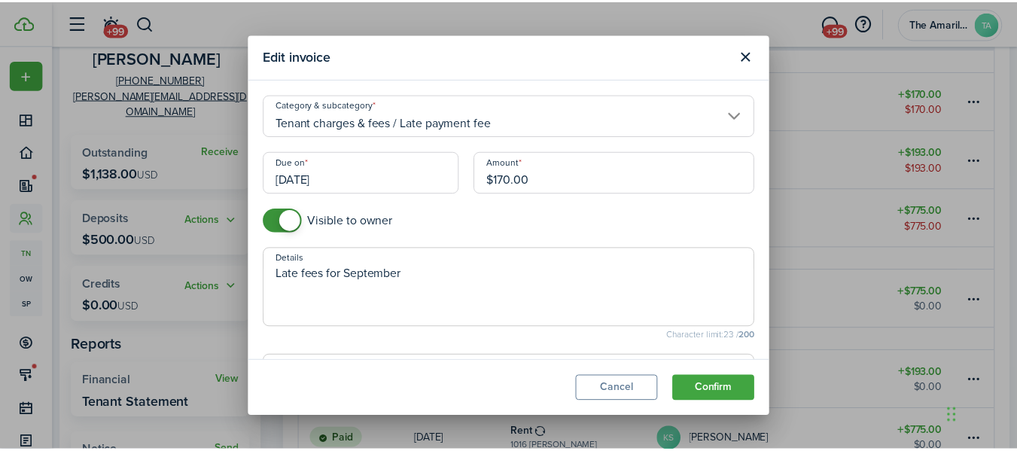
scroll to position [90, 0]
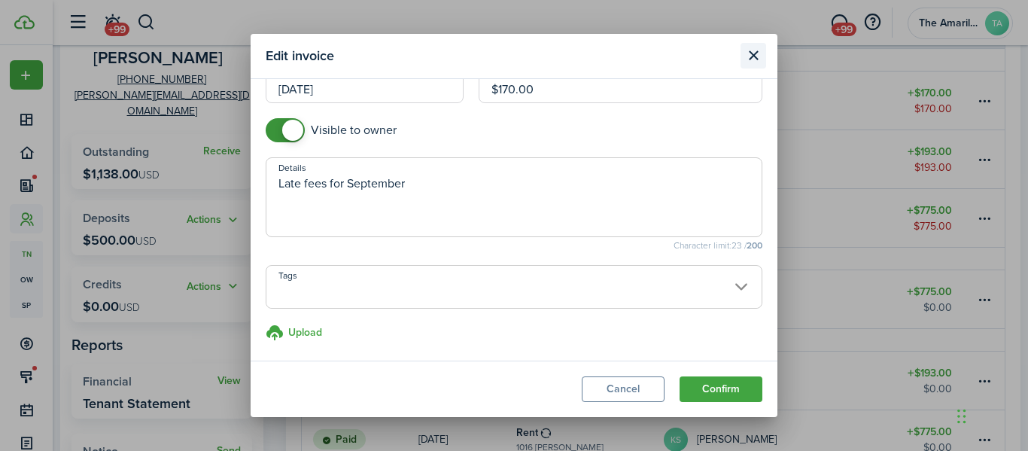
click at [755, 58] on button "Close modal" at bounding box center [753, 56] width 26 height 26
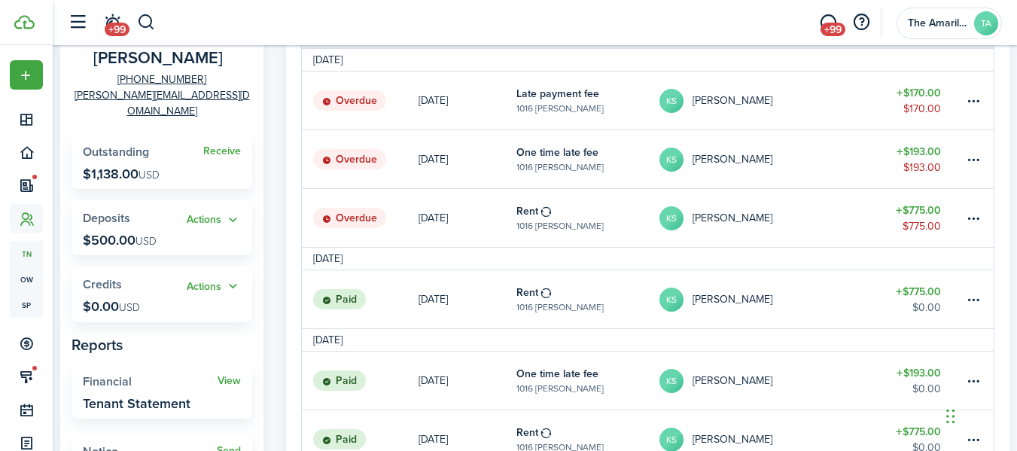
scroll to position [0, 0]
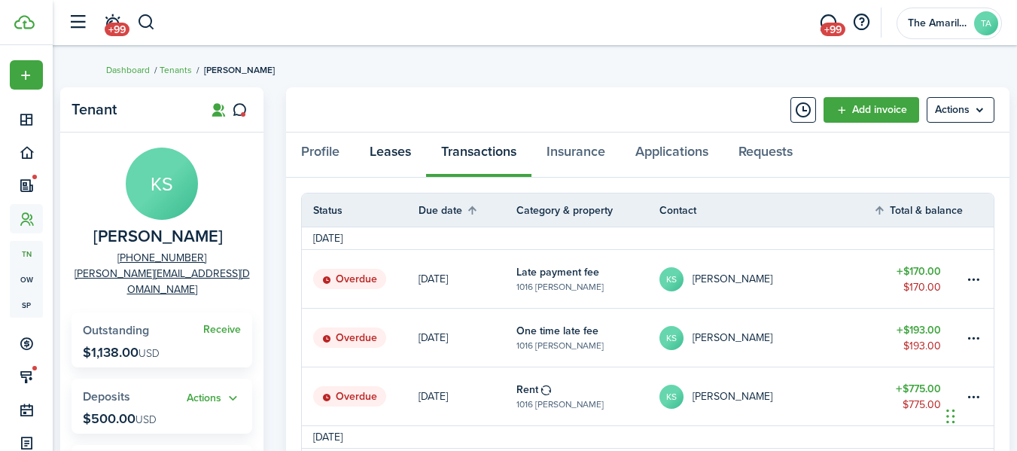
click at [402, 158] on link "Leases" at bounding box center [389, 154] width 71 height 45
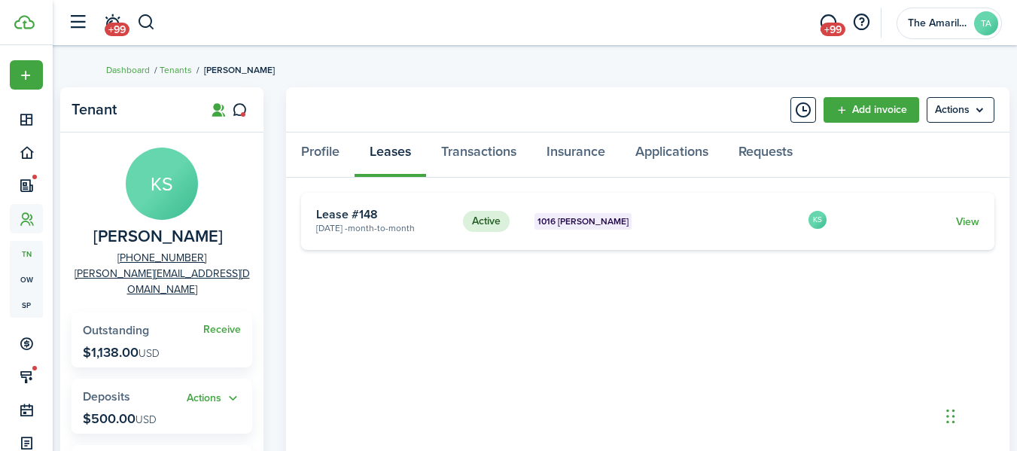
click at [988, 225] on card "Active 1016 [PERSON_NAME] [DATE] - Month-to-month Lease #148 KS View" at bounding box center [647, 221] width 693 height 57
click at [971, 223] on link "View" at bounding box center [967, 222] width 23 height 16
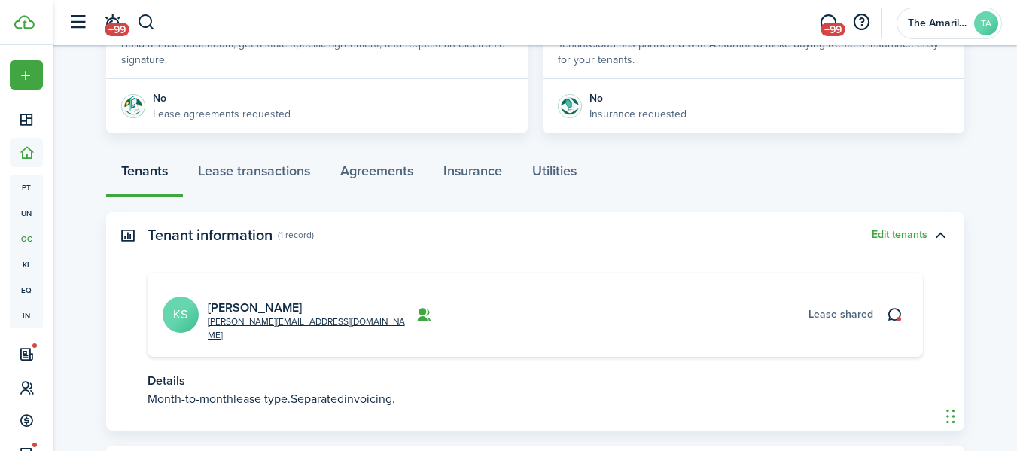
scroll to position [318, 0]
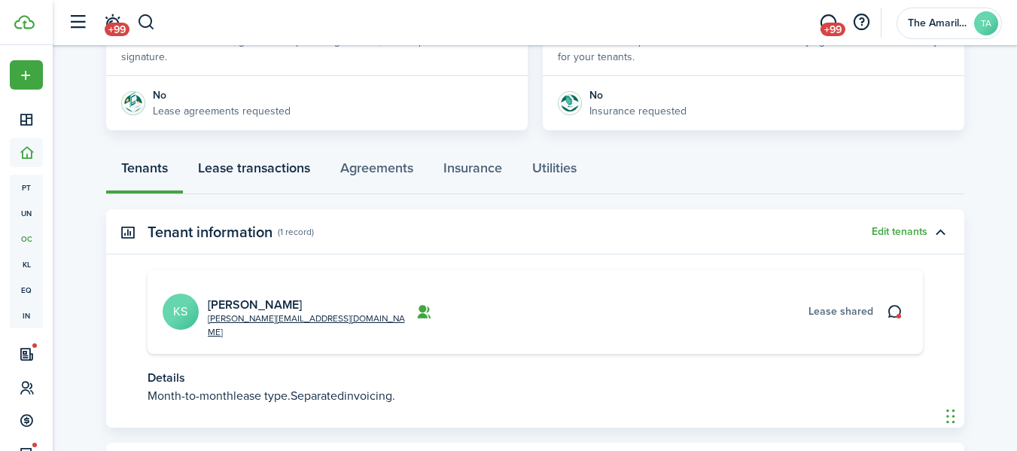
click at [276, 169] on link "Lease transactions" at bounding box center [254, 171] width 142 height 45
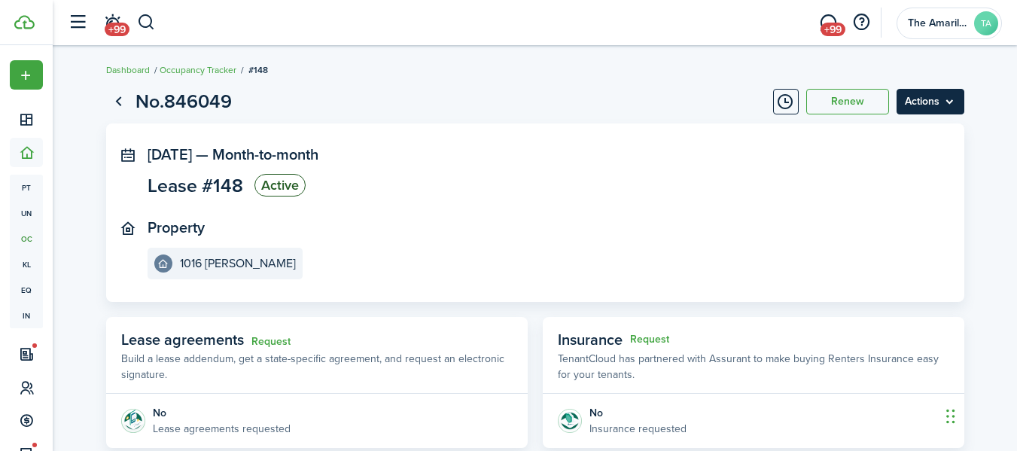
click at [926, 109] on menu-btn "Actions" at bounding box center [930, 102] width 68 height 26
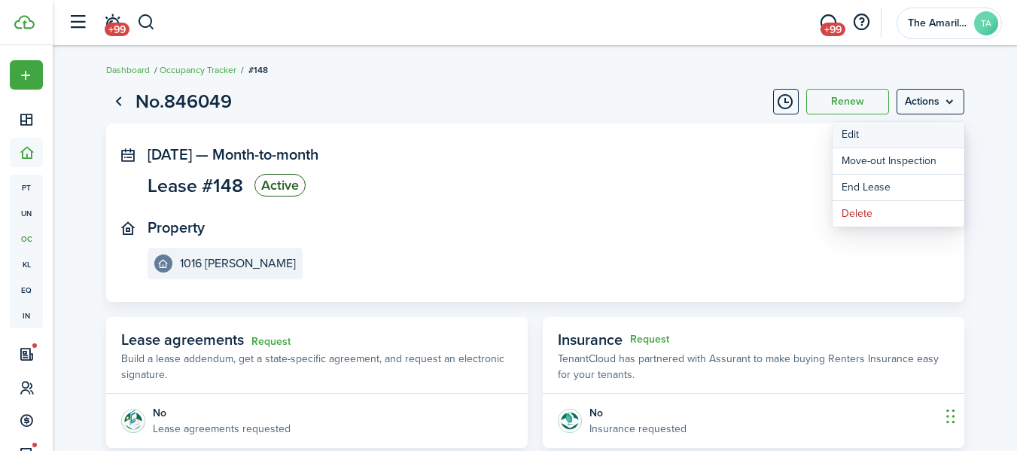
click at [892, 126] on button "Edit" at bounding box center [898, 135] width 132 height 26
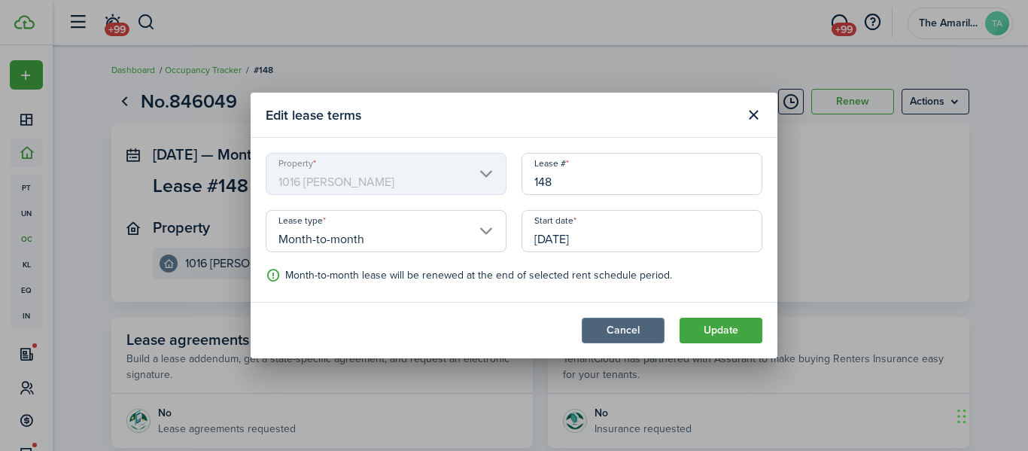
click at [600, 332] on button "Cancel" at bounding box center [623, 331] width 83 height 26
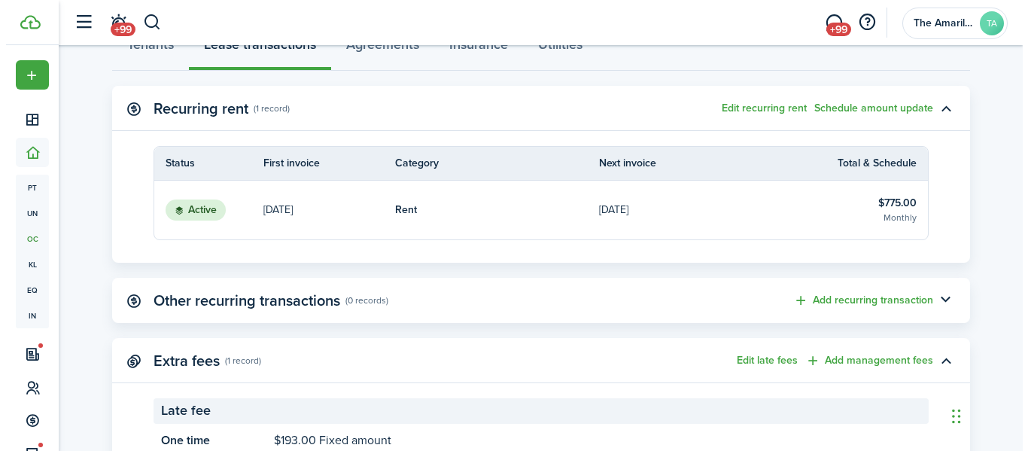
scroll to position [503, 0]
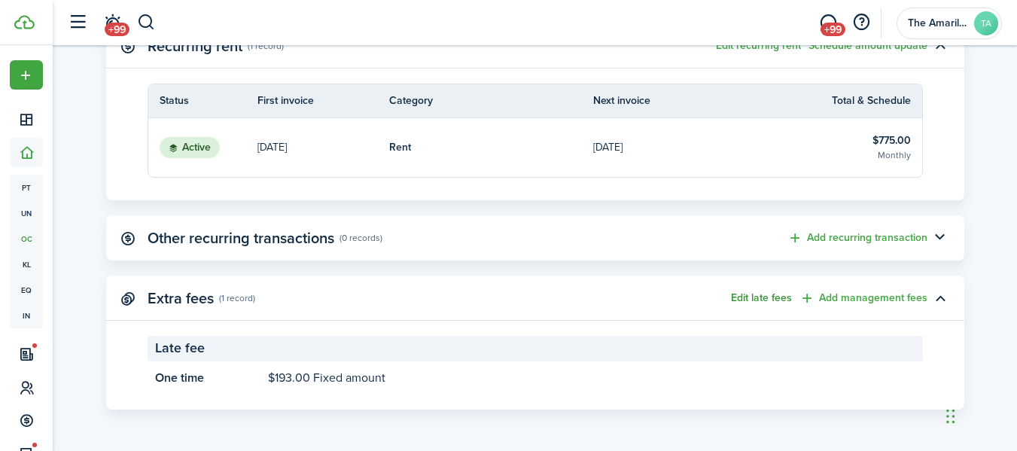
click at [755, 295] on button "Edit late fees" at bounding box center [761, 298] width 61 height 12
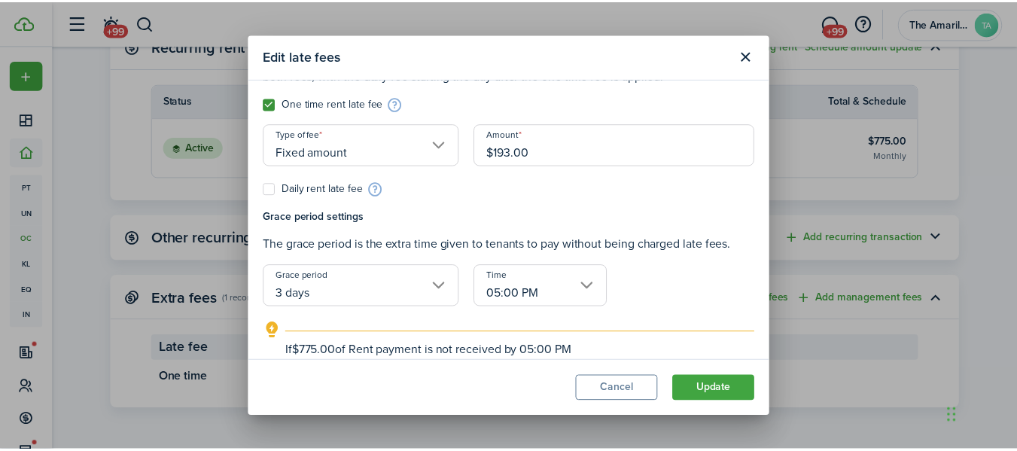
scroll to position [105, 0]
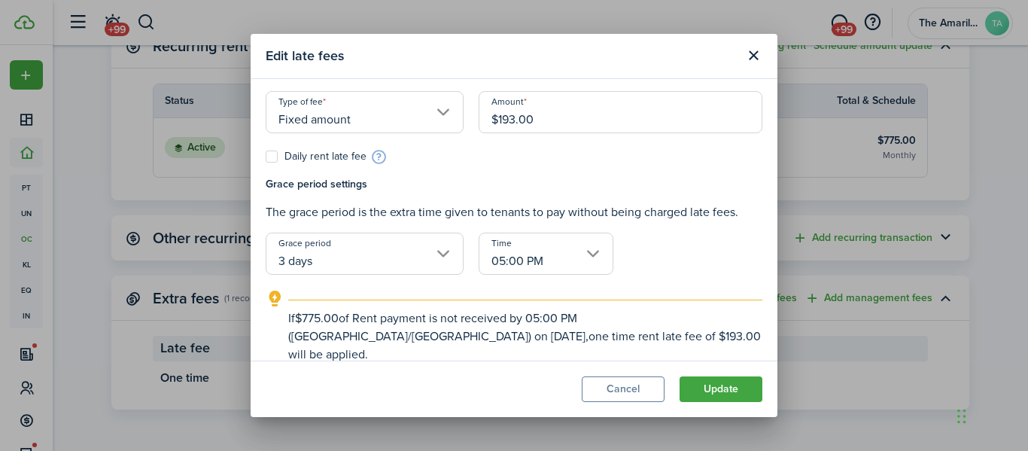
click at [439, 114] on input "Fixed amount" at bounding box center [365, 112] width 198 height 42
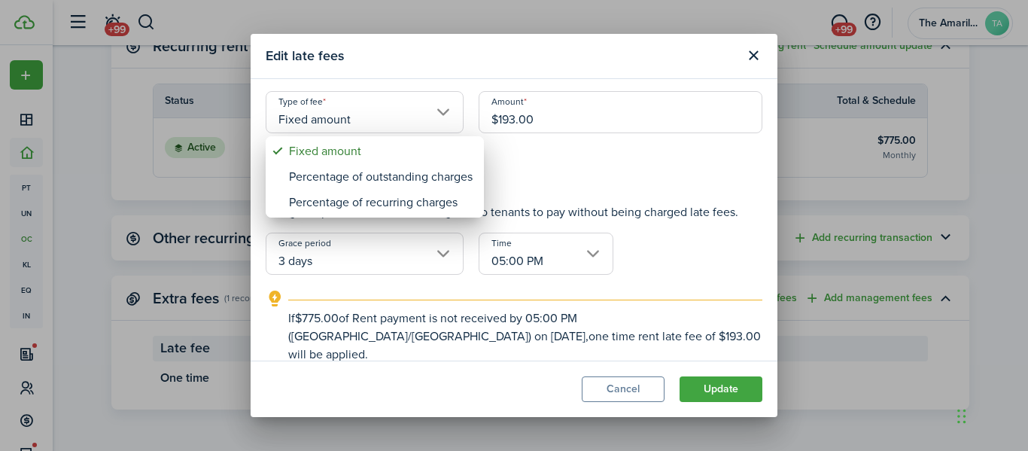
click at [439, 114] on div at bounding box center [514, 225] width 1269 height 691
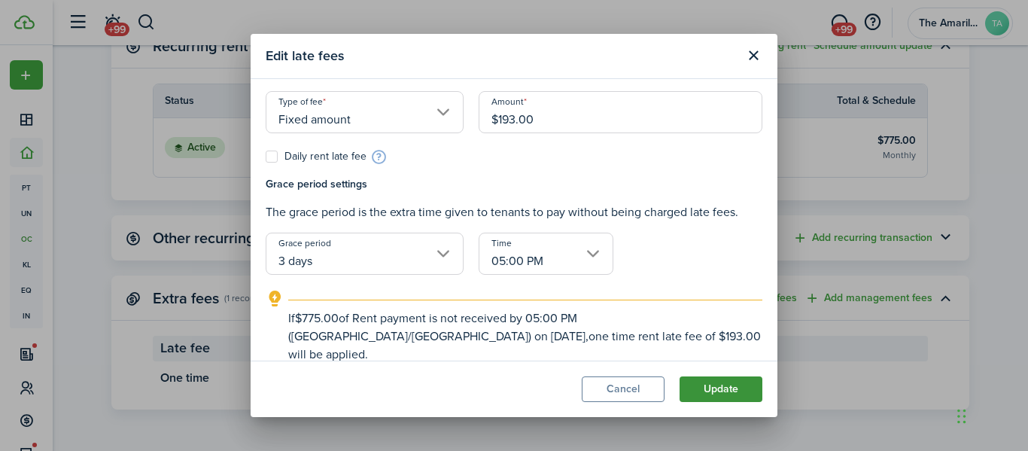
click at [729, 385] on button "Update" at bounding box center [720, 389] width 83 height 26
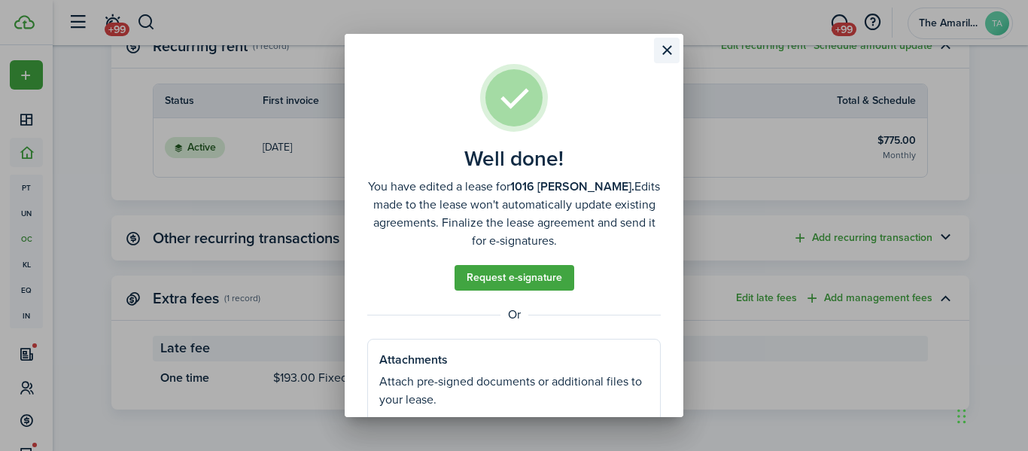
click at [664, 50] on button "Close modal" at bounding box center [667, 51] width 26 height 26
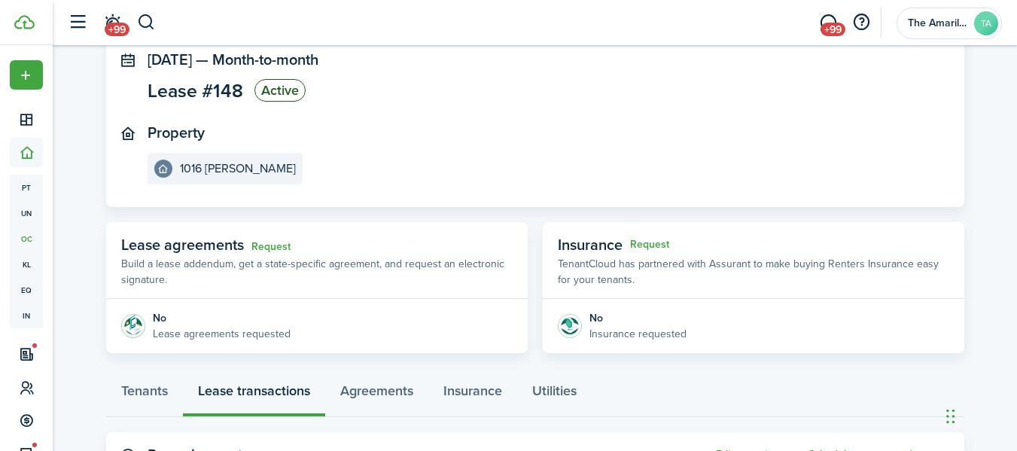
scroll to position [0, 0]
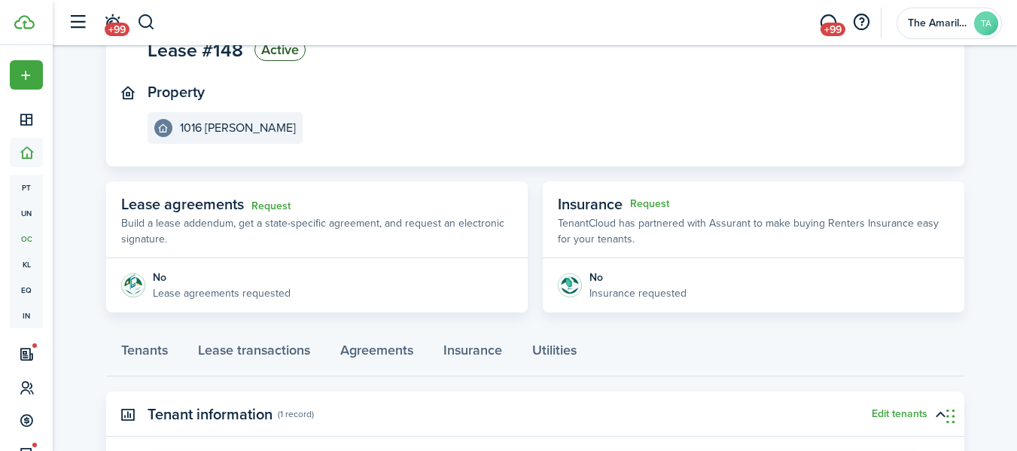
scroll to position [126, 0]
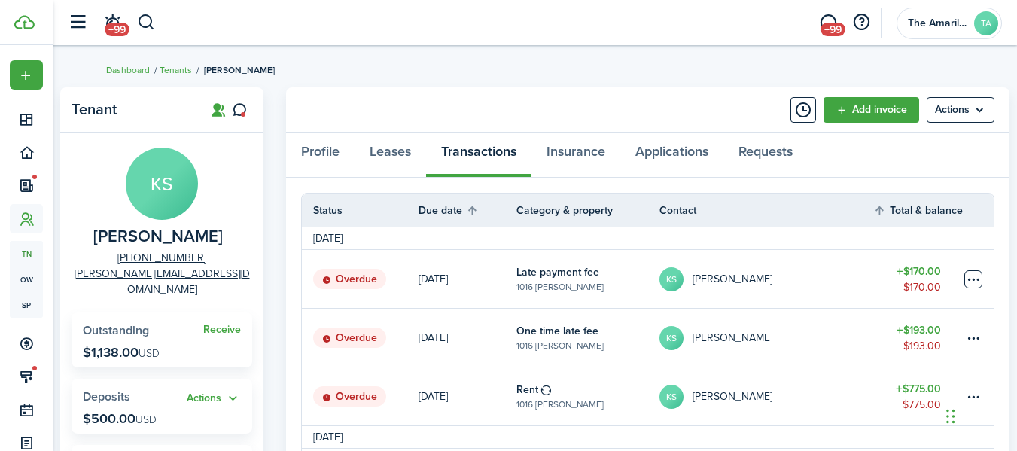
click at [976, 279] on table-menu-btn-icon at bounding box center [973, 279] width 18 height 18
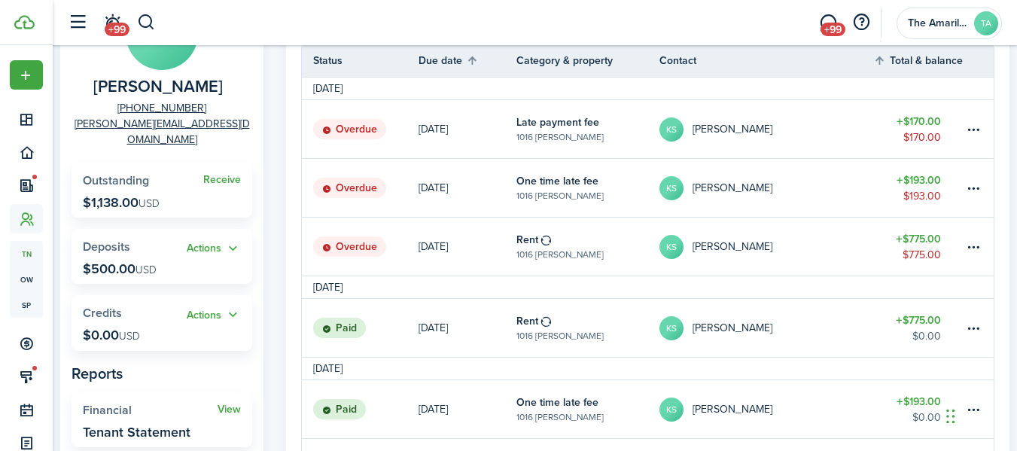
scroll to position [105, 0]
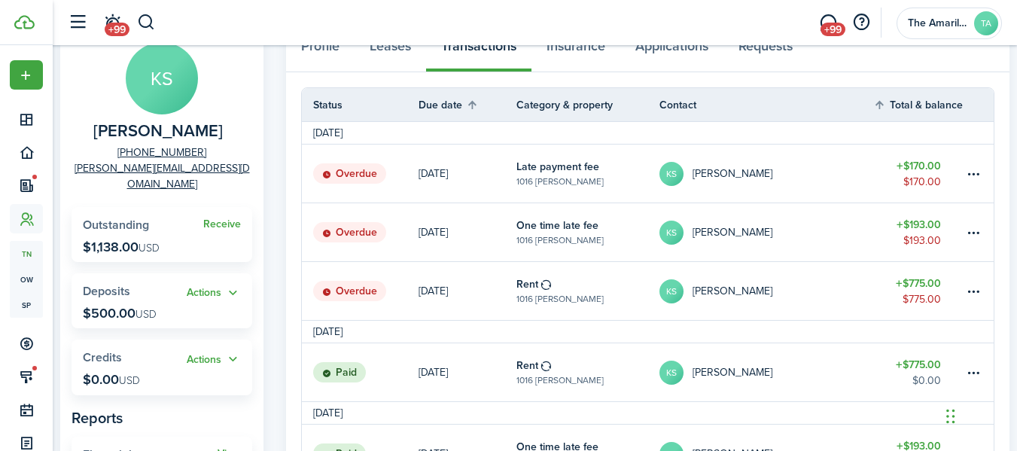
click at [793, 234] on link "KS [PERSON_NAME]" at bounding box center [766, 232] width 214 height 58
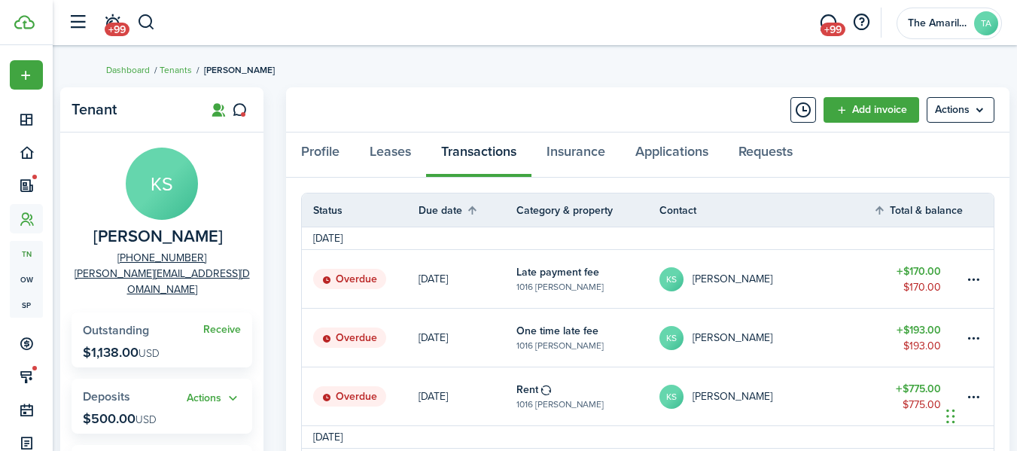
click at [820, 288] on link "KS [PERSON_NAME]" at bounding box center [766, 279] width 214 height 58
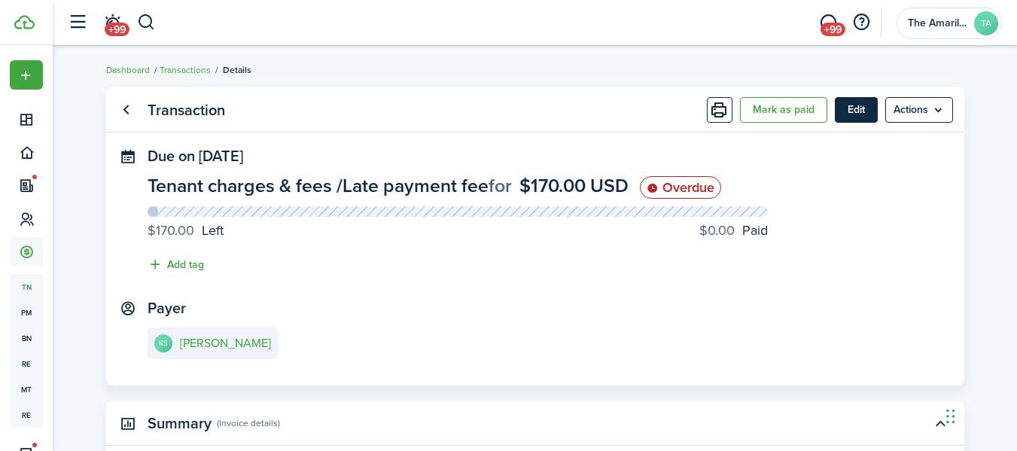
click at [873, 120] on button "Edit" at bounding box center [855, 110] width 43 height 26
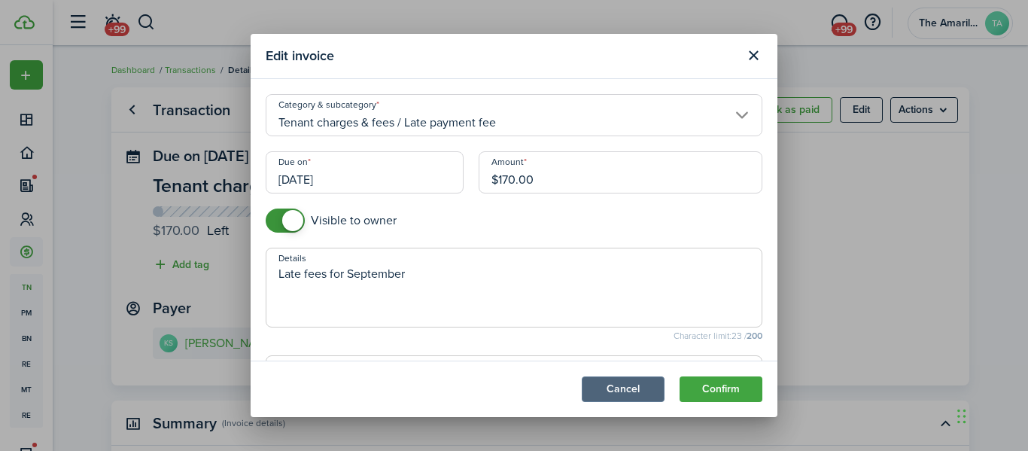
click at [599, 392] on button "Cancel" at bounding box center [623, 389] width 83 height 26
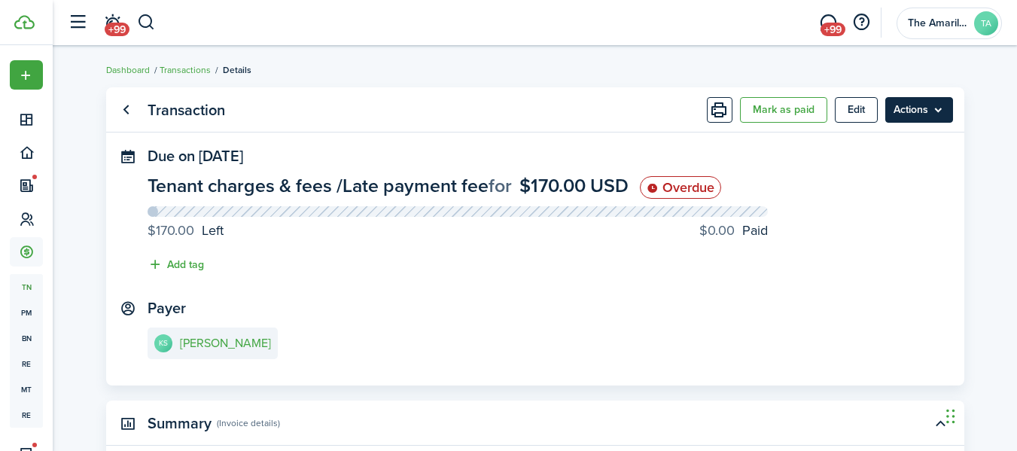
click at [923, 105] on menu-btn "Actions" at bounding box center [919, 110] width 68 height 26
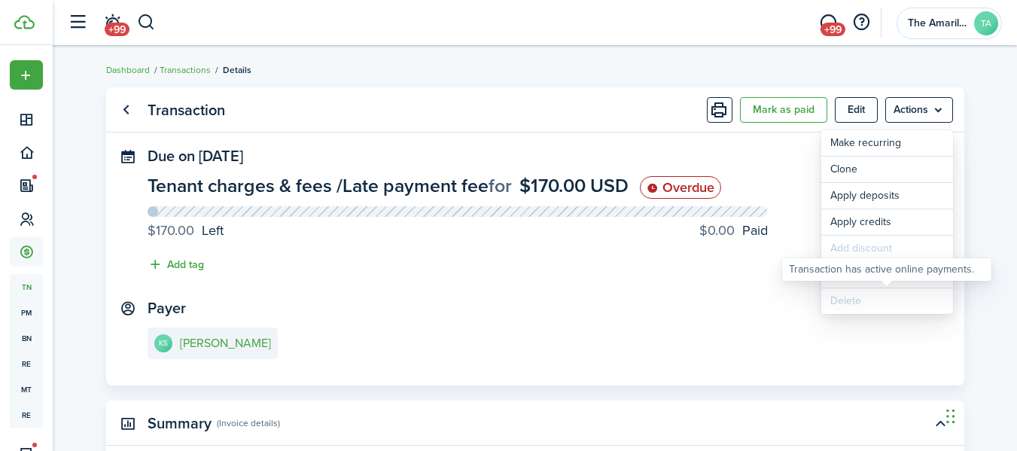
click at [855, 306] on span "Delete" at bounding box center [887, 301] width 132 height 26
click at [775, 168] on panel-main-section "Due on [DATE] Tenant charges & fees / Late payment fee for $170.00 USD Overdue …" at bounding box center [534, 213] width 775 height 133
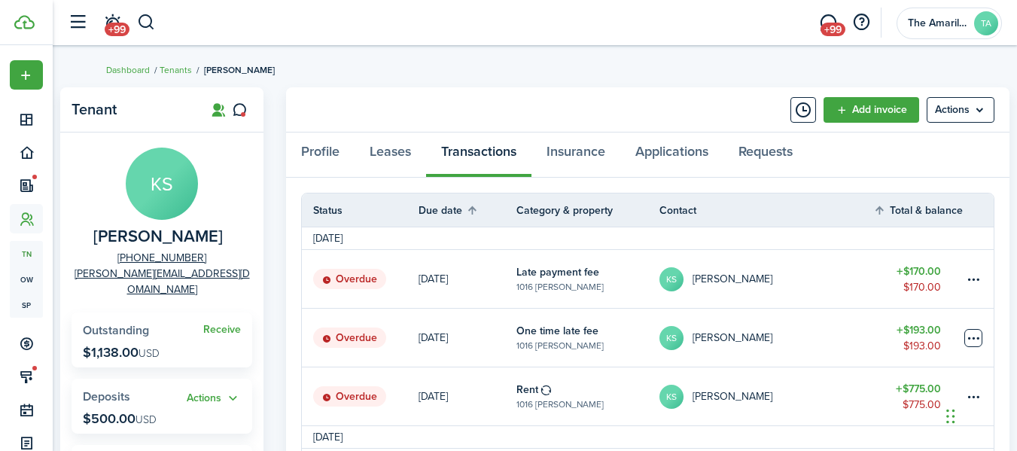
click at [973, 339] on table-menu-btn-icon at bounding box center [973, 338] width 18 height 18
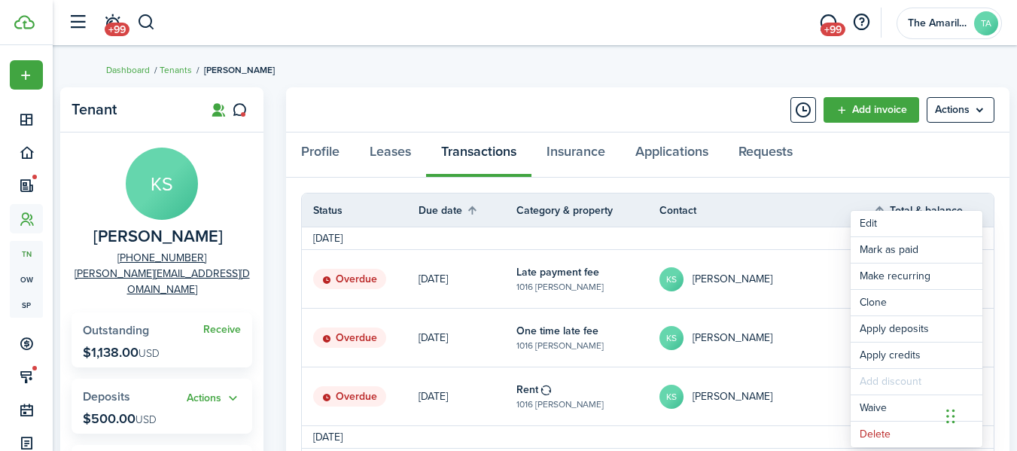
click at [788, 197] on thead "Status Due date Category & property Contact Total & balance Actions" at bounding box center [647, 210] width 691 height 34
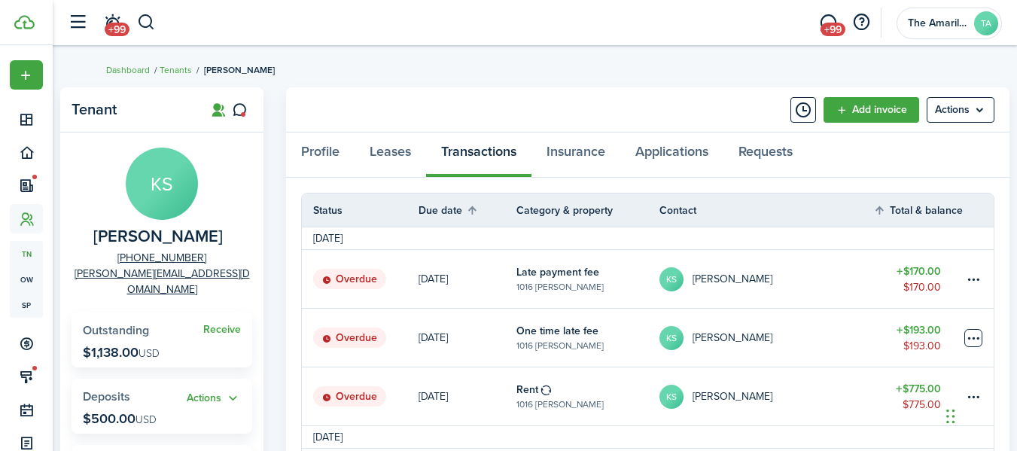
click at [977, 338] on table-menu-btn-icon "Open menu" at bounding box center [973, 338] width 18 height 18
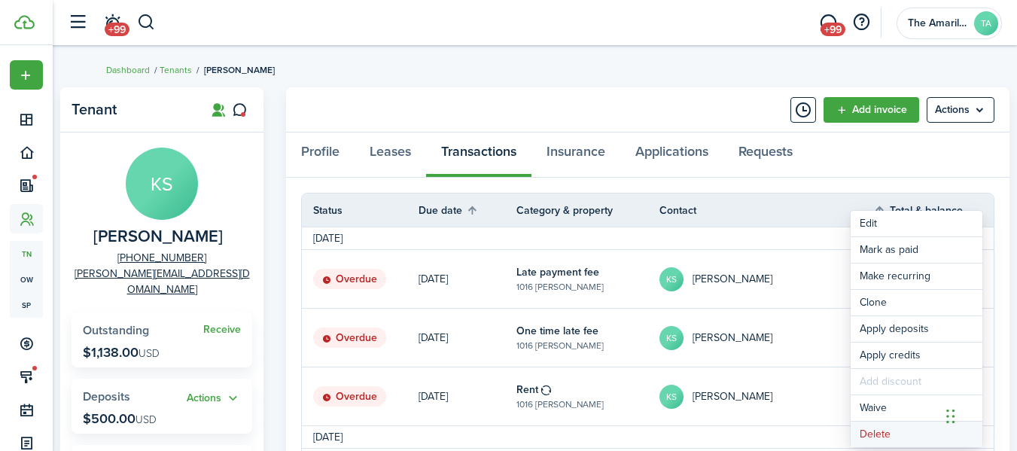
click at [885, 430] on button "Delete" at bounding box center [916, 434] width 132 height 26
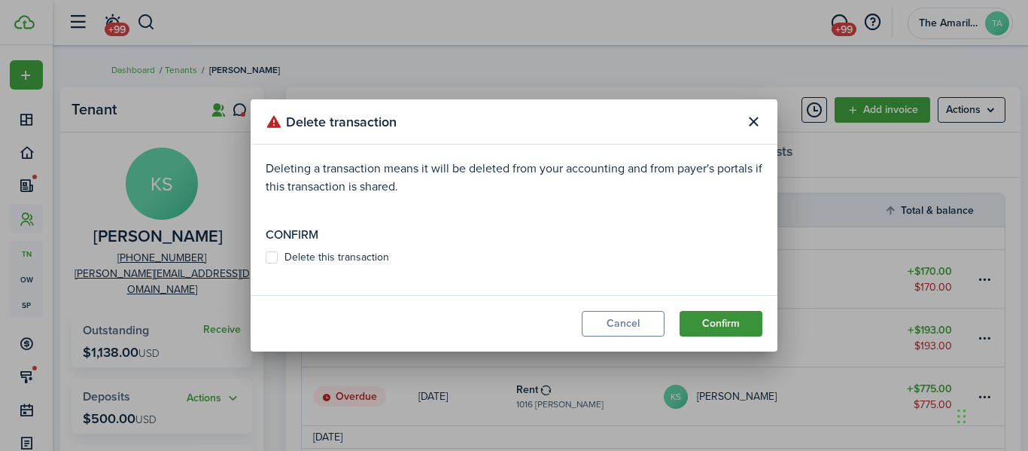
click at [719, 318] on button "Confirm" at bounding box center [720, 324] width 83 height 26
click at [266, 254] on label "Delete this transaction" at bounding box center [327, 257] width 123 height 12
click at [266, 265] on input "Delete this transaction" at bounding box center [265, 265] width 1 height 1
checkbox input "true"
click at [716, 324] on button "Confirm" at bounding box center [720, 324] width 83 height 26
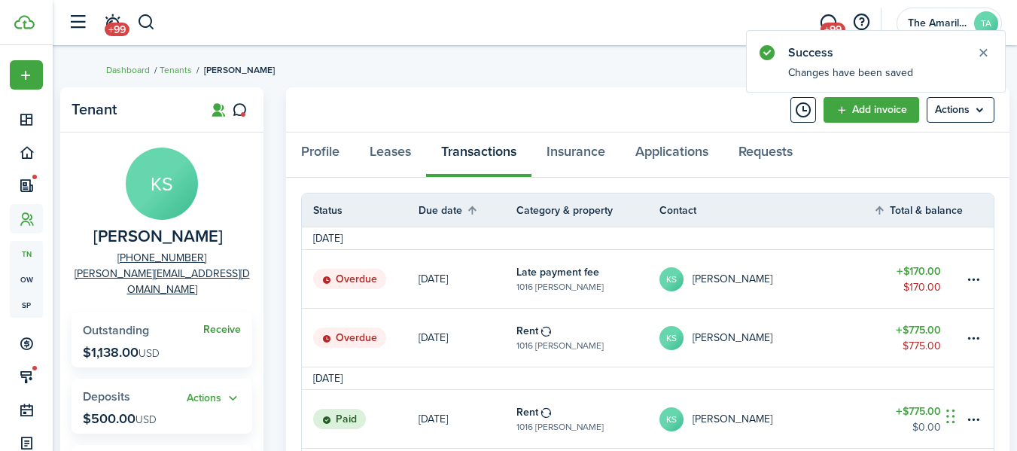
click at [232, 324] on link "Receive" at bounding box center [222, 330] width 38 height 12
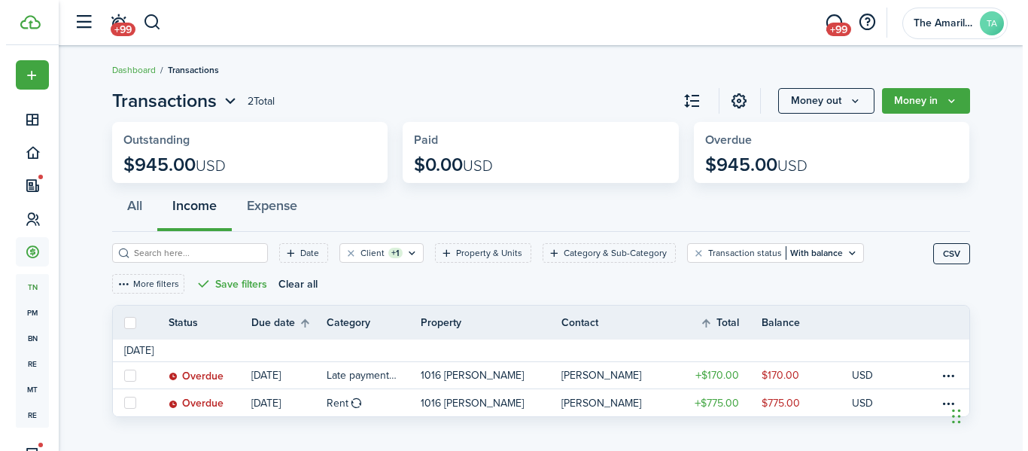
scroll to position [13, 0]
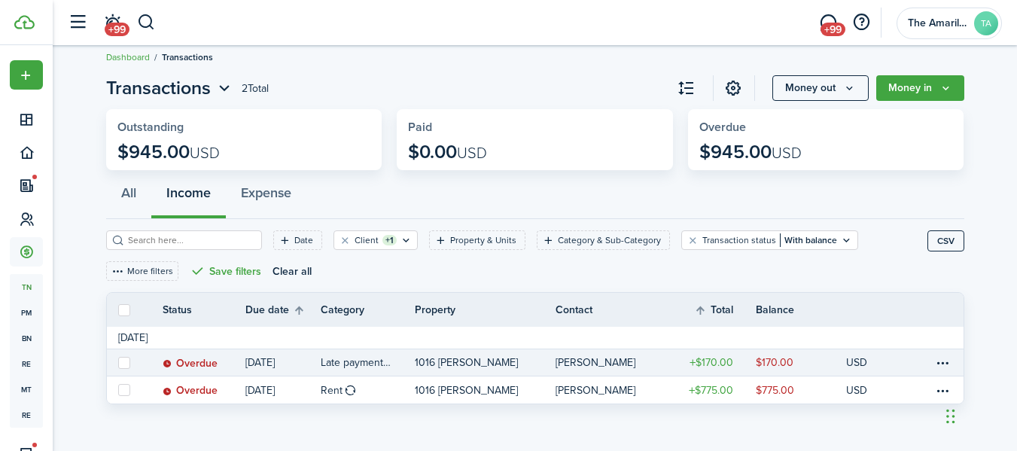
click at [126, 359] on label at bounding box center [124, 363] width 12 height 12
click at [118, 362] on input "checkbox" at bounding box center [117, 362] width 1 height 1
checkbox input "true"
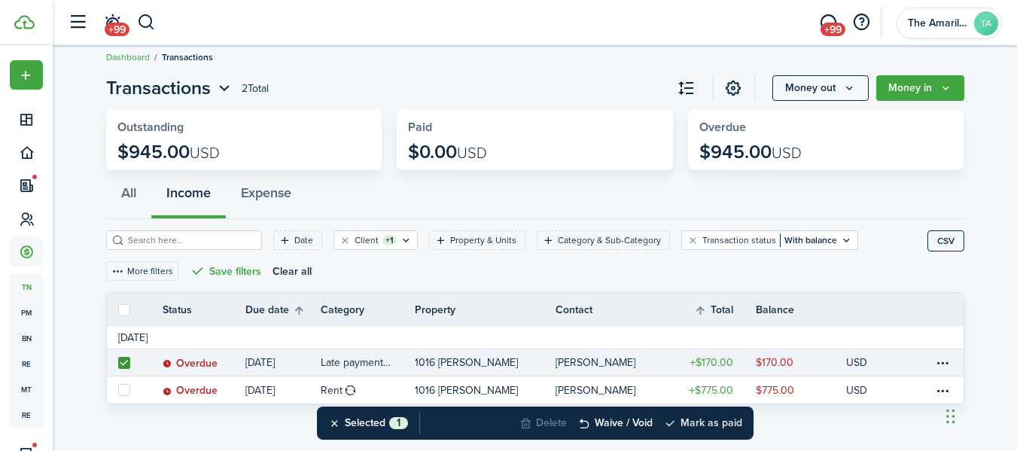
click at [701, 424] on button "Mark as paid" at bounding box center [703, 422] width 78 height 33
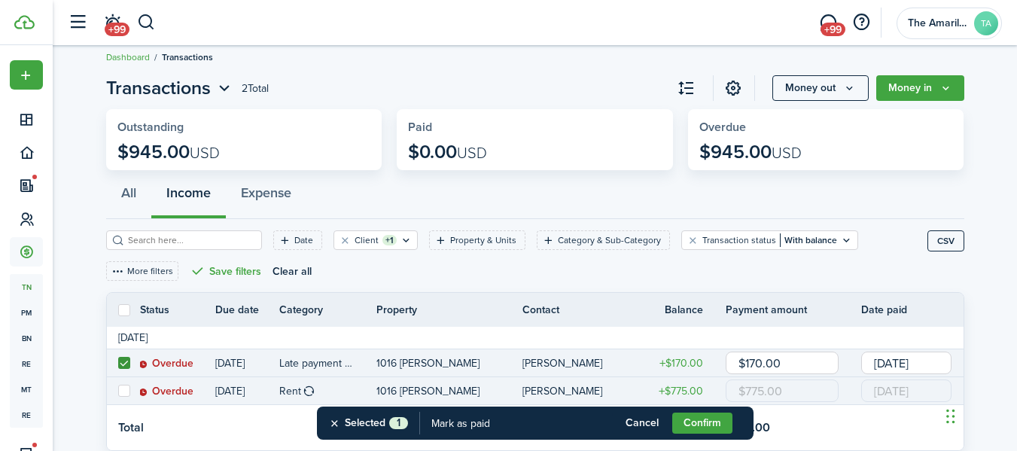
click at [125, 388] on label at bounding box center [124, 391] width 12 height 12
click at [118, 391] on input "checkbox" at bounding box center [117, 391] width 1 height 1
checkbox input "true"
click at [787, 384] on input "$775.00" at bounding box center [781, 390] width 113 height 23
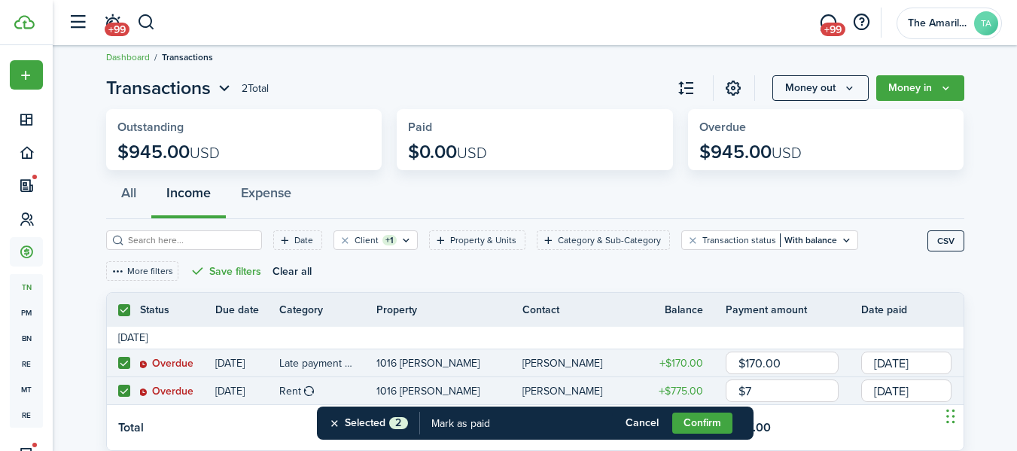
type input "$"
type input "$480.00"
click at [687, 426] on button "Confirm" at bounding box center [702, 422] width 60 height 21
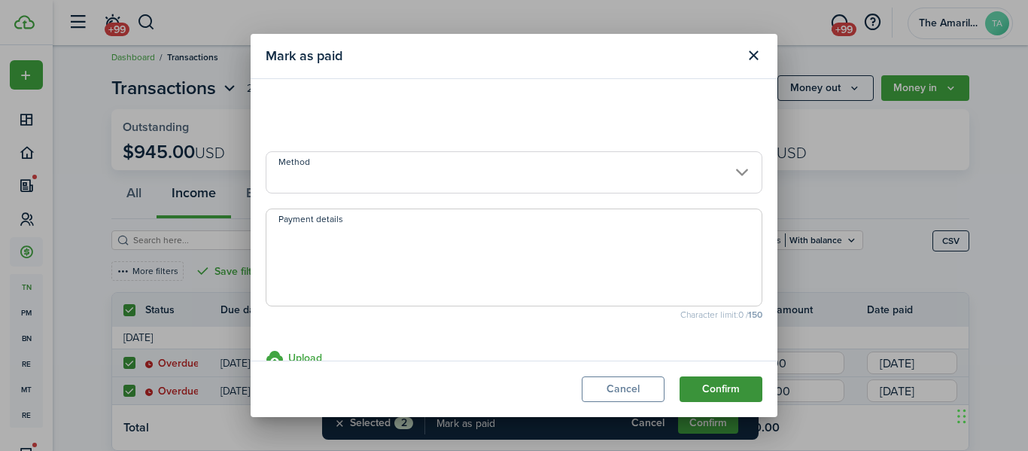
click at [725, 390] on button "Confirm" at bounding box center [720, 389] width 83 height 26
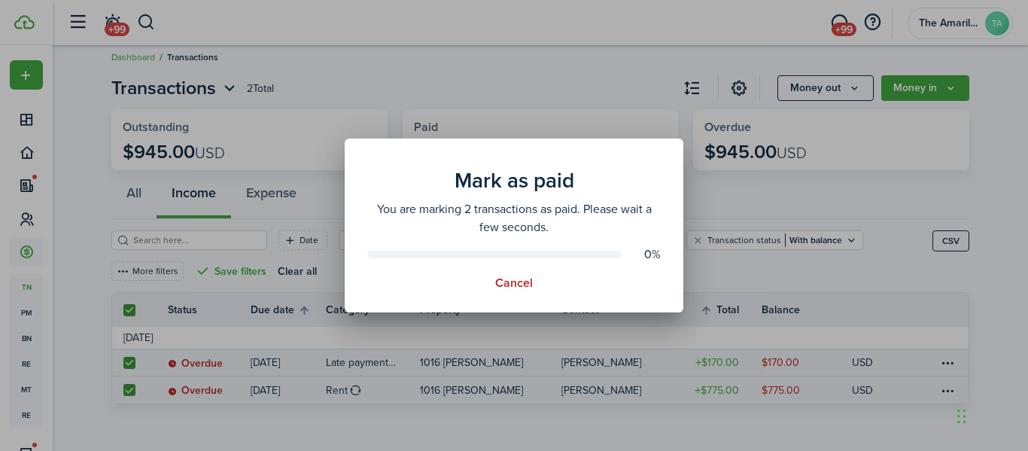
click at [588, 40] on div "Mark as paid You are marking 2 transactions as paid. Please wait a few seconds.…" at bounding box center [514, 225] width 1028 height 451
